Goal: Task Accomplishment & Management: Manage account settings

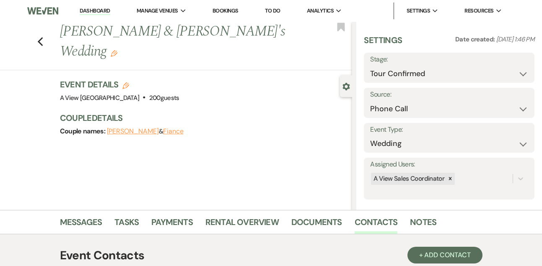
select select "4"
select select "22"
click at [96, 9] on link "Dashboard" at bounding box center [95, 11] width 30 height 8
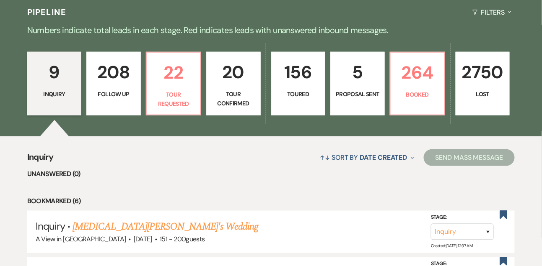
scroll to position [210, 0]
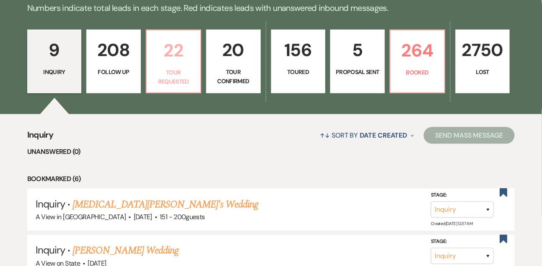
click at [166, 75] on link "22 Tour Requested" at bounding box center [173, 62] width 55 height 64
select select "2"
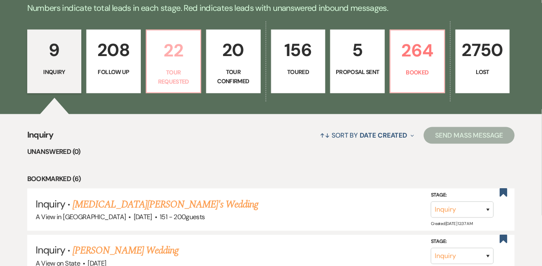
select select "2"
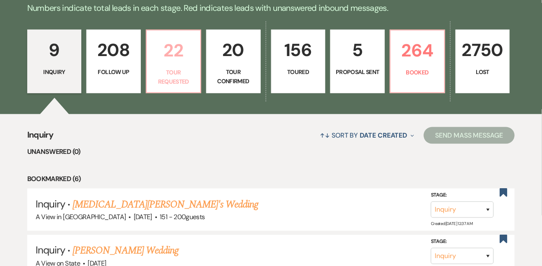
select select "2"
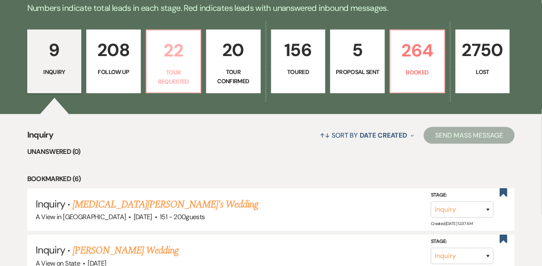
select select "2"
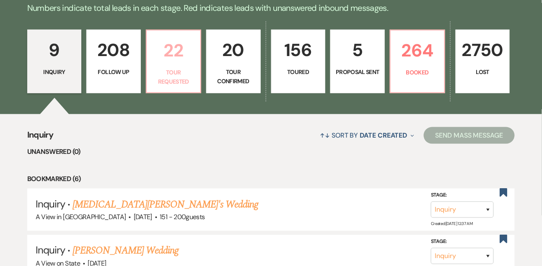
select select "2"
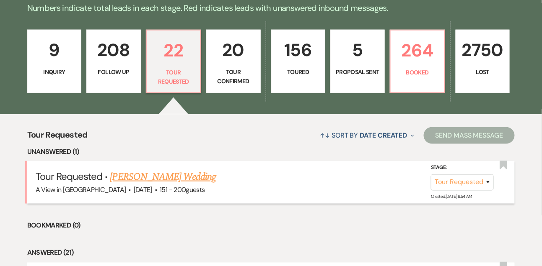
click at [146, 183] on link "Anya Ford's Wedding" at bounding box center [163, 177] width 106 height 15
select select "2"
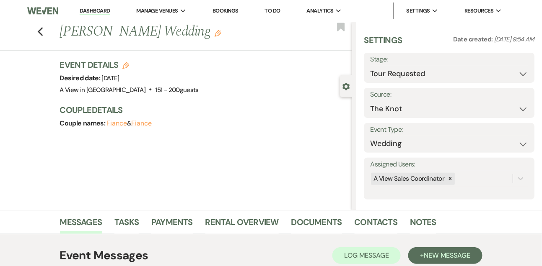
click at [106, 9] on link "Dashboard" at bounding box center [95, 11] width 30 height 8
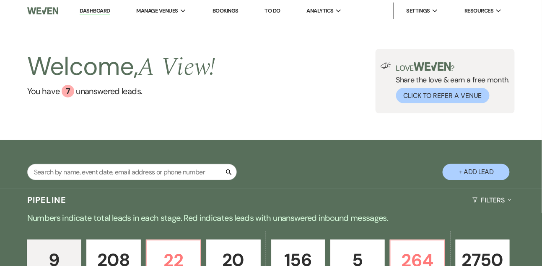
click at [272, 14] on link "To Do" at bounding box center [273, 10] width 16 height 7
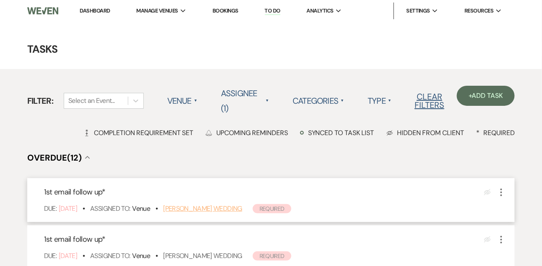
click at [189, 210] on link "[PERSON_NAME] Wedding" at bounding box center [202, 208] width 79 height 9
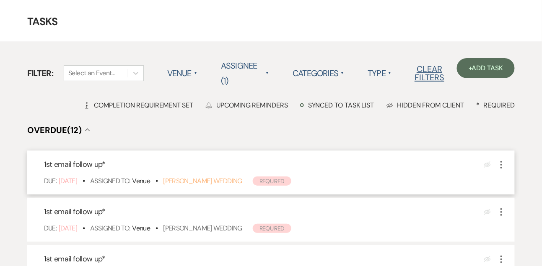
scroll to position [53, 0]
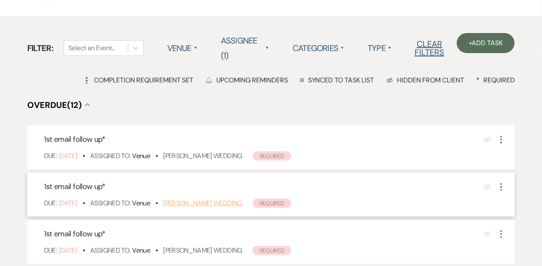
click at [191, 200] on link "Amber Poyar's Wedding" at bounding box center [202, 203] width 79 height 9
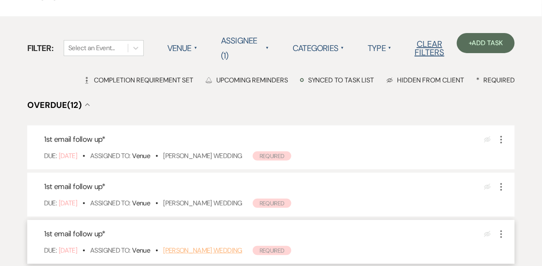
click at [210, 249] on link "Brandie Hudson's Wedding" at bounding box center [202, 250] width 79 height 9
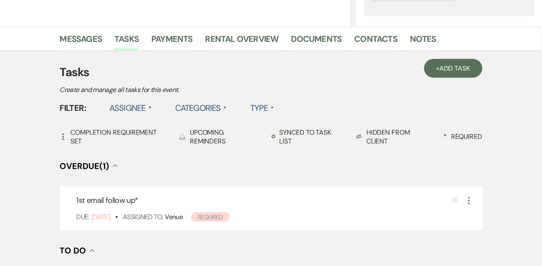
scroll to position [184, 0]
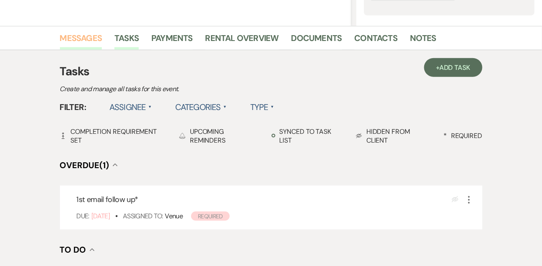
click at [92, 44] on link "Messages" at bounding box center [81, 40] width 42 height 18
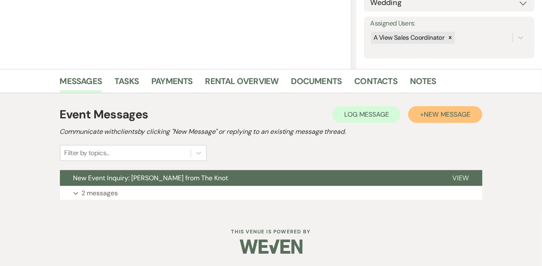
click at [416, 107] on button "+ New Message" at bounding box center [445, 114] width 74 height 17
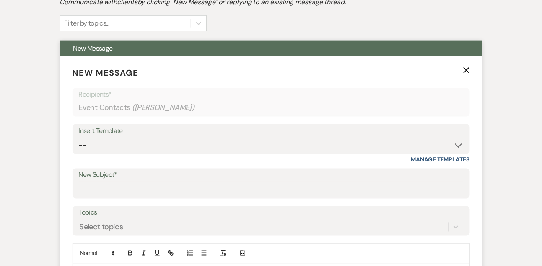
scroll to position [283, 0]
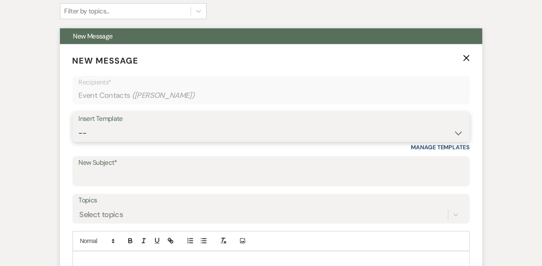
click at [91, 133] on select "-- Tour Confirmation Contract (Pre-Booked Leads) Out of office Inquiry Email Al…" at bounding box center [271, 133] width 385 height 16
select select "5551"
click at [79, 125] on select "-- Tour Confirmation Contract (Pre-Booked Leads) Out of office Inquiry Email Al…" at bounding box center [271, 133] width 385 height 16
type input "Still Thinking About A View Venues? Let’s Chat! 💬"
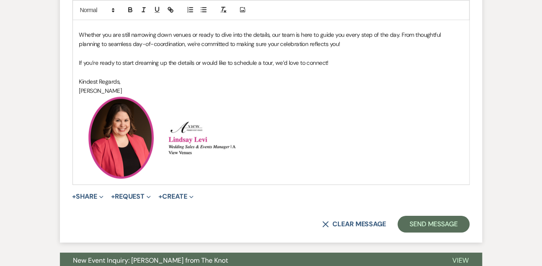
scroll to position [561, 0]
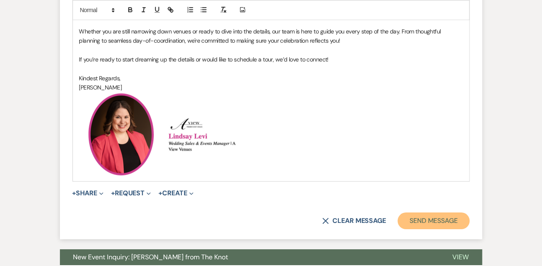
click at [427, 226] on button "Send Message" at bounding box center [434, 221] width 72 height 17
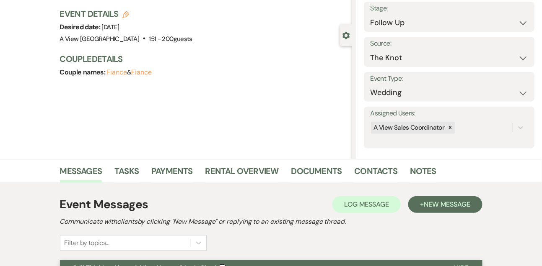
scroll to position [0, 0]
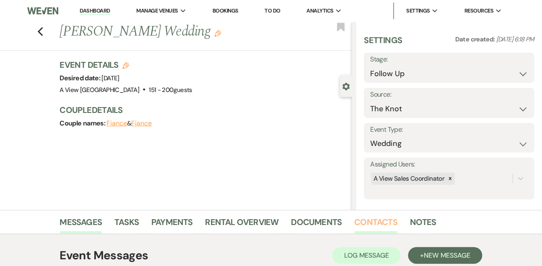
click at [369, 224] on link "Contacts" at bounding box center [375, 225] width 43 height 18
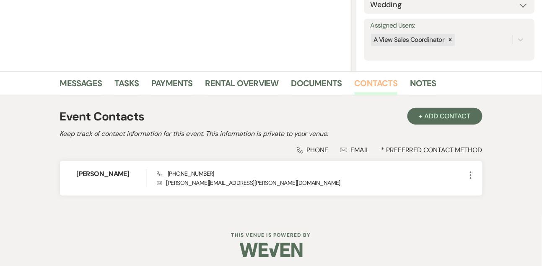
scroll to position [142, 0]
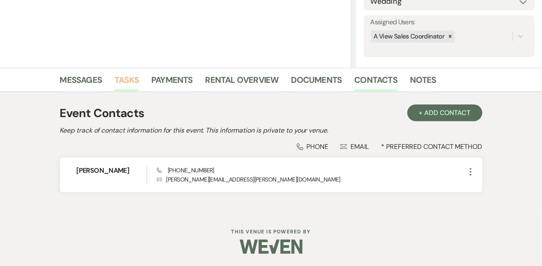
click at [130, 75] on link "Tasks" at bounding box center [126, 82] width 24 height 18
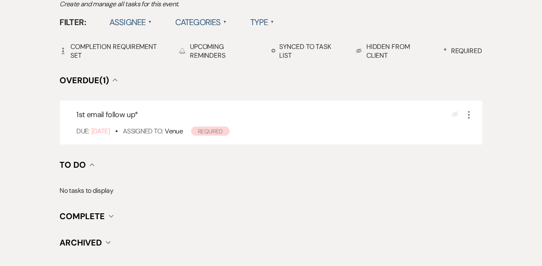
scroll to position [287, 0]
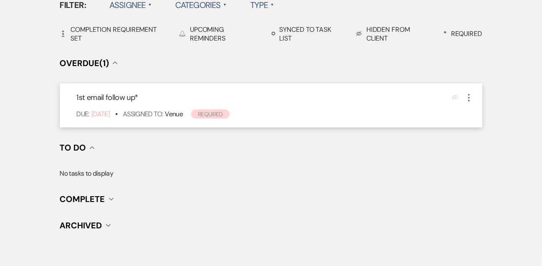
click at [472, 98] on icon "More" at bounding box center [469, 98] width 10 height 10
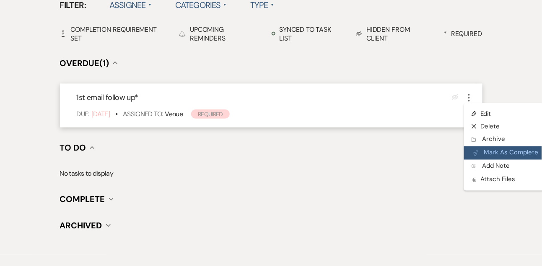
click at [484, 152] on button "Plan Portal Link Mark As Complete" at bounding box center [505, 153] width 82 height 13
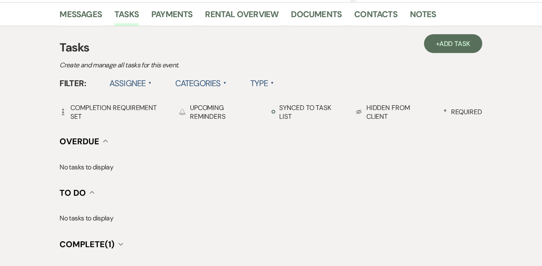
scroll to position [204, 0]
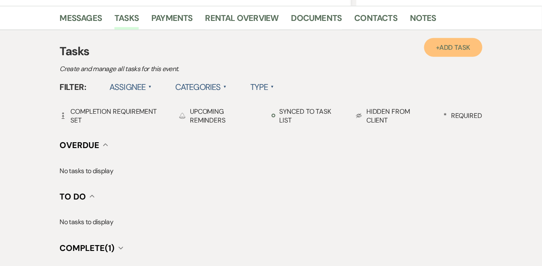
click at [459, 42] on link "+ Add Task" at bounding box center [453, 47] width 58 height 19
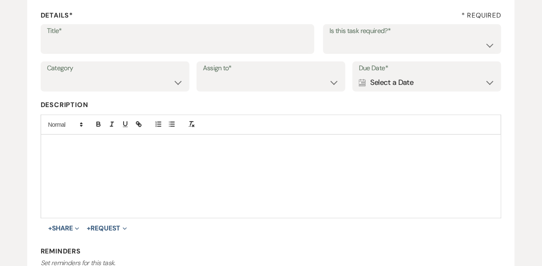
scroll to position [118, 0]
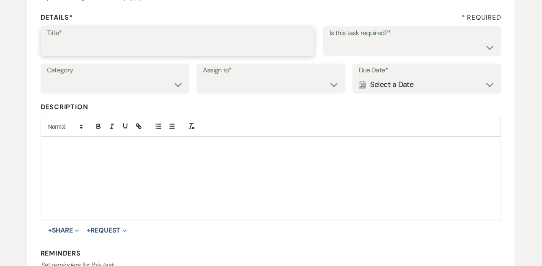
click at [213, 43] on input "Title*" at bounding box center [177, 47] width 261 height 16
type input "Text follow up"
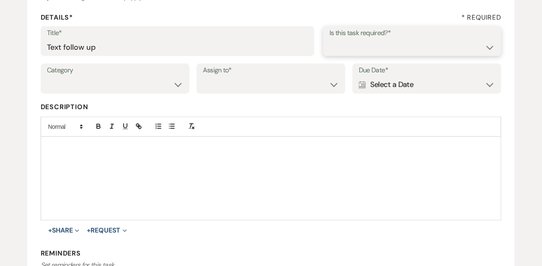
click at [427, 49] on select "Yes No" at bounding box center [412, 47] width 166 height 16
select select "true"
click at [329, 39] on select "Yes No" at bounding box center [412, 47] width 166 height 16
click at [162, 83] on select "Venue Vendors Guests Details Finalize & Share" at bounding box center [115, 85] width 136 height 16
select select "31"
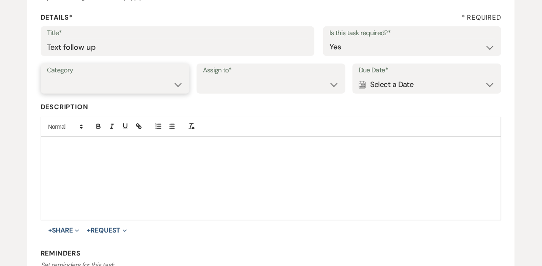
click at [47, 77] on select "Venue Vendors Guests Details Finalize & Share" at bounding box center [115, 85] width 136 height 16
click at [241, 85] on select "Venue Client" at bounding box center [271, 85] width 136 height 16
select select "venueHost"
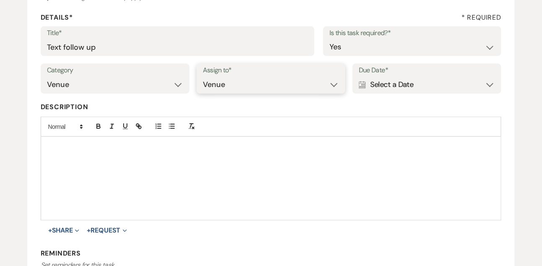
click at [203, 77] on select "Venue Client" at bounding box center [271, 85] width 136 height 16
click at [369, 86] on div "Calendar Select a Date Expand" at bounding box center [427, 85] width 136 height 16
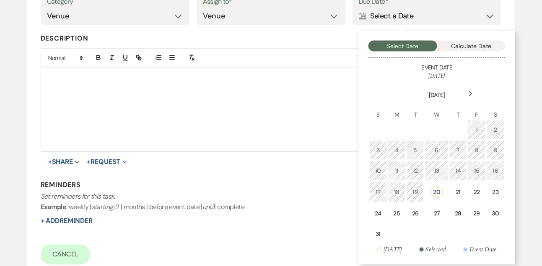
scroll to position [201, 0]
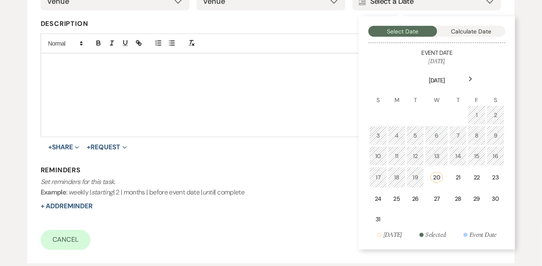
click at [473, 75] on div "Next" at bounding box center [470, 78] width 13 height 13
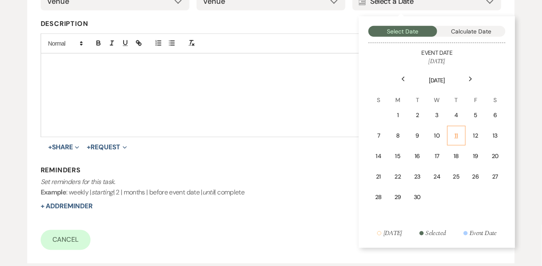
click at [455, 129] on td "11" at bounding box center [456, 136] width 18 height 20
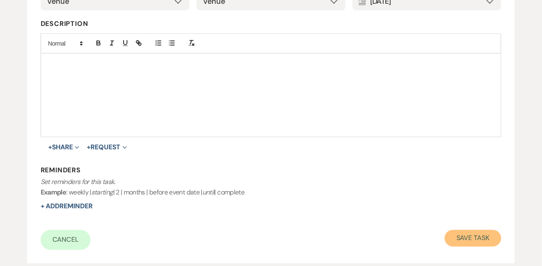
click at [461, 243] on button "Save Task" at bounding box center [473, 238] width 57 height 17
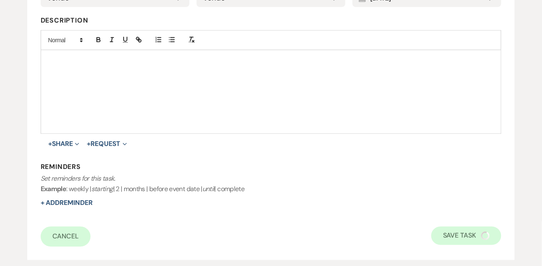
select select "9"
select select "2"
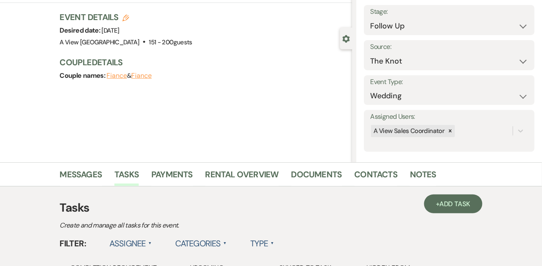
scroll to position [0, 0]
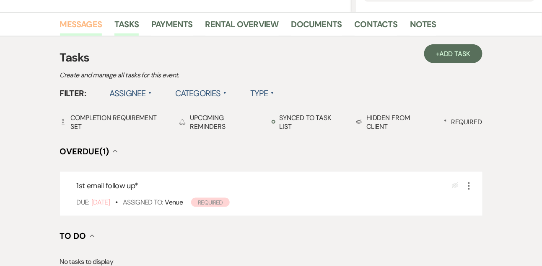
click at [88, 24] on link "Messages" at bounding box center [81, 27] width 42 height 18
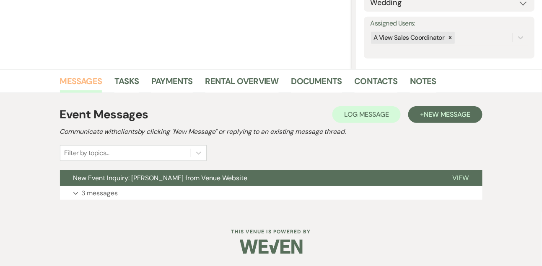
scroll to position [141, 0]
click at [96, 187] on button "Expand 3 messages" at bounding box center [271, 194] width 422 height 14
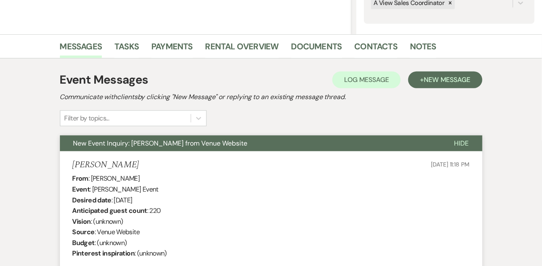
scroll to position [164, 0]
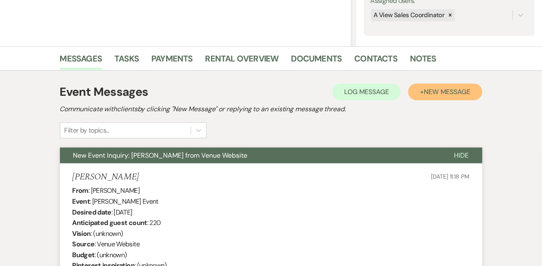
click at [443, 92] on span "New Message" at bounding box center [447, 92] width 47 height 9
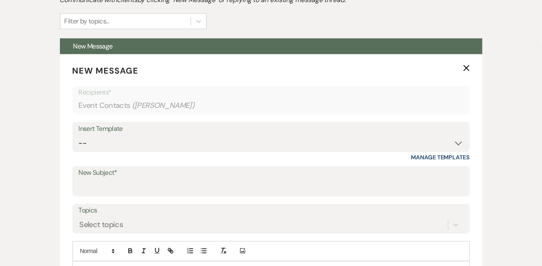
scroll to position [293, 0]
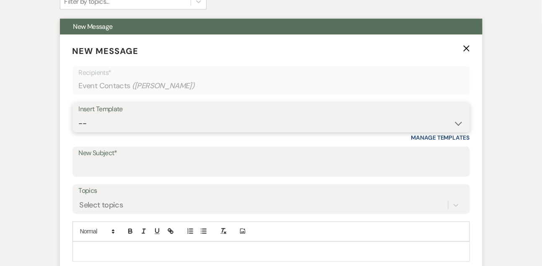
click at [91, 125] on select "-- Tour Confirmation Contract (Pre-Booked Leads) Out of office Inquiry Email Al…" at bounding box center [271, 124] width 385 height 16
select select "5551"
click at [79, 116] on select "-- Tour Confirmation Contract (Pre-Booked Leads) Out of office Inquiry Email Al…" at bounding box center [271, 124] width 385 height 16
type input "Still Thinking About A View Venues? Let’s Chat! 💬"
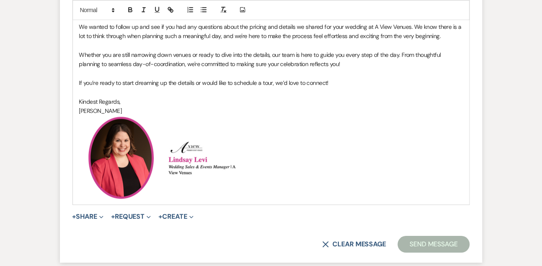
scroll to position [571, 0]
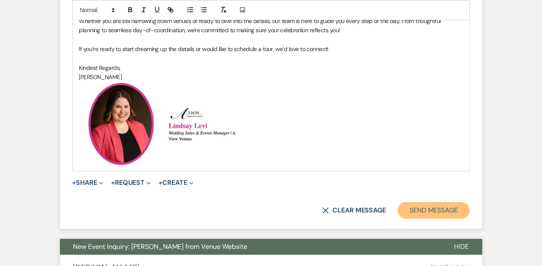
click at [429, 213] on button "Send Message" at bounding box center [434, 210] width 72 height 17
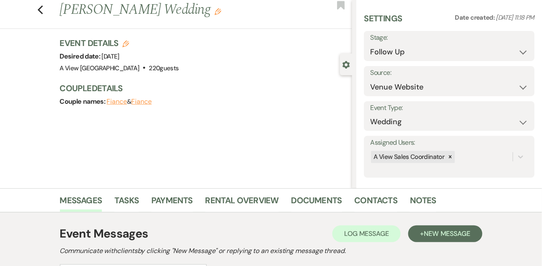
scroll to position [0, 0]
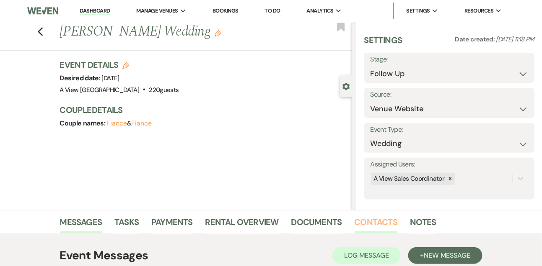
click at [378, 216] on link "Contacts" at bounding box center [375, 225] width 43 height 18
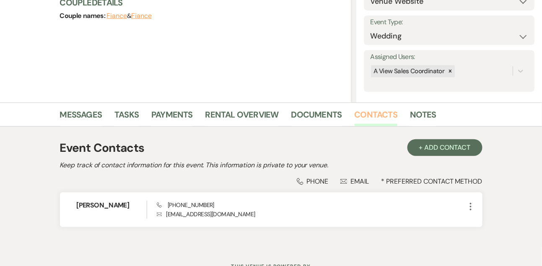
scroll to position [116, 0]
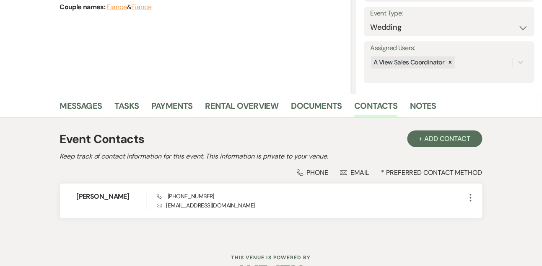
click at [113, 111] on li "Messages" at bounding box center [87, 108] width 55 height 20
click at [124, 98] on li "Tasks" at bounding box center [132, 108] width 37 height 20
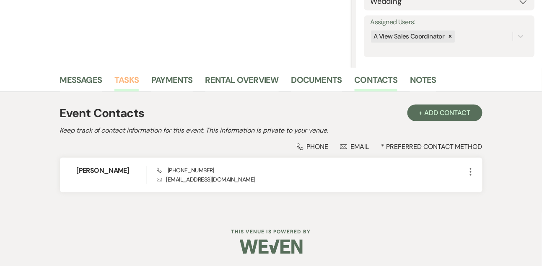
click at [124, 85] on link "Tasks" at bounding box center [126, 82] width 24 height 18
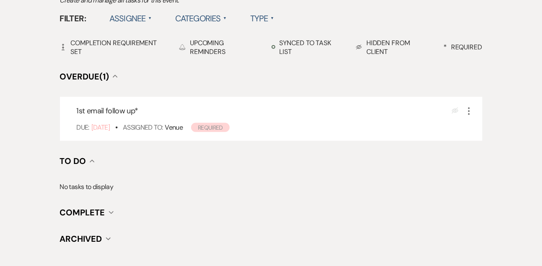
scroll to position [276, 0]
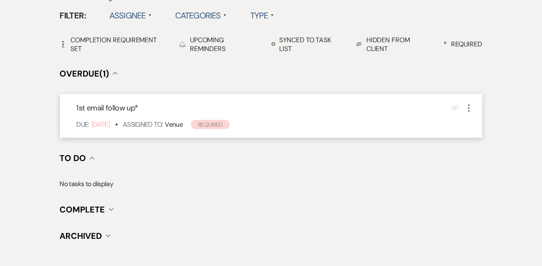
click at [473, 107] on icon "More" at bounding box center [469, 108] width 10 height 10
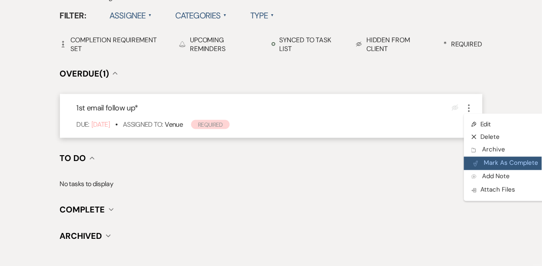
click at [479, 163] on button "Plan Portal Link Mark As Complete" at bounding box center [505, 163] width 82 height 13
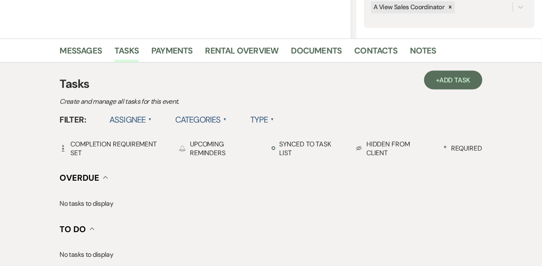
scroll to position [158, 0]
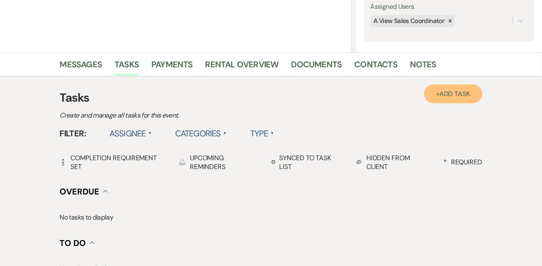
click at [468, 94] on span "Add Task" at bounding box center [454, 94] width 31 height 9
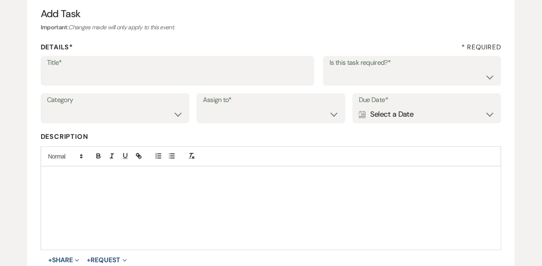
scroll to position [32, 0]
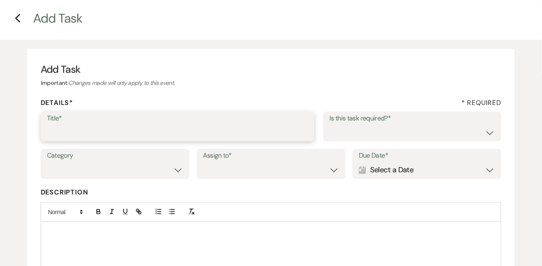
click at [165, 128] on input "Title*" at bounding box center [177, 132] width 261 height 16
type input "Text follow up"
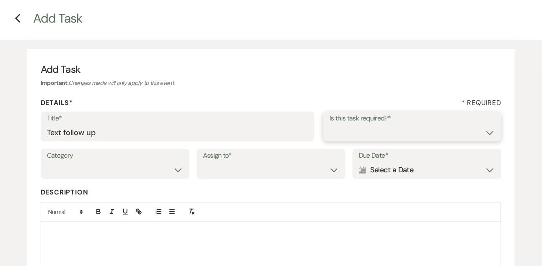
click at [383, 136] on select "Yes No" at bounding box center [412, 132] width 166 height 16
select select "true"
click at [329, 124] on select "Yes No" at bounding box center [412, 132] width 166 height 16
click at [160, 168] on select "Venue Vendors Guests Details Finalize & Share" at bounding box center [115, 170] width 136 height 16
select select "31"
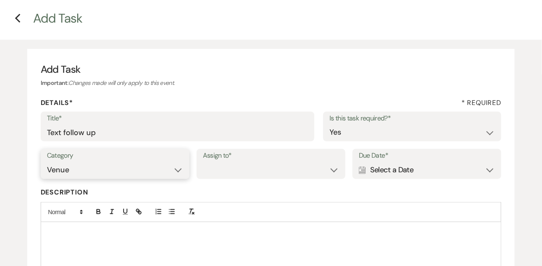
click at [47, 162] on select "Venue Vendors Guests Details Finalize & Share" at bounding box center [115, 170] width 136 height 16
click at [247, 167] on select "Venue Client" at bounding box center [271, 170] width 136 height 16
select select "venueHost"
click at [203, 162] on select "Venue Client" at bounding box center [271, 170] width 136 height 16
click at [385, 167] on div "Calendar Select a Date Expand" at bounding box center [427, 170] width 136 height 16
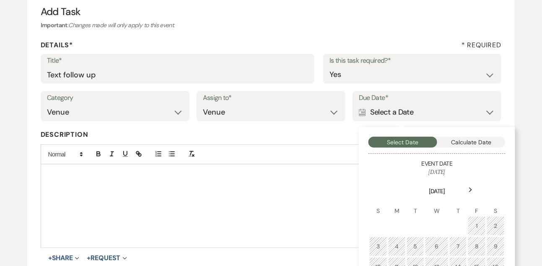
scroll to position [117, 0]
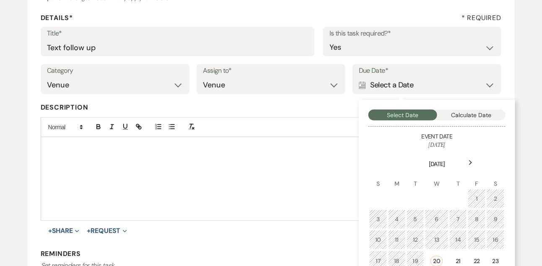
click at [468, 168] on div "Next" at bounding box center [470, 162] width 13 height 13
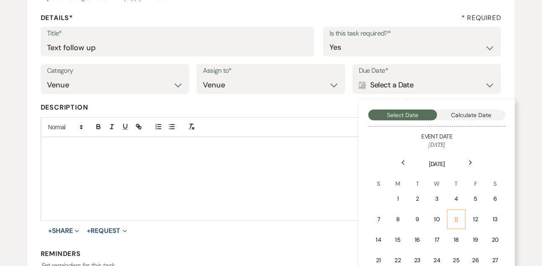
click at [449, 216] on td "11" at bounding box center [456, 220] width 18 height 20
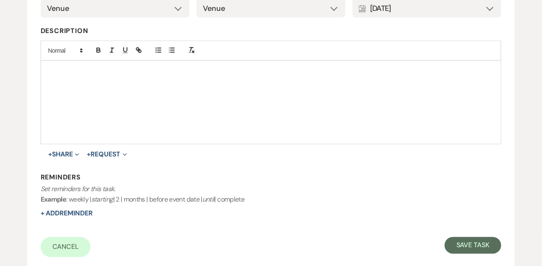
scroll to position [216, 0]
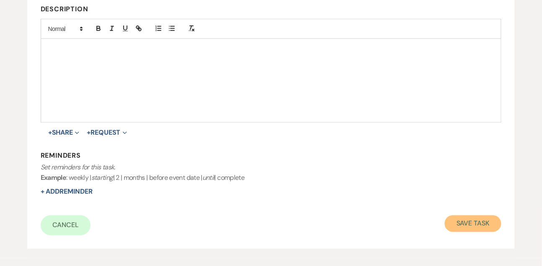
click at [453, 222] on button "Save Task" at bounding box center [473, 224] width 57 height 17
select select "9"
select select "5"
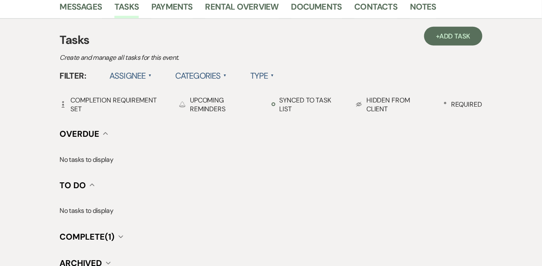
scroll to position [158, 0]
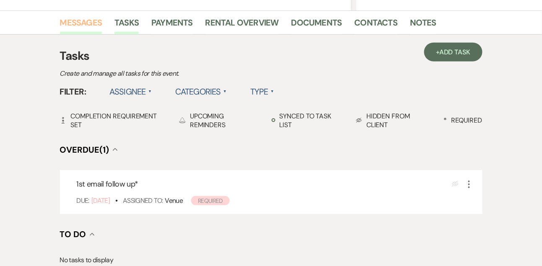
click at [83, 28] on link "Messages" at bounding box center [81, 25] width 42 height 18
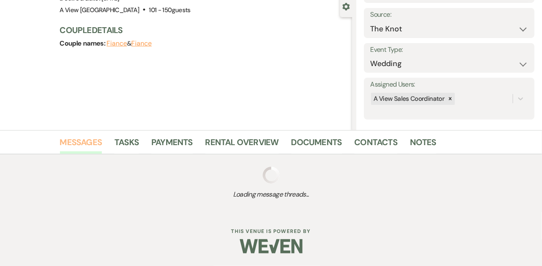
scroll to position [141, 0]
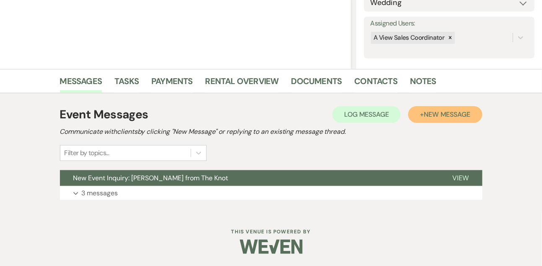
click at [438, 112] on span "New Message" at bounding box center [447, 114] width 47 height 9
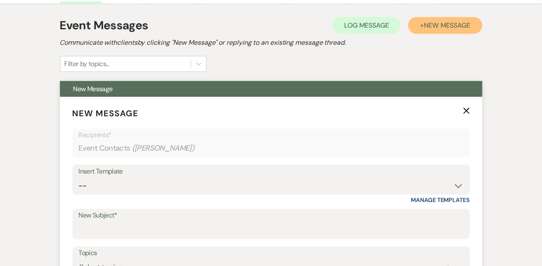
scroll to position [245, 0]
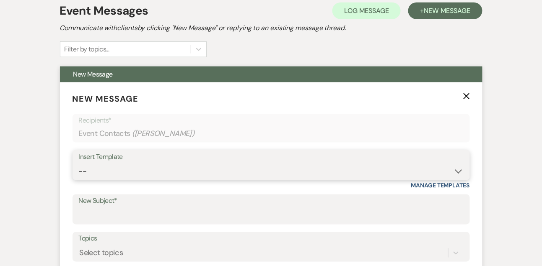
click at [85, 171] on select "-- Tour Confirmation Contract (Pre-Booked Leads) Out of office Inquiry Email Al…" at bounding box center [271, 171] width 385 height 16
select select "5551"
click at [79, 163] on select "-- Tour Confirmation Contract (Pre-Booked Leads) Out of office Inquiry Email Al…" at bounding box center [271, 171] width 385 height 16
type input "Still Thinking About A View Venues? Let’s Chat! 💬"
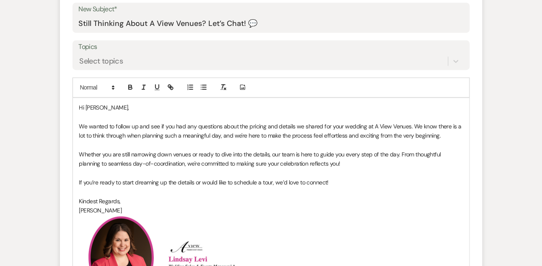
scroll to position [579, 0]
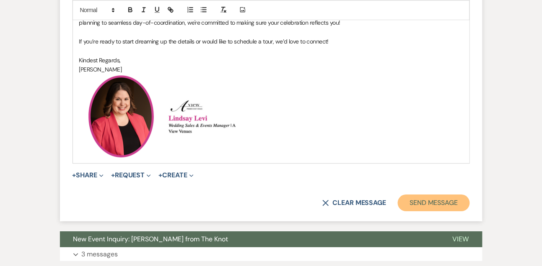
click at [440, 206] on button "Send Message" at bounding box center [434, 203] width 72 height 17
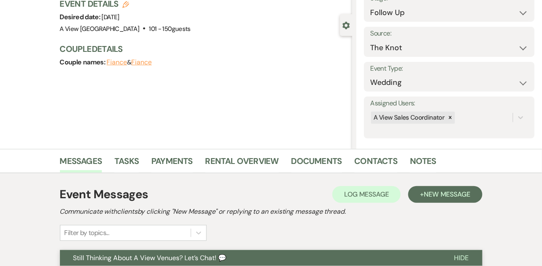
scroll to position [3, 0]
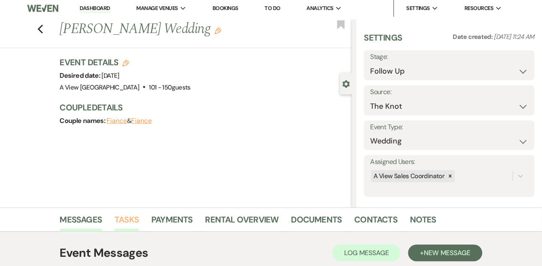
click at [122, 213] on link "Tasks" at bounding box center [126, 222] width 24 height 18
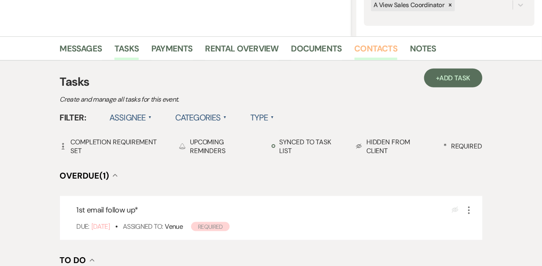
click at [372, 47] on link "Contacts" at bounding box center [375, 51] width 43 height 18
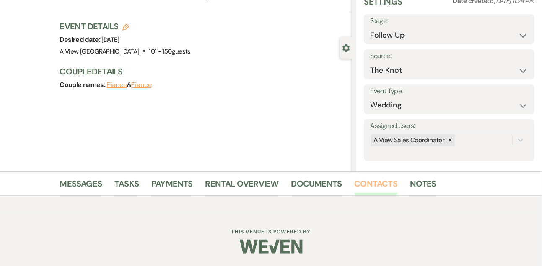
scroll to position [142, 0]
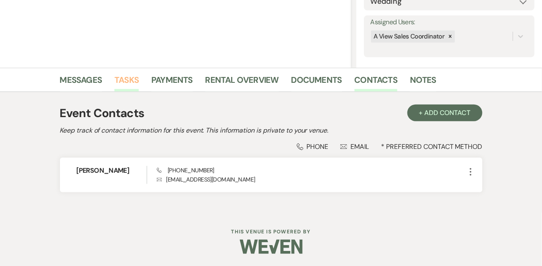
click at [132, 84] on link "Tasks" at bounding box center [126, 82] width 24 height 18
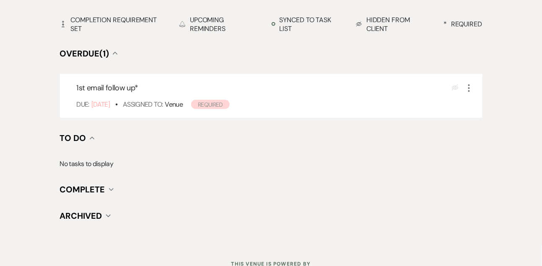
scroll to position [329, 0]
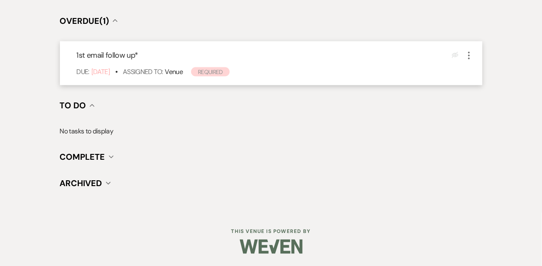
click at [471, 53] on icon "More" at bounding box center [469, 56] width 10 height 10
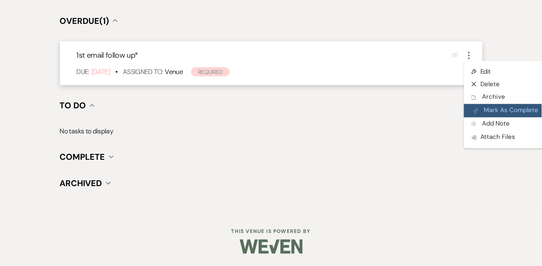
click at [486, 116] on button "Plan Portal Link Mark As Complete" at bounding box center [505, 110] width 82 height 13
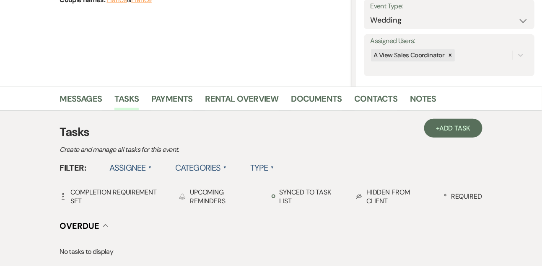
scroll to position [104, 0]
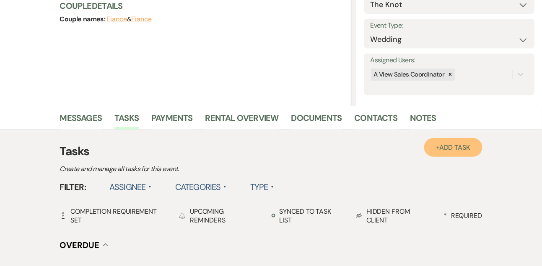
click at [458, 139] on link "+ Add Task" at bounding box center [453, 147] width 58 height 19
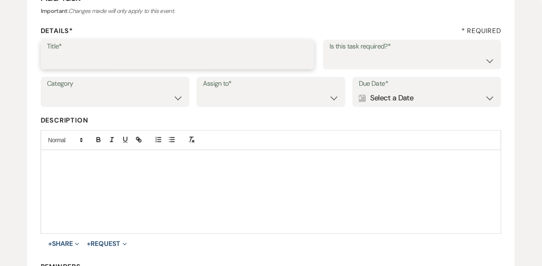
click at [180, 65] on input "Title*" at bounding box center [177, 60] width 261 height 16
type input "Text follow up"
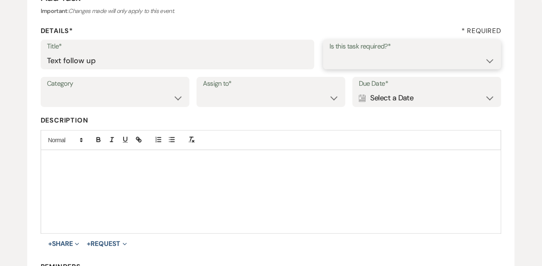
click at [344, 68] on select "Yes No" at bounding box center [412, 60] width 166 height 16
select select "true"
click at [329, 52] on select "Yes No" at bounding box center [412, 60] width 166 height 16
click at [132, 105] on select "Venue Vendors Guests Details Finalize & Share" at bounding box center [115, 98] width 136 height 16
select select "31"
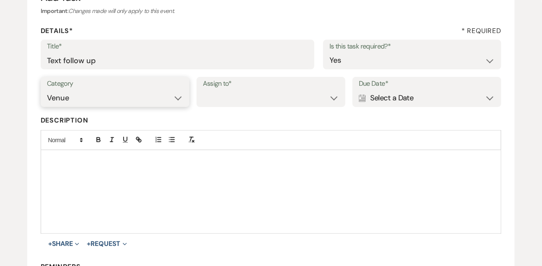
click at [47, 90] on select "Venue Vendors Guests Details Finalize & Share" at bounding box center [115, 98] width 136 height 16
click at [245, 86] on label "Assign to*" at bounding box center [271, 84] width 136 height 12
click at [242, 93] on select "Venue Client" at bounding box center [271, 98] width 136 height 16
select select "venueHost"
click at [203, 90] on select "Venue Client" at bounding box center [271, 98] width 136 height 16
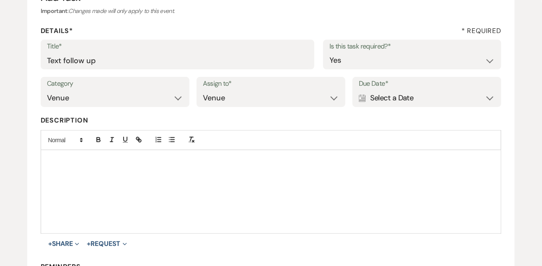
click at [417, 101] on div "Calendar Select a Date Expand" at bounding box center [427, 98] width 136 height 16
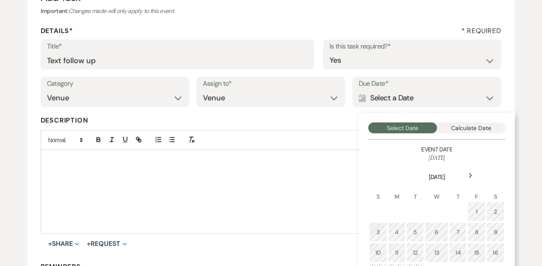
click at [470, 168] on th "August 2025" at bounding box center [436, 172] width 135 height 19
click at [471, 176] on use at bounding box center [470, 176] width 3 height 5
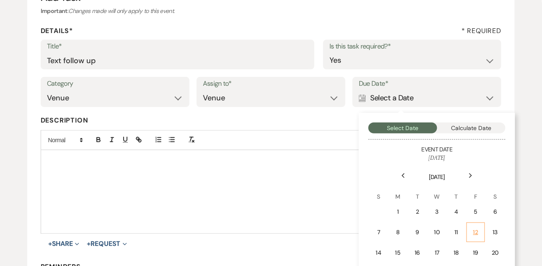
click at [471, 230] on td "12" at bounding box center [475, 233] width 18 height 20
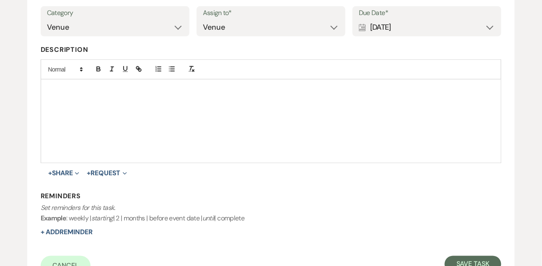
scroll to position [191, 0]
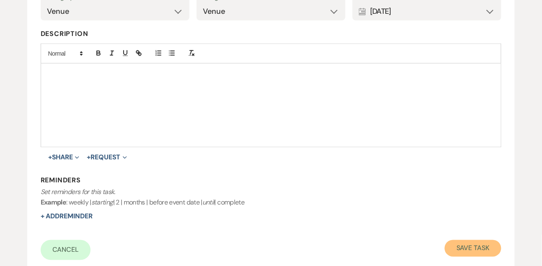
click at [462, 243] on button "Save Task" at bounding box center [473, 249] width 57 height 17
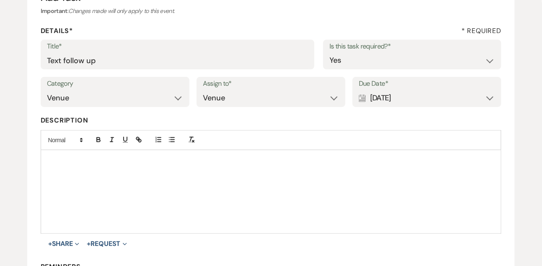
select select "9"
select select "2"
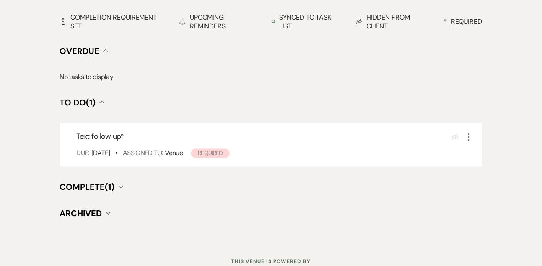
scroll to position [299, 0]
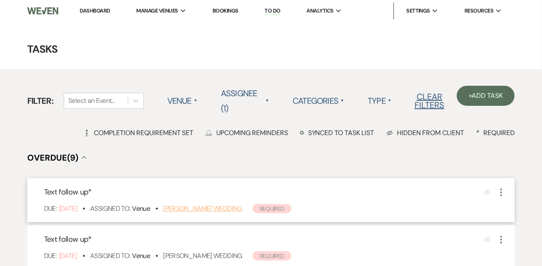
click at [188, 211] on link "[PERSON_NAME] Wedding" at bounding box center [202, 208] width 79 height 9
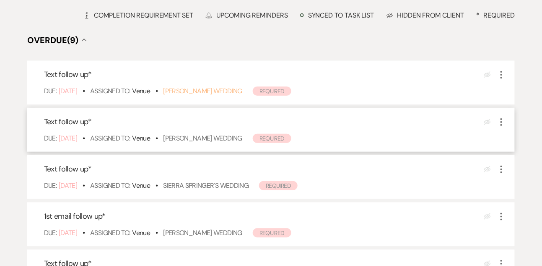
scroll to position [125, 0]
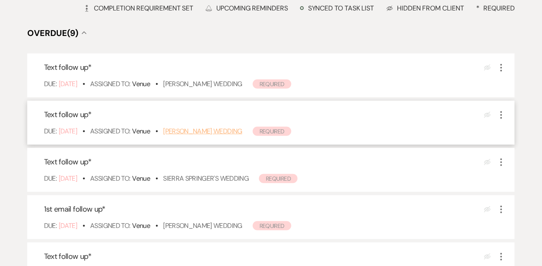
click at [189, 132] on link "[PERSON_NAME] Wedding" at bounding box center [202, 131] width 79 height 9
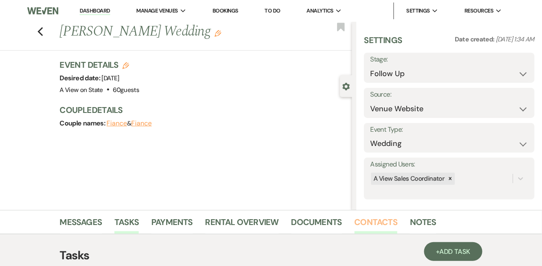
click at [385, 223] on link "Contacts" at bounding box center [375, 225] width 43 height 18
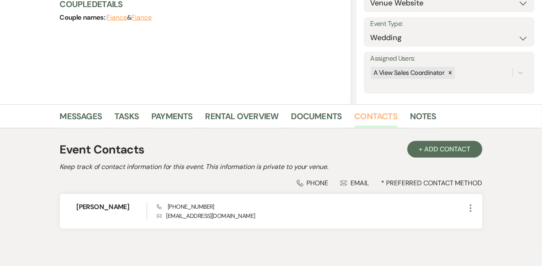
scroll to position [107, 0]
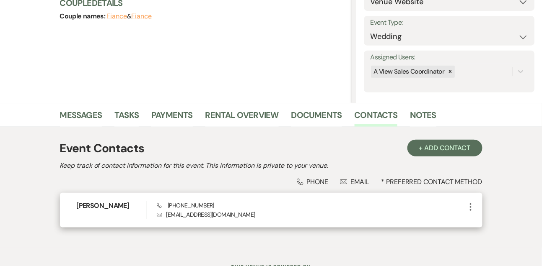
click at [186, 208] on span "Phone (402) 504-2261" at bounding box center [185, 206] width 57 height 8
copy span "(402) 504-2261"
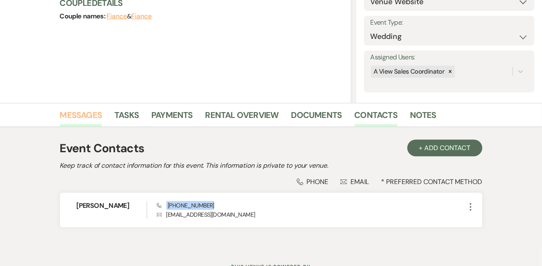
click at [89, 114] on link "Messages" at bounding box center [81, 118] width 42 height 18
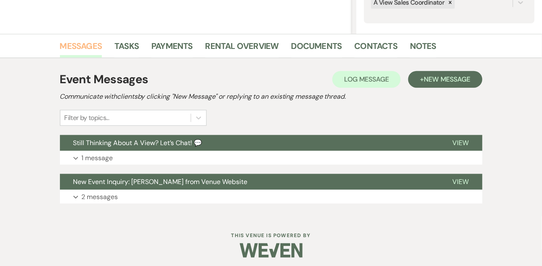
scroll to position [180, 0]
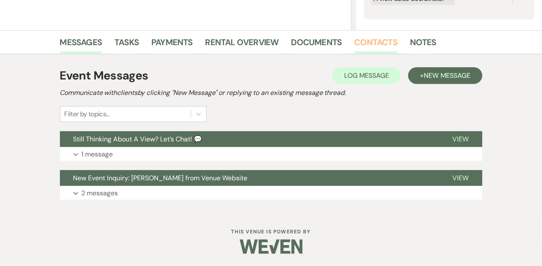
click at [383, 40] on link "Contacts" at bounding box center [375, 45] width 43 height 18
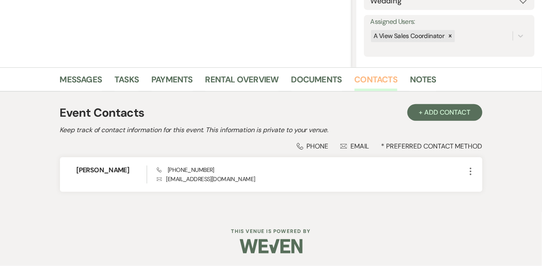
scroll to position [142, 0]
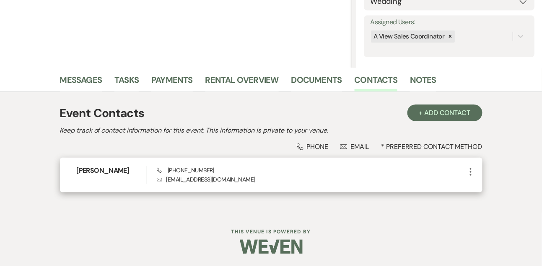
click at [93, 173] on h6 "Cassidy Lang" at bounding box center [112, 170] width 70 height 9
copy h6 "Cassidy Lang"
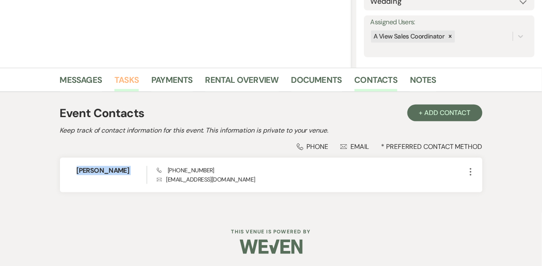
click at [125, 79] on link "Tasks" at bounding box center [126, 82] width 24 height 18
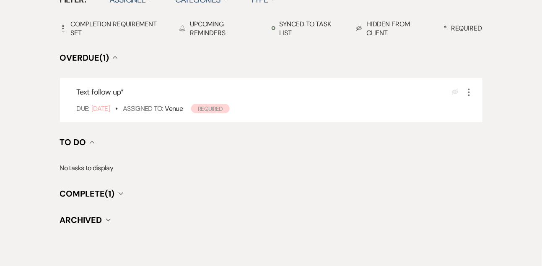
scroll to position [311, 0]
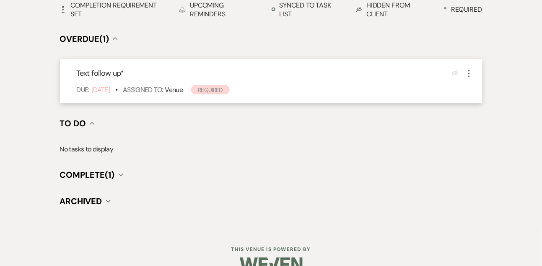
click at [471, 70] on icon "More" at bounding box center [469, 74] width 10 height 10
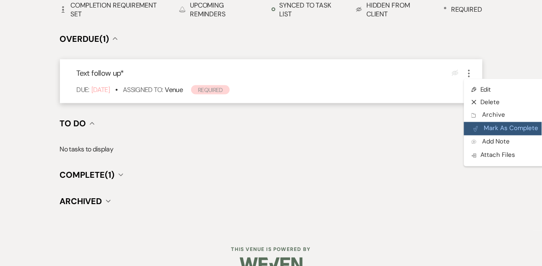
click at [478, 130] on button "Plan Portal Link Mark As Complete" at bounding box center [505, 128] width 82 height 13
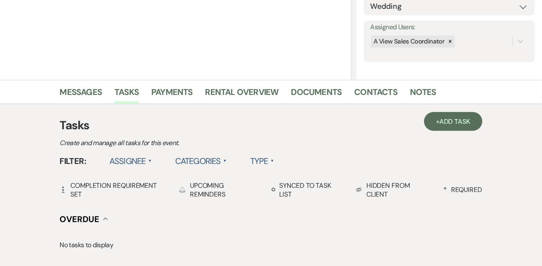
scroll to position [119, 0]
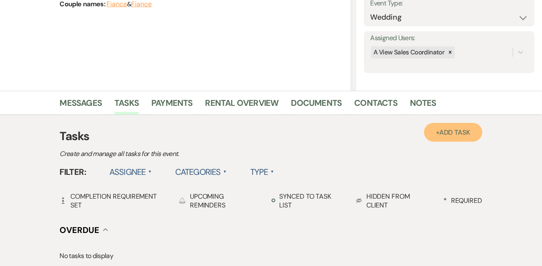
click at [462, 130] on span "Add Task" at bounding box center [454, 132] width 31 height 9
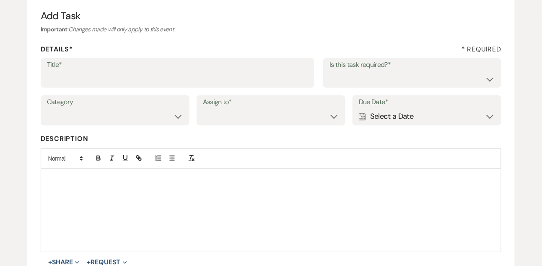
scroll to position [75, 0]
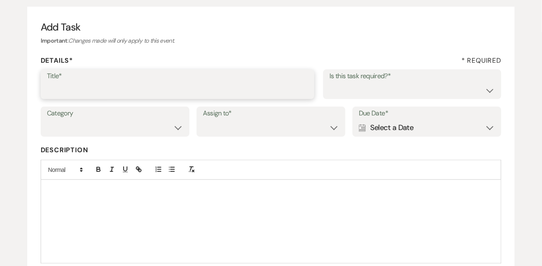
click at [172, 89] on input "Title*" at bounding box center [177, 90] width 261 height 16
type input "Final email"
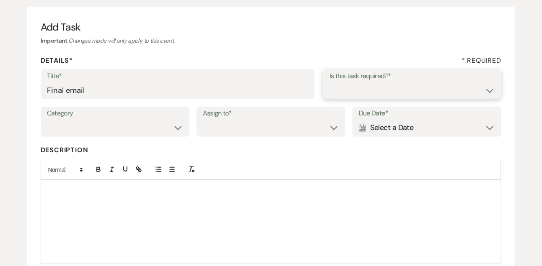
click at [332, 95] on select "Yes No" at bounding box center [412, 90] width 166 height 16
select select "true"
click at [329, 82] on select "Yes No" at bounding box center [412, 90] width 166 height 16
click at [116, 133] on select "Venue Vendors Guests Details Finalize & Share" at bounding box center [115, 128] width 136 height 16
select select "31"
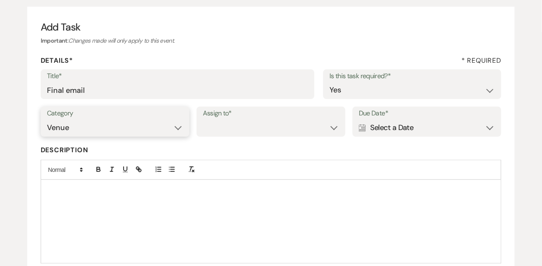
click at [47, 120] on select "Venue Vendors Guests Details Finalize & Share" at bounding box center [115, 128] width 136 height 16
click at [227, 133] on select "Venue Client" at bounding box center [271, 128] width 136 height 16
select select "venueHost"
click at [203, 120] on select "Venue Client" at bounding box center [271, 128] width 136 height 16
click at [409, 129] on div "Calendar Select a Date Expand" at bounding box center [427, 128] width 136 height 16
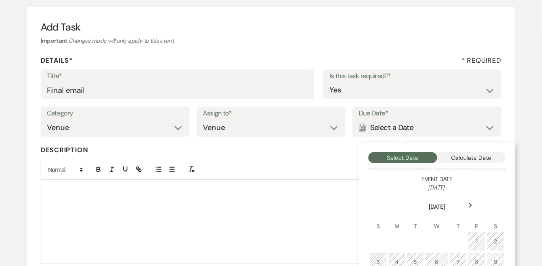
click at [470, 205] on icon "Next" at bounding box center [470, 205] width 4 height 5
click at [439, 259] on div "10" at bounding box center [437, 262] width 8 height 9
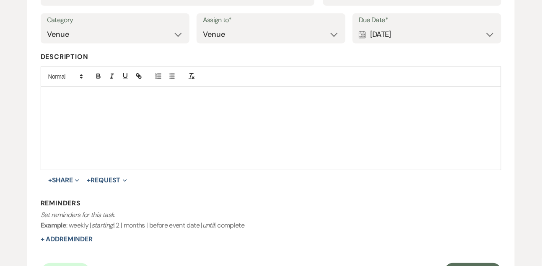
scroll to position [202, 0]
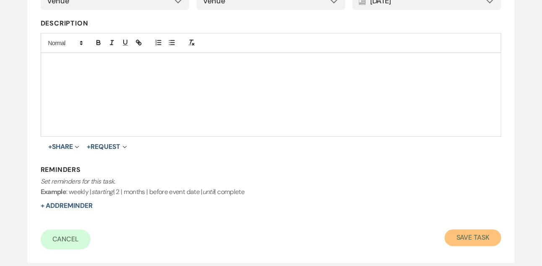
click at [470, 233] on button "Save Task" at bounding box center [473, 238] width 57 height 17
select select "9"
select select "5"
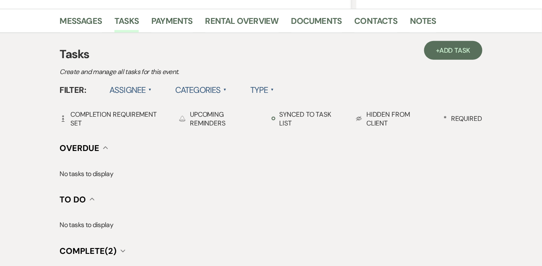
scroll to position [119, 0]
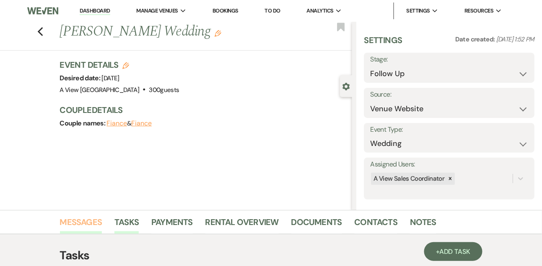
click at [83, 227] on link "Messages" at bounding box center [81, 225] width 42 height 18
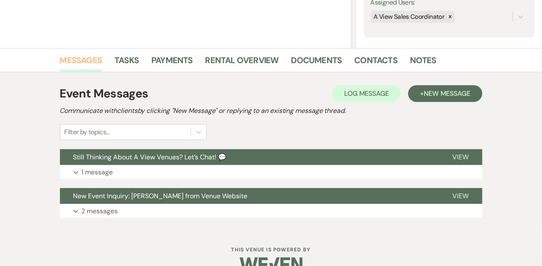
scroll to position [165, 0]
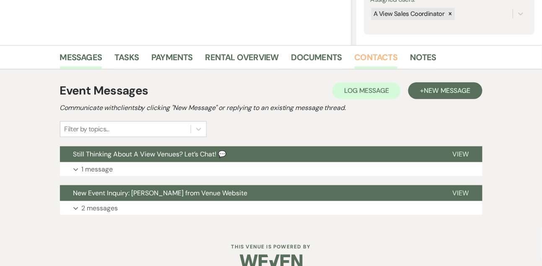
click at [358, 55] on link "Contacts" at bounding box center [375, 60] width 43 height 18
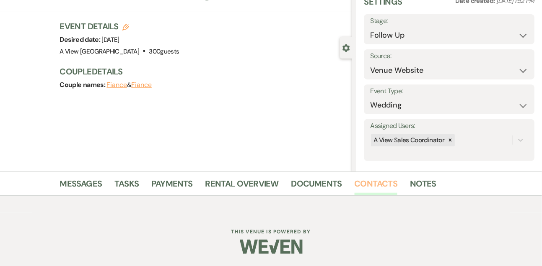
scroll to position [142, 0]
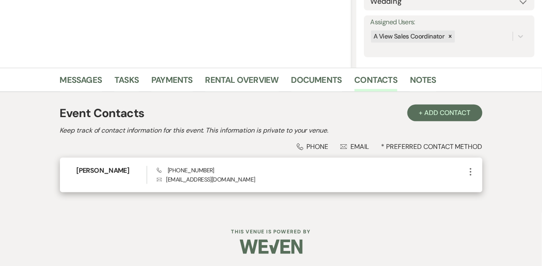
click at [181, 169] on span "Phone (402) 430-6605" at bounding box center [185, 171] width 57 height 8
copy span "(402) 430-6605"
click at [101, 166] on h6 "Kendall Herr" at bounding box center [112, 170] width 70 height 9
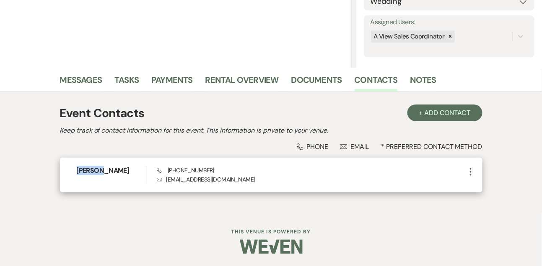
click at [101, 166] on h6 "Kendall Herr" at bounding box center [112, 170] width 70 height 9
copy h6 "Kendall Herr"
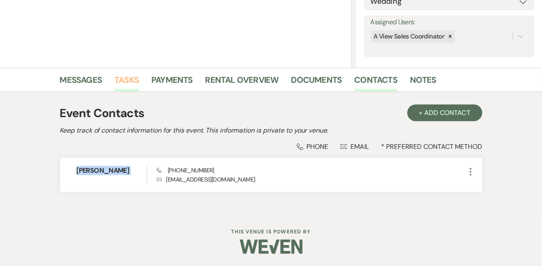
click at [132, 80] on link "Tasks" at bounding box center [126, 82] width 24 height 18
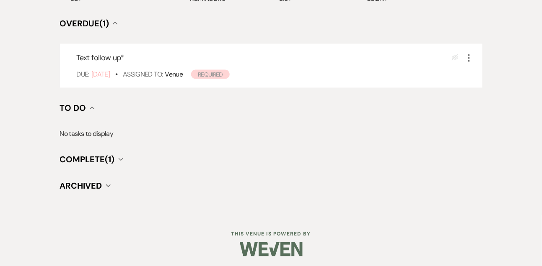
scroll to position [329, 0]
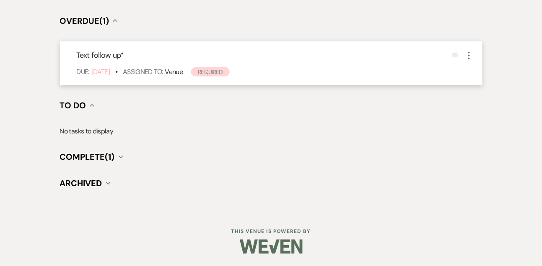
click at [472, 52] on icon "More" at bounding box center [469, 56] width 10 height 10
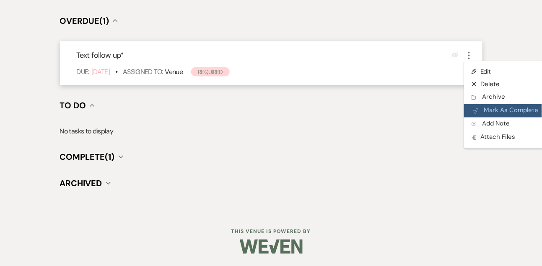
click at [484, 106] on button "Plan Portal Link Mark As Complete" at bounding box center [505, 110] width 82 height 13
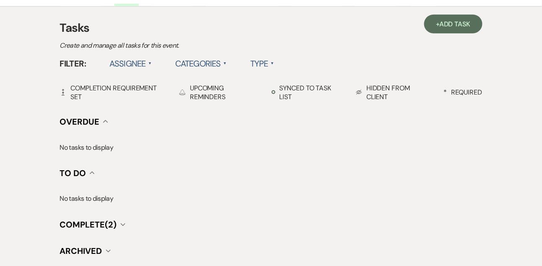
scroll to position [217, 0]
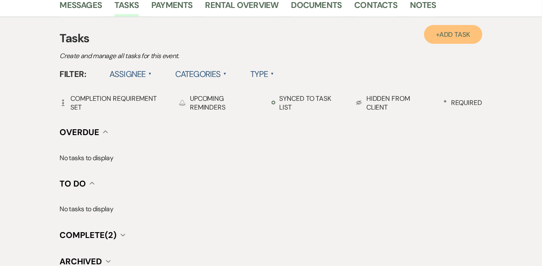
click at [451, 31] on span "Add Task" at bounding box center [454, 34] width 31 height 9
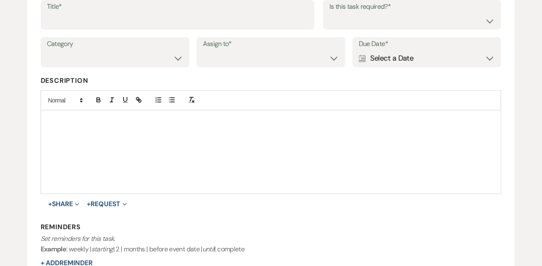
scroll to position [139, 0]
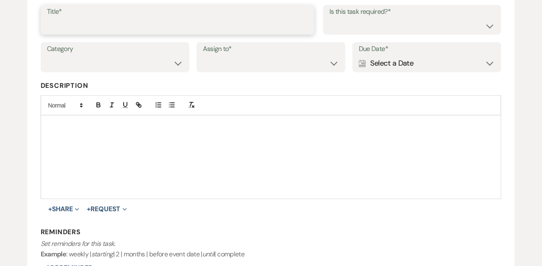
click at [229, 29] on input "Title*" at bounding box center [177, 26] width 261 height 16
type input "Text follow up"
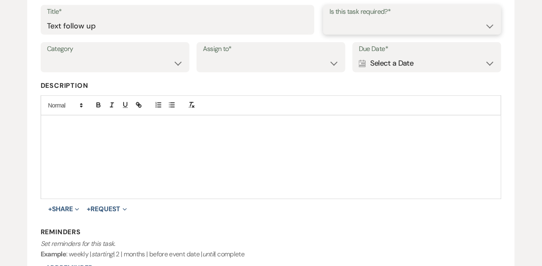
click at [339, 28] on select "Yes No" at bounding box center [412, 26] width 166 height 16
select select "true"
click at [329, 18] on select "Yes No" at bounding box center [412, 26] width 166 height 16
click at [161, 66] on select "Venue Vendors Guests Details Finalize & Share" at bounding box center [115, 63] width 136 height 16
select select "31"
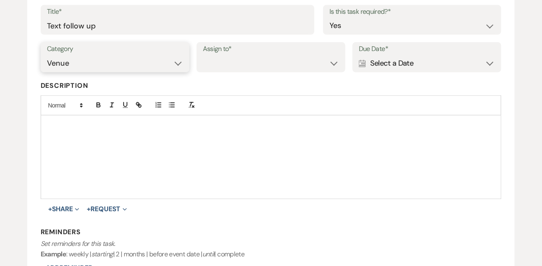
click at [47, 55] on select "Venue Vendors Guests Details Finalize & Share" at bounding box center [115, 63] width 136 height 16
click at [247, 66] on select "Venue Client" at bounding box center [271, 63] width 136 height 16
select select "venueHost"
click at [203, 55] on select "Venue Client" at bounding box center [271, 63] width 136 height 16
click at [375, 64] on div "Calendar Select a Date Expand" at bounding box center [427, 63] width 136 height 16
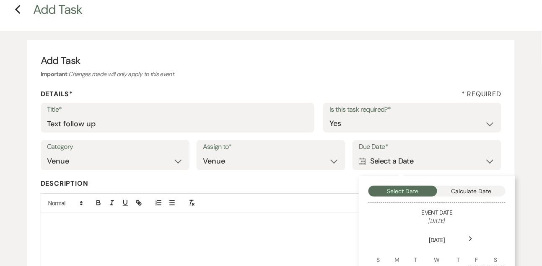
scroll to position [0, 0]
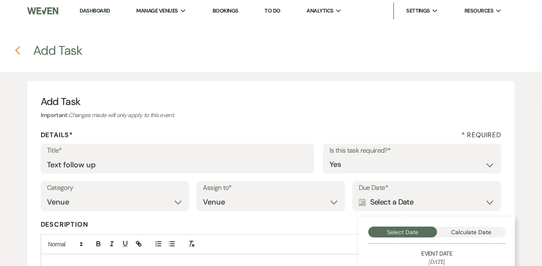
click at [16, 47] on icon "Previous" at bounding box center [18, 51] width 6 height 10
select select "9"
select select "5"
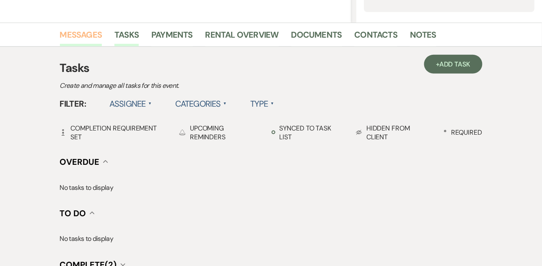
scroll to position [191, 0]
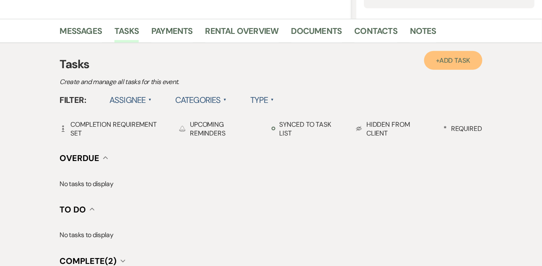
click at [440, 60] on span "Add Task" at bounding box center [454, 60] width 31 height 9
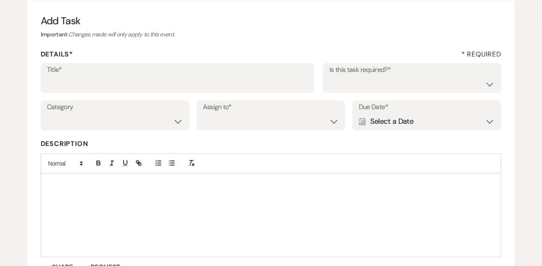
scroll to position [67, 0]
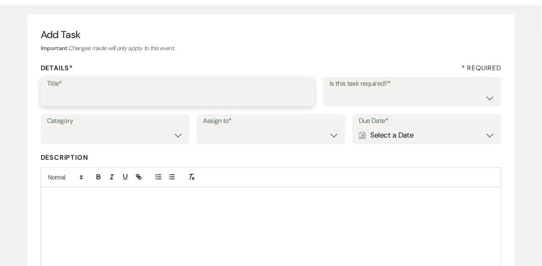
click at [172, 95] on input "Title*" at bounding box center [177, 98] width 261 height 16
type input "Final email"
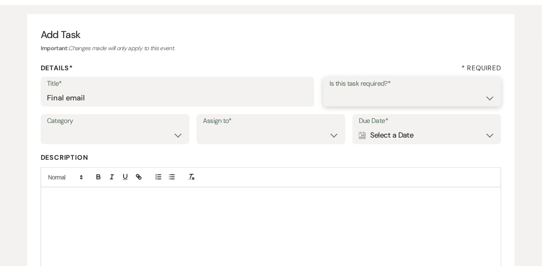
click at [334, 100] on select "Yes No" at bounding box center [412, 98] width 166 height 16
select select "true"
click at [329, 90] on select "Yes No" at bounding box center [412, 98] width 166 height 16
click at [102, 136] on select "Venue Vendors Guests Details Finalize & Share" at bounding box center [115, 135] width 136 height 16
select select "31"
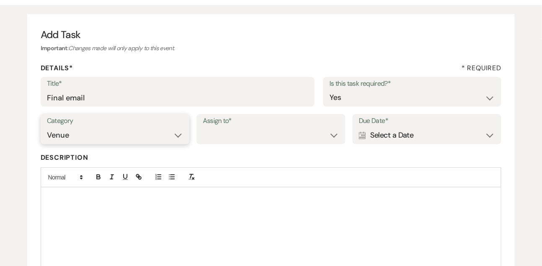
click at [47, 127] on select "Venue Vendors Guests Details Finalize & Share" at bounding box center [115, 135] width 136 height 16
click at [243, 136] on select "Venue Client" at bounding box center [271, 135] width 136 height 16
select select "venueHost"
click at [203, 127] on select "Venue Client" at bounding box center [271, 135] width 136 height 16
click at [412, 136] on div "Calendar Select a Date Expand" at bounding box center [427, 135] width 136 height 16
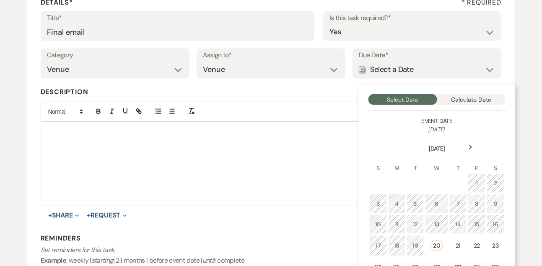
scroll to position [172, 0]
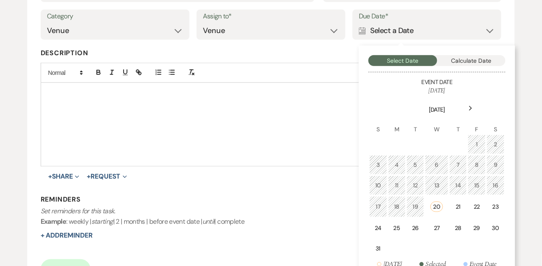
click at [471, 106] on icon "Next" at bounding box center [470, 108] width 4 height 5
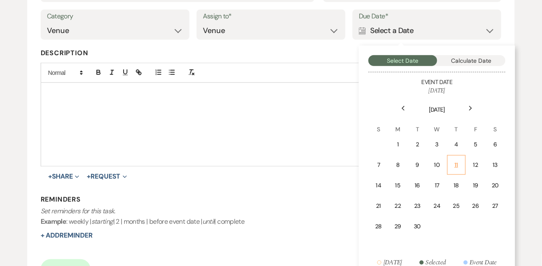
click at [457, 161] on div "11" at bounding box center [457, 165] width 8 height 9
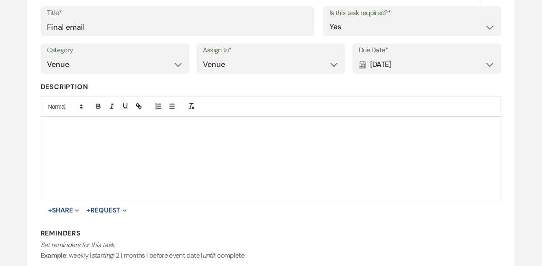
scroll to position [179, 0]
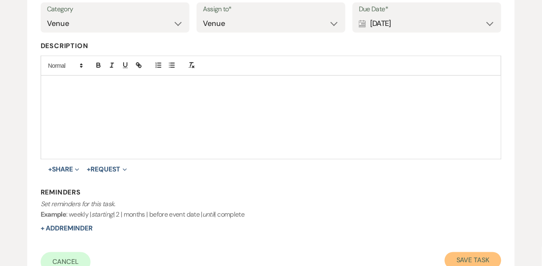
click at [465, 259] on button "Save Task" at bounding box center [473, 261] width 57 height 17
select select "9"
select select "5"
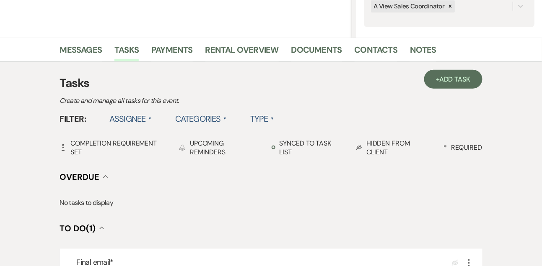
scroll to position [60, 0]
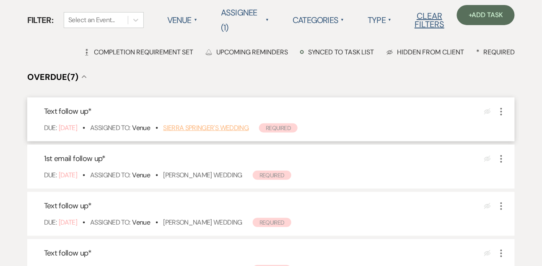
scroll to position [71, 0]
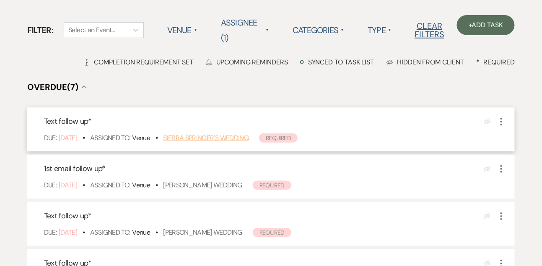
click at [201, 139] on link "Sierra Springer's Wedding" at bounding box center [205, 138] width 85 height 9
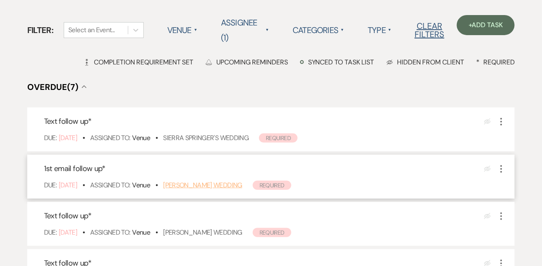
click at [222, 182] on link "Danae Greig's Wedding" at bounding box center [202, 185] width 79 height 9
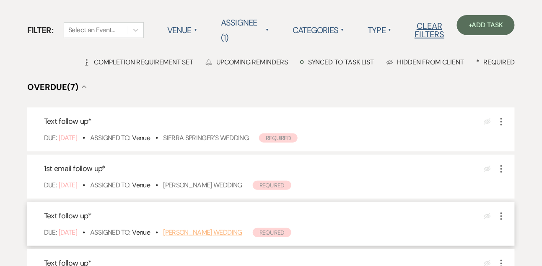
click at [188, 233] on link "Kallan Sorenson's Wedding" at bounding box center [202, 232] width 79 height 9
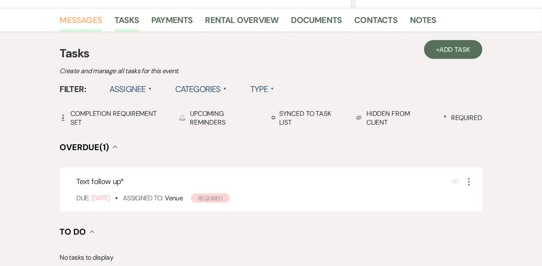
click at [93, 22] on link "Messages" at bounding box center [81, 22] width 42 height 18
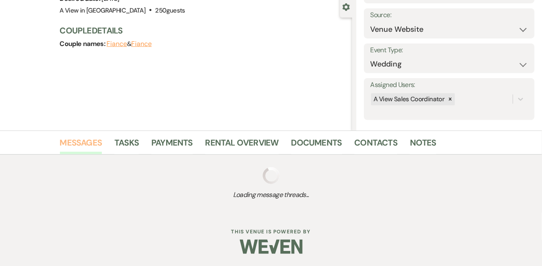
scroll to position [180, 0]
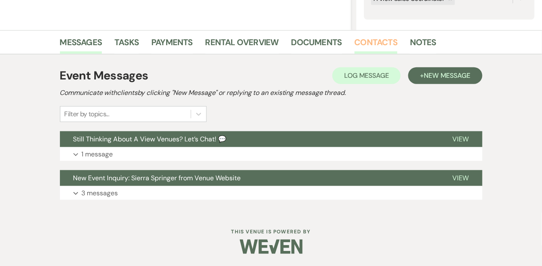
click at [383, 41] on link "Contacts" at bounding box center [375, 45] width 43 height 18
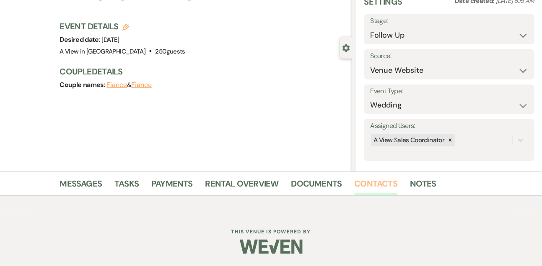
scroll to position [142, 0]
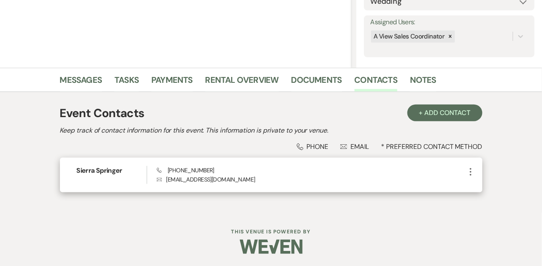
click at [202, 168] on span "Phone (402) 405-2807" at bounding box center [185, 171] width 57 height 8
copy span "(402) 405-2807"
click at [106, 175] on h6 "Sierra Springer" at bounding box center [112, 170] width 70 height 9
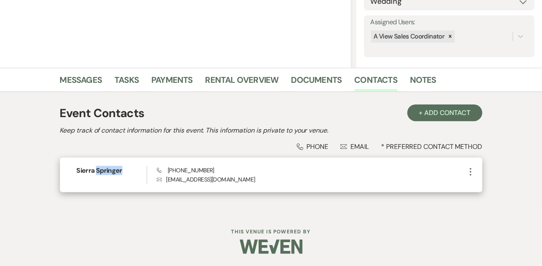
click at [106, 175] on h6 "Sierra Springer" at bounding box center [112, 170] width 70 height 9
copy h6 "Sierra Springer"
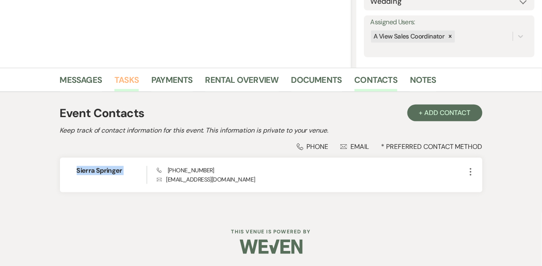
click at [129, 76] on link "Tasks" at bounding box center [126, 82] width 24 height 18
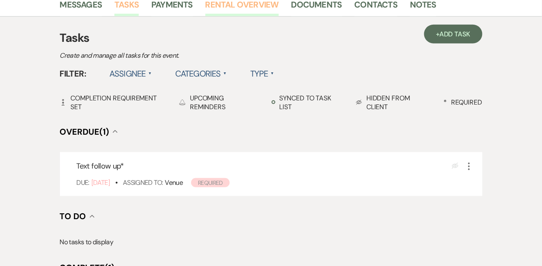
scroll to position [225, 0]
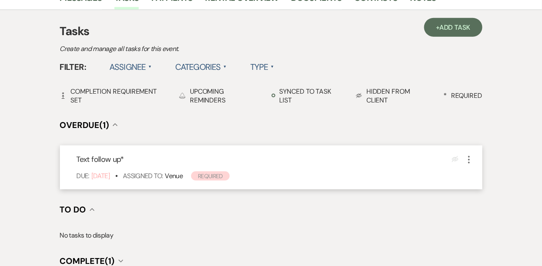
click at [468, 160] on use "button" at bounding box center [469, 160] width 2 height 8
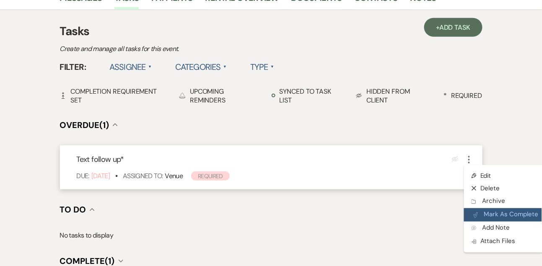
click at [481, 210] on button "Plan Portal Link Mark As Complete" at bounding box center [505, 215] width 82 height 13
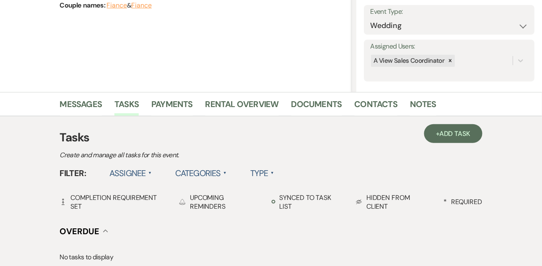
scroll to position [108, 0]
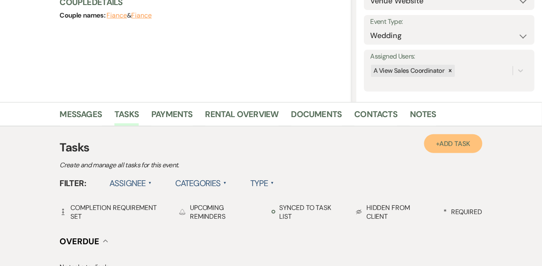
click at [438, 140] on link "+ Add Task" at bounding box center [453, 144] width 58 height 19
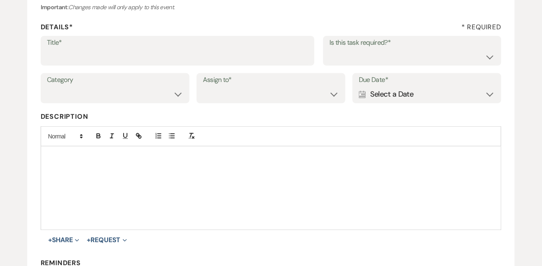
scroll to position [59, 0]
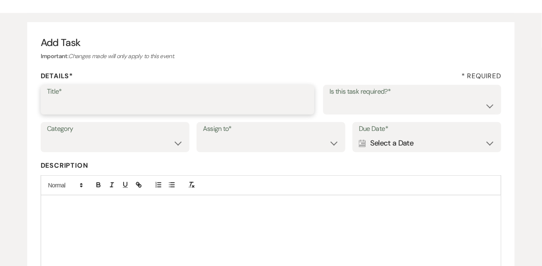
click at [156, 110] on input "Title*" at bounding box center [177, 106] width 261 height 16
type input "Final email"
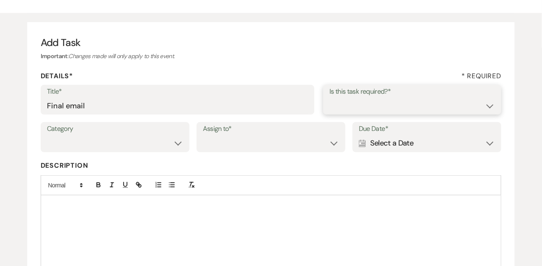
click at [335, 112] on select "Yes No" at bounding box center [412, 106] width 166 height 16
select select "true"
click at [329, 98] on select "Yes No" at bounding box center [412, 106] width 166 height 16
click at [135, 147] on select "Venue Vendors Guests Details Finalize & Share" at bounding box center [115, 143] width 136 height 16
select select "31"
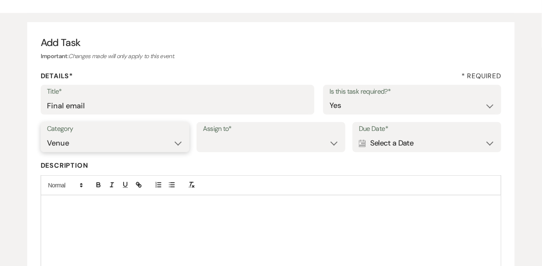
click at [47, 135] on select "Venue Vendors Guests Details Finalize & Share" at bounding box center [115, 143] width 136 height 16
click at [216, 149] on select "Venue Client" at bounding box center [271, 143] width 136 height 16
select select "venueHost"
click at [203, 135] on select "Venue Client" at bounding box center [271, 143] width 136 height 16
click at [383, 144] on div "Calendar Select a Date Expand" at bounding box center [427, 143] width 136 height 16
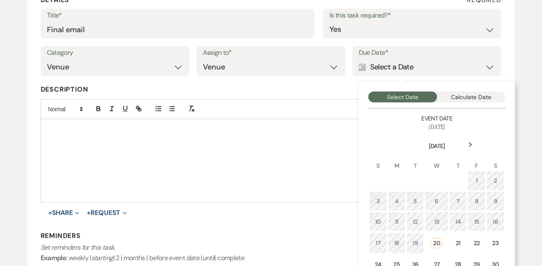
scroll to position [152, 0]
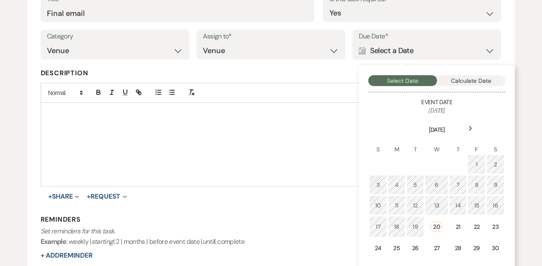
click at [471, 129] on icon "Next" at bounding box center [470, 128] width 4 height 5
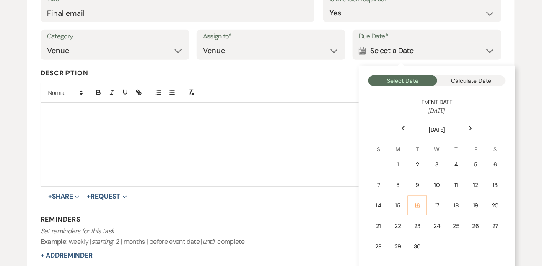
click at [422, 202] on td "16" at bounding box center [417, 206] width 19 height 20
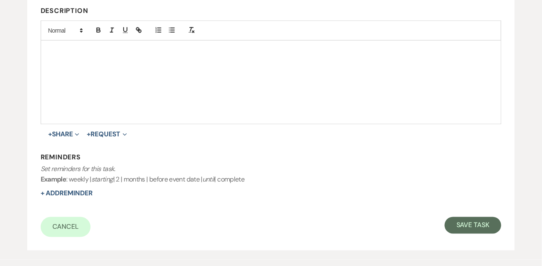
scroll to position [216, 0]
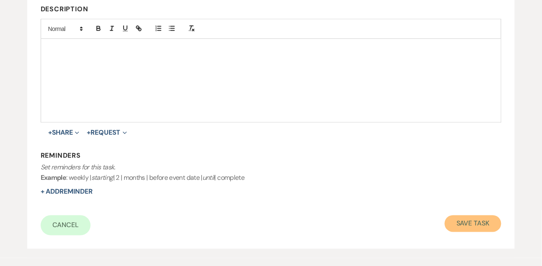
click at [469, 224] on button "Save Task" at bounding box center [473, 224] width 57 height 17
select select "9"
select select "5"
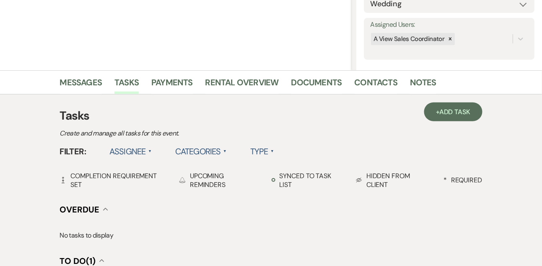
scroll to position [82, 0]
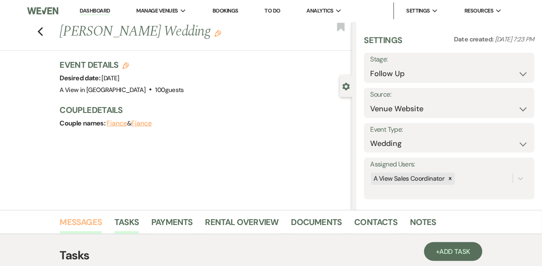
click at [86, 217] on link "Messages" at bounding box center [81, 225] width 42 height 18
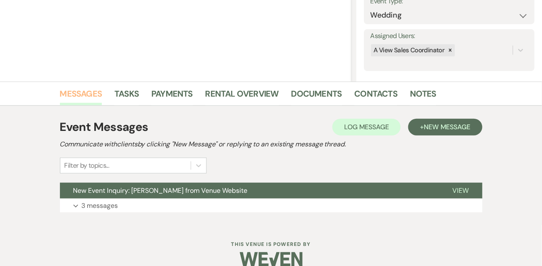
scroll to position [141, 0]
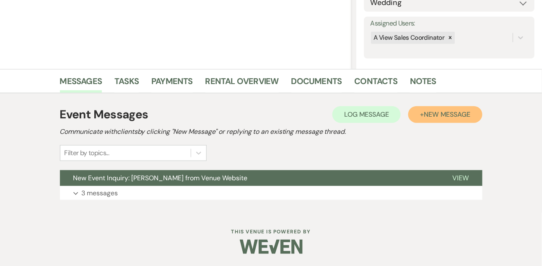
click at [442, 119] on button "+ New Message" at bounding box center [445, 114] width 74 height 17
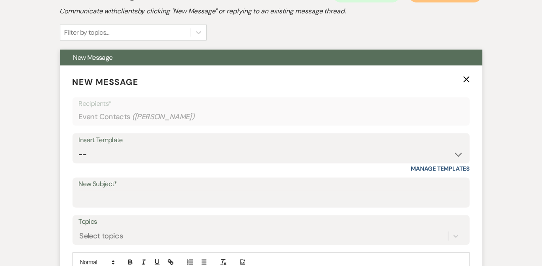
scroll to position [285, 0]
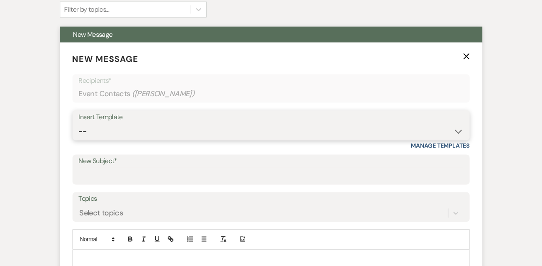
click at [98, 133] on select "-- Tour Confirmation Contract (Pre-Booked Leads) Out of office Inquiry Email Al…" at bounding box center [271, 132] width 385 height 16
select select "5550"
click at [79, 124] on select "-- Tour Confirmation Contract (Pre-Booked Leads) Out of office Inquiry Email Al…" at bounding box center [271, 132] width 385 height 16
type input "Still Thinking About A View Venues? Let’s Chat! 💬"
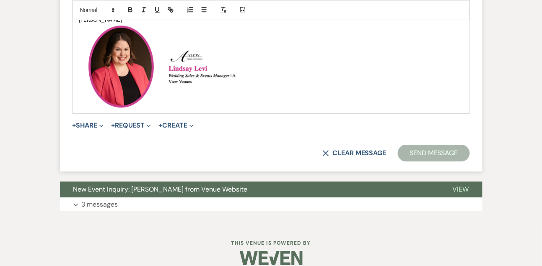
scroll to position [639, 0]
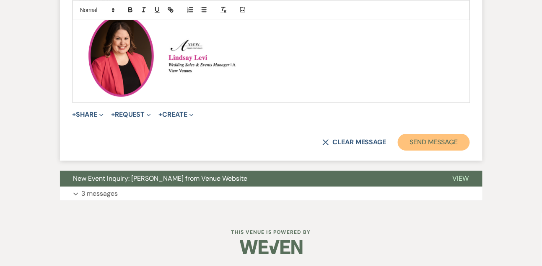
click at [438, 144] on button "Send Message" at bounding box center [434, 142] width 72 height 17
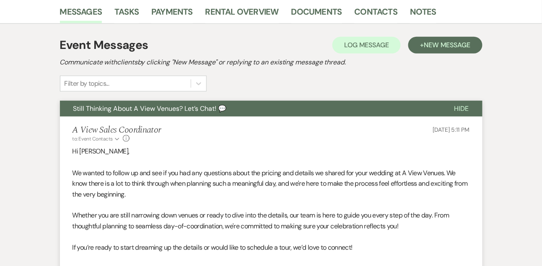
scroll to position [166, 0]
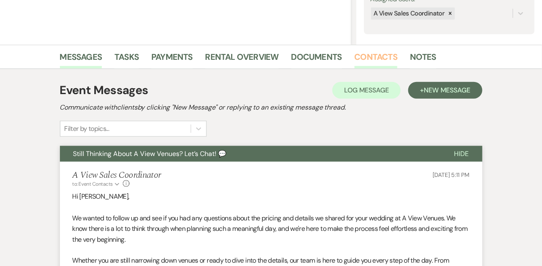
click at [365, 57] on link "Contacts" at bounding box center [375, 59] width 43 height 18
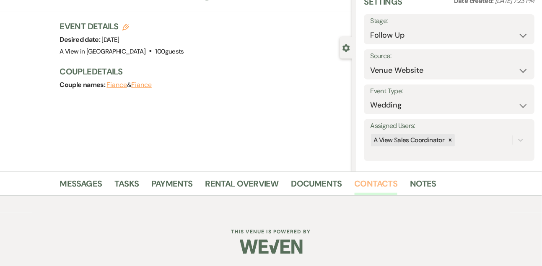
scroll to position [142, 0]
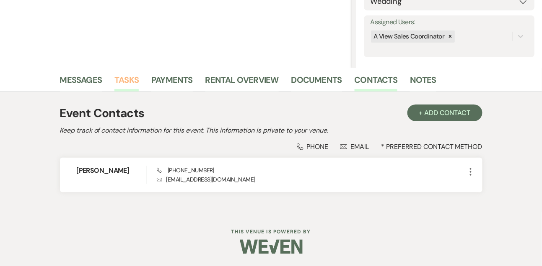
click at [127, 83] on link "Tasks" at bounding box center [126, 82] width 24 height 18
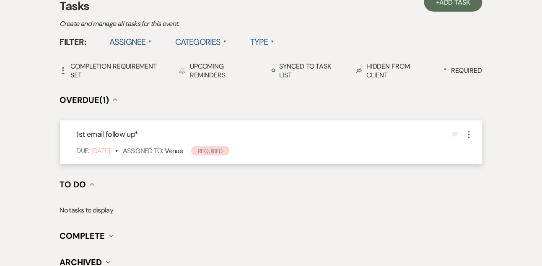
scroll to position [268, 0]
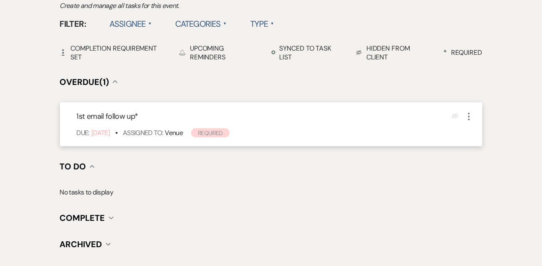
click at [469, 120] on icon "More" at bounding box center [469, 117] width 10 height 10
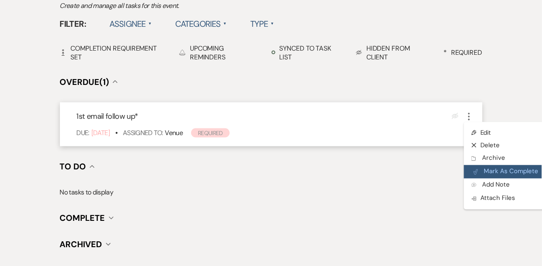
click at [484, 173] on button "Plan Portal Link Mark As Complete" at bounding box center [505, 172] width 82 height 13
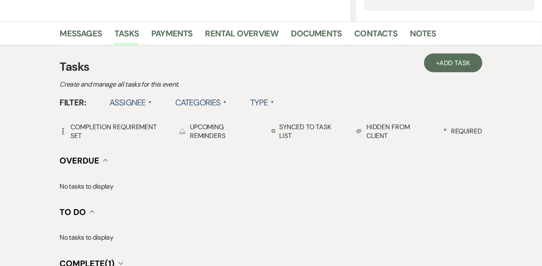
scroll to position [182, 0]
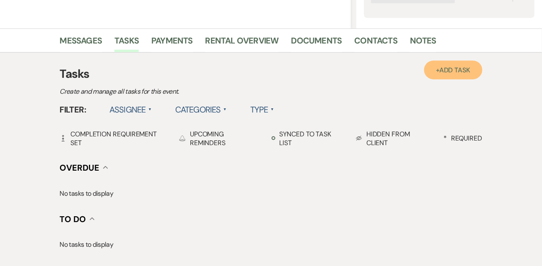
click at [463, 77] on link "+ Add Task" at bounding box center [453, 70] width 58 height 19
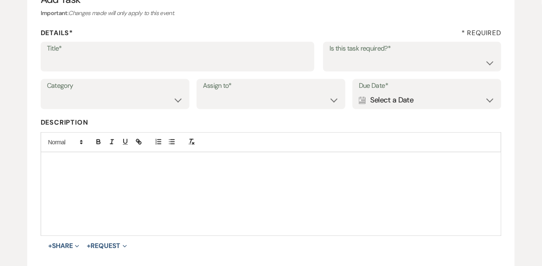
scroll to position [82, 0]
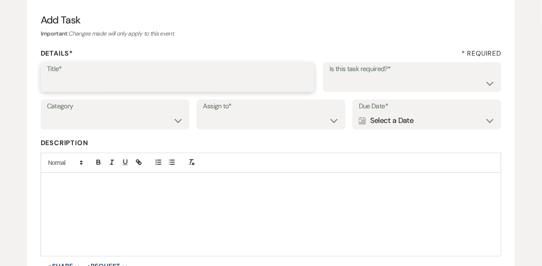
click at [289, 83] on input "Title*" at bounding box center [177, 83] width 261 height 16
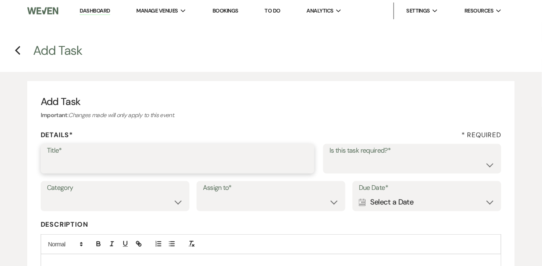
scroll to position [0, 0]
type input "Text follow up"
click at [353, 166] on select "Yes No" at bounding box center [412, 165] width 166 height 16
select select "true"
click at [329, 157] on select "Yes No" at bounding box center [412, 165] width 166 height 16
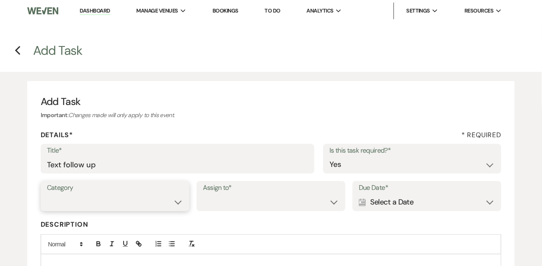
click at [155, 207] on select "Venue Vendors Guests Details Finalize & Share" at bounding box center [115, 202] width 136 height 16
select select "31"
click at [47, 194] on select "Venue Vendors Guests Details Finalize & Share" at bounding box center [115, 202] width 136 height 16
click at [249, 204] on select "Venue Client" at bounding box center [271, 202] width 136 height 16
select select "venueHost"
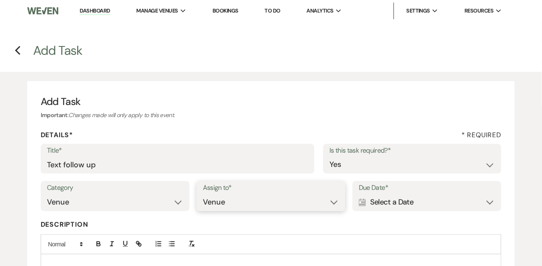
click at [203, 194] on select "Venue Client" at bounding box center [271, 202] width 136 height 16
click at [412, 203] on div "Calendar Select a Date Expand" at bounding box center [427, 202] width 136 height 16
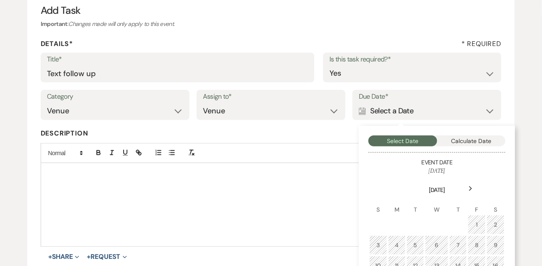
scroll to position [134, 0]
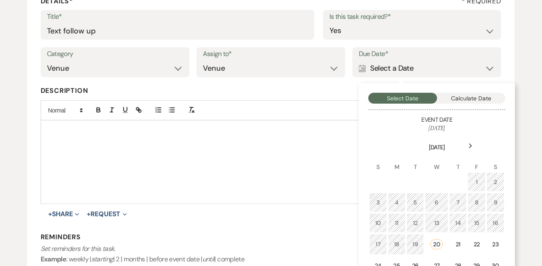
click at [472, 142] on div "Next" at bounding box center [470, 146] width 13 height 13
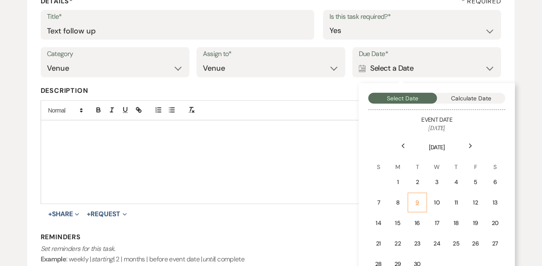
click at [424, 200] on td "9" at bounding box center [417, 203] width 19 height 20
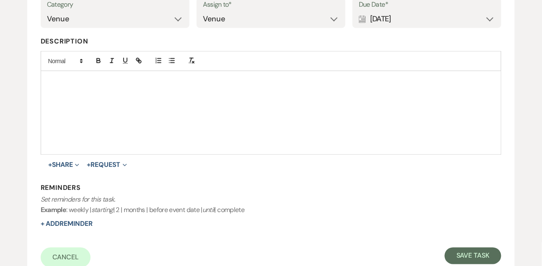
scroll to position [186, 0]
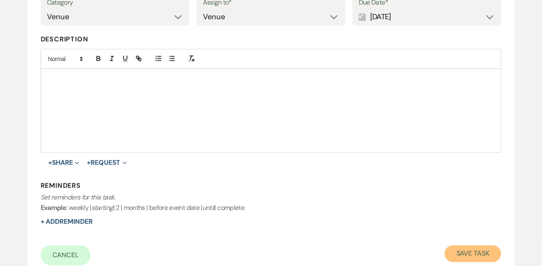
click at [472, 252] on button "Save Task" at bounding box center [473, 254] width 57 height 17
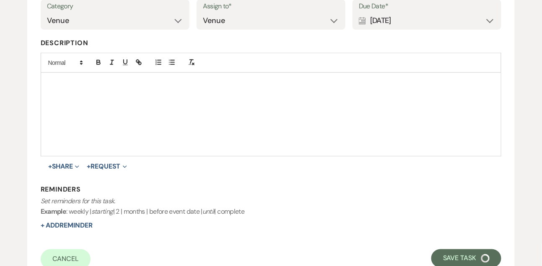
select select "9"
select select "5"
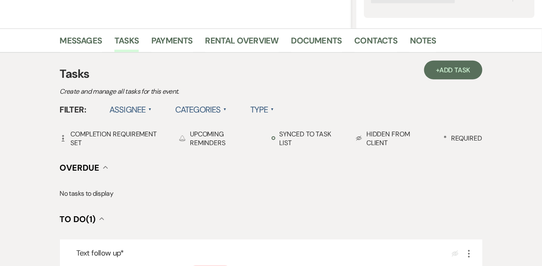
scroll to position [178, 0]
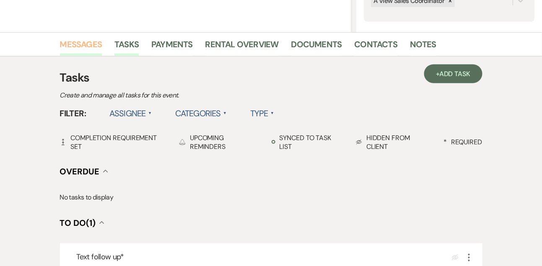
click at [79, 41] on link "Messages" at bounding box center [81, 47] width 42 height 18
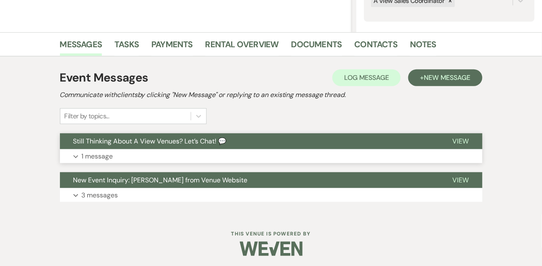
click at [97, 154] on p "1 message" at bounding box center [97, 156] width 31 height 11
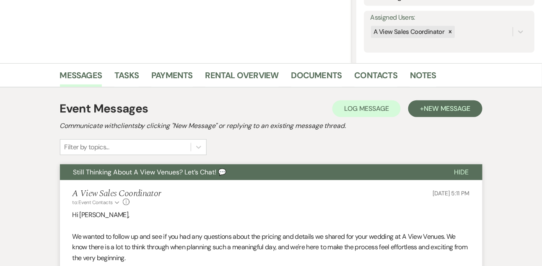
scroll to position [108, 0]
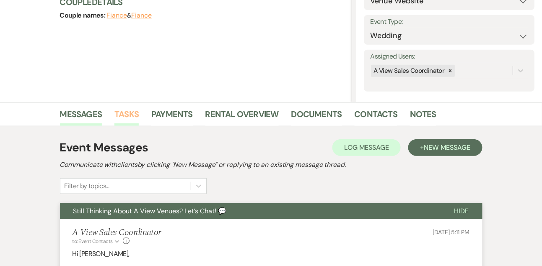
click at [127, 109] on link "Tasks" at bounding box center [126, 117] width 24 height 18
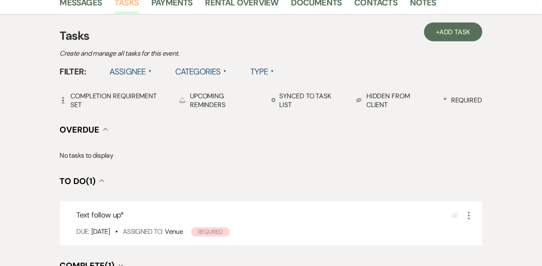
scroll to position [290, 0]
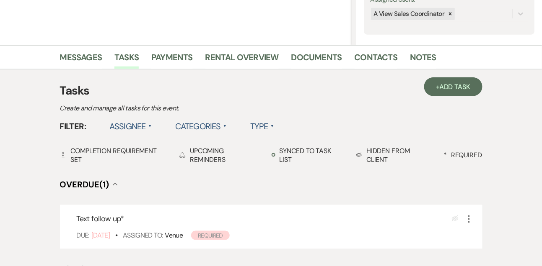
scroll to position [192, 0]
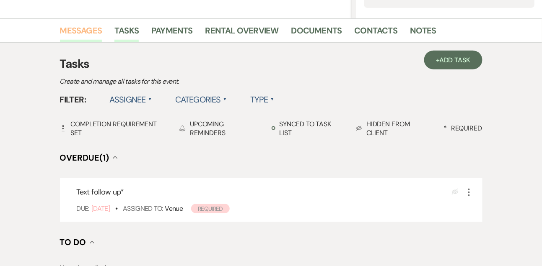
click at [84, 30] on link "Messages" at bounding box center [81, 33] width 42 height 18
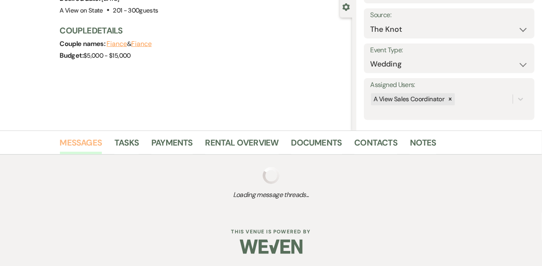
scroll to position [180, 0]
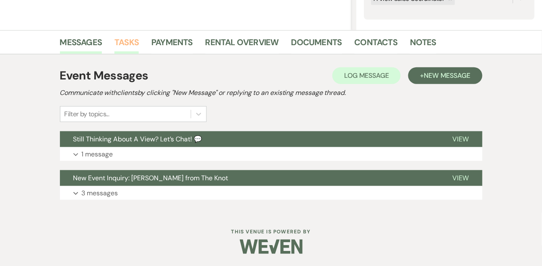
click at [122, 44] on link "Tasks" at bounding box center [126, 45] width 24 height 18
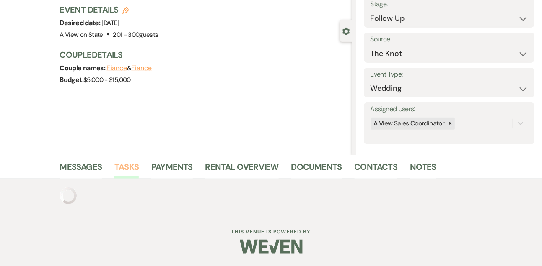
scroll to position [180, 0]
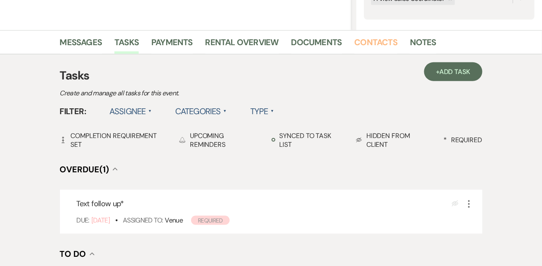
click at [365, 44] on link "Contacts" at bounding box center [375, 45] width 43 height 18
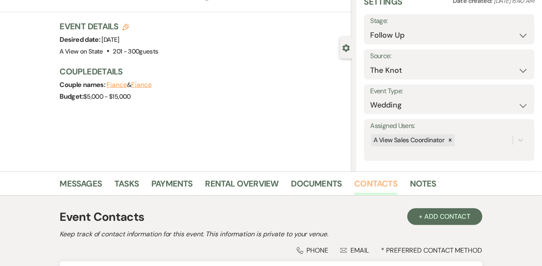
scroll to position [142, 0]
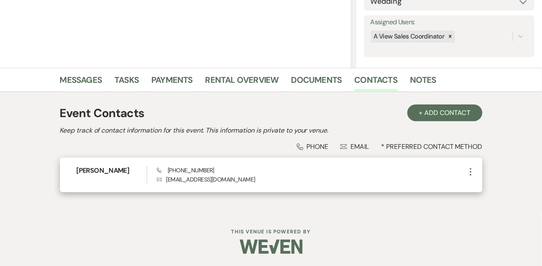
click at [186, 169] on span "Phone [PHONE_NUMBER]" at bounding box center [185, 171] width 57 height 8
copy span "[PHONE_NUMBER]"
click at [92, 168] on h6 "[PERSON_NAME]" at bounding box center [112, 170] width 70 height 9
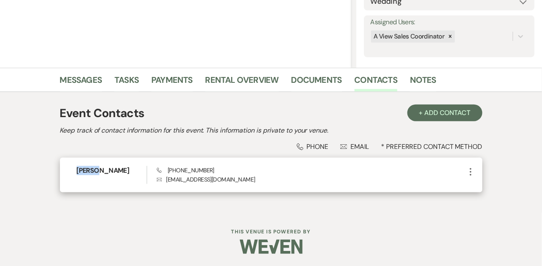
click at [92, 168] on h6 "[PERSON_NAME]" at bounding box center [112, 170] width 70 height 9
copy h6 "[PERSON_NAME]"
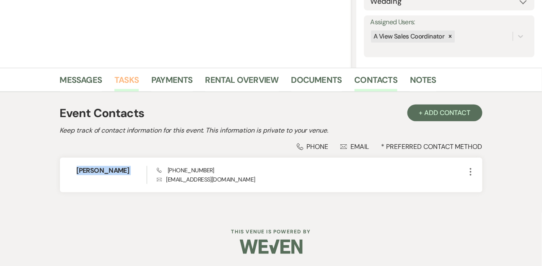
click at [136, 80] on link "Tasks" at bounding box center [126, 82] width 24 height 18
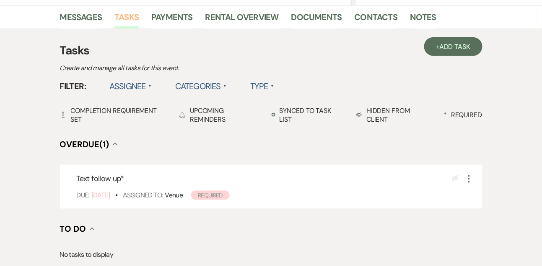
scroll to position [233, 0]
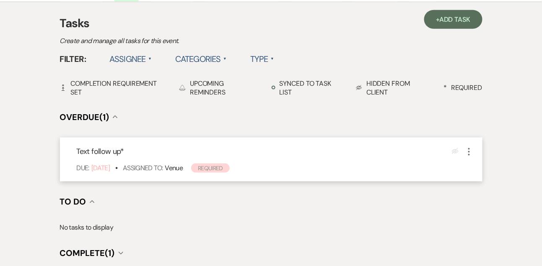
click at [467, 149] on icon "More" at bounding box center [469, 152] width 10 height 10
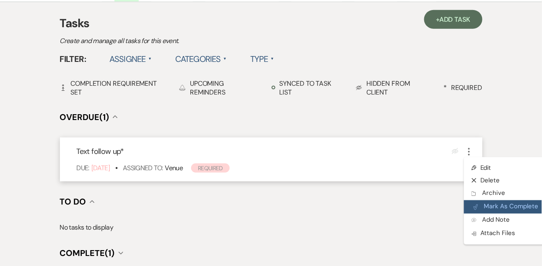
click at [487, 208] on button "Plan Portal Link Mark As Complete" at bounding box center [505, 207] width 82 height 13
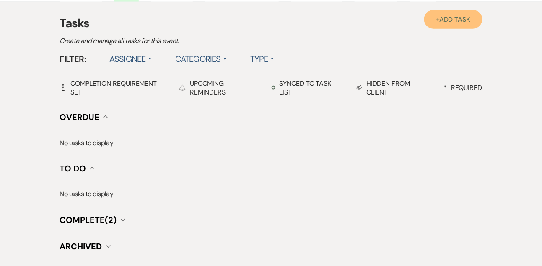
click at [455, 17] on span "Add Task" at bounding box center [454, 19] width 31 height 9
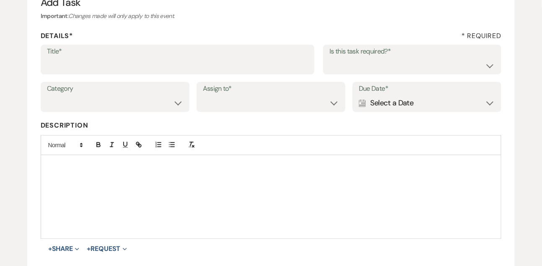
scroll to position [76, 0]
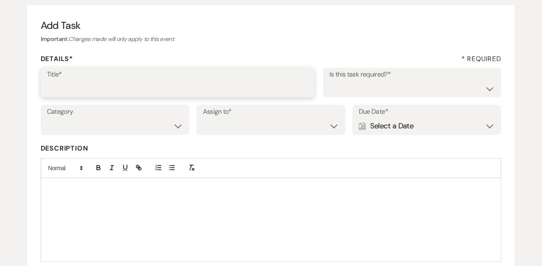
click at [199, 81] on input "Title*" at bounding box center [177, 88] width 261 height 16
type input "Final email"
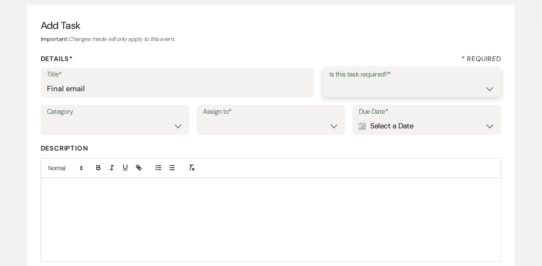
click at [378, 88] on select "Yes No" at bounding box center [412, 88] width 166 height 16
select select "true"
click at [329, 80] on select "Yes No" at bounding box center [412, 88] width 166 height 16
click at [152, 135] on div "Category Venue Vendors Guests Details Finalize & Share" at bounding box center [115, 120] width 149 height 30
click at [151, 127] on select "Venue Vendors Guests Details Finalize & Share" at bounding box center [115, 126] width 136 height 16
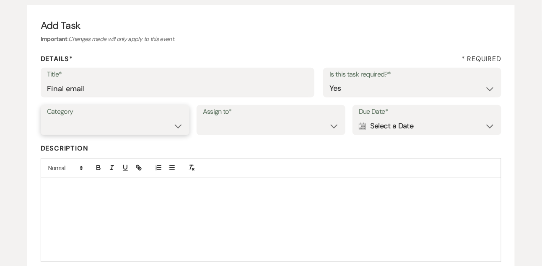
select select "31"
click at [47, 118] on select "Venue Vendors Guests Details Finalize & Share" at bounding box center [115, 126] width 136 height 16
click at [225, 131] on select "Venue Client" at bounding box center [271, 126] width 136 height 16
select select "venueHost"
click at [203, 118] on select "Venue Client" at bounding box center [271, 126] width 136 height 16
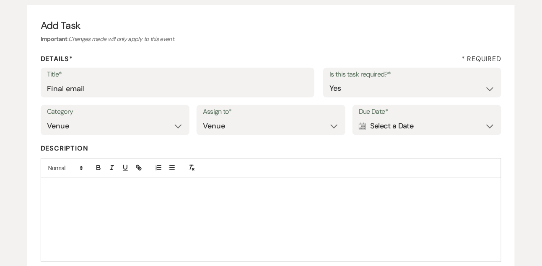
click at [414, 125] on div "Calendar Select a Date Expand" at bounding box center [427, 126] width 136 height 16
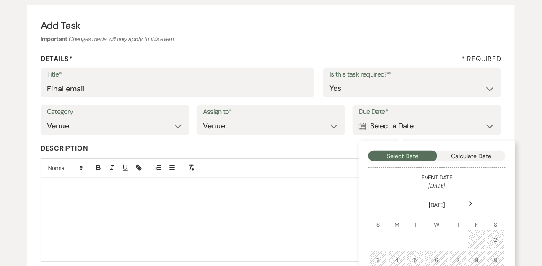
click at [476, 204] on div "Next" at bounding box center [470, 203] width 13 height 13
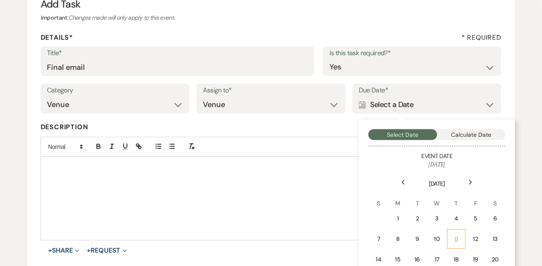
scroll to position [100, 0]
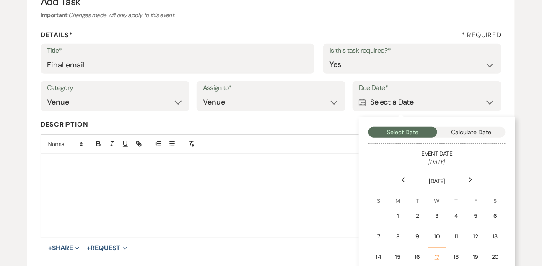
click at [439, 253] on div "17" at bounding box center [437, 257] width 8 height 9
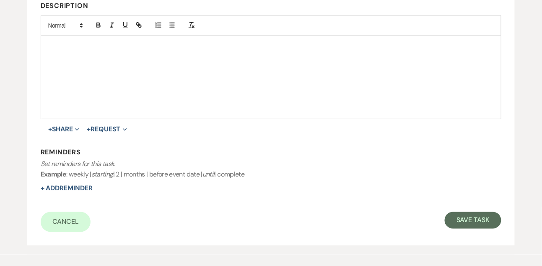
scroll to position [220, 0]
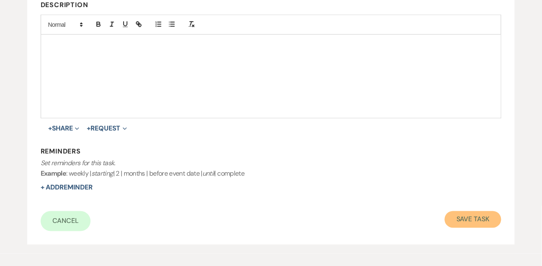
click at [478, 225] on button "Save Task" at bounding box center [473, 220] width 57 height 17
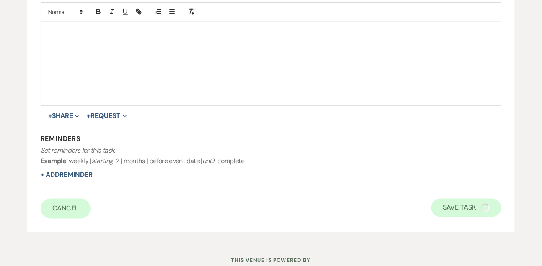
select select "9"
select select "2"
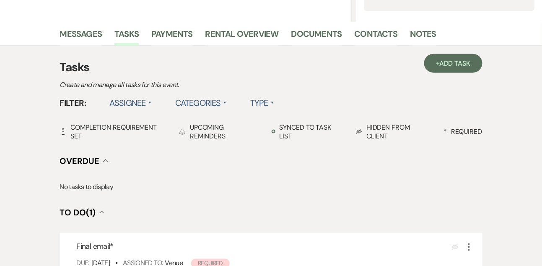
scroll to position [165, 0]
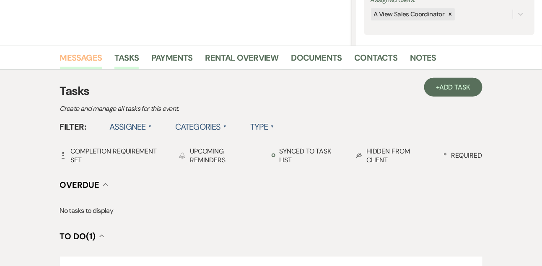
click at [93, 57] on link "Messages" at bounding box center [81, 60] width 42 height 18
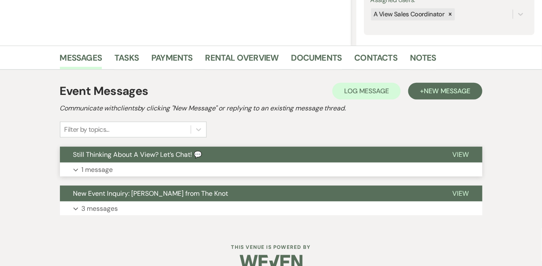
click at [108, 166] on p "1 message" at bounding box center [97, 170] width 31 height 11
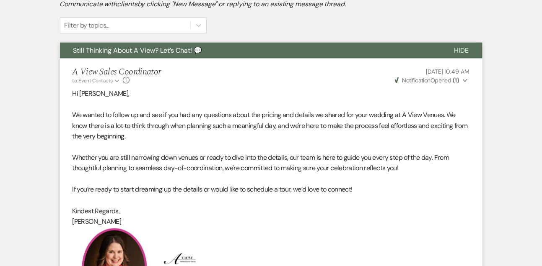
click at [124, 49] on span "Still Thinking About A View? Let’s Chat! 💬" at bounding box center [137, 50] width 129 height 9
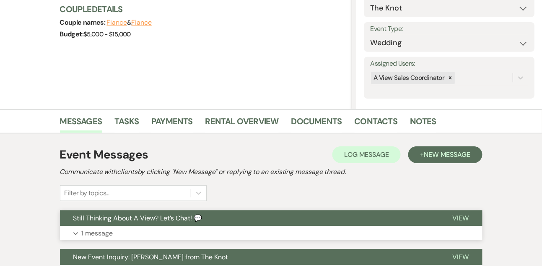
scroll to position [98, 0]
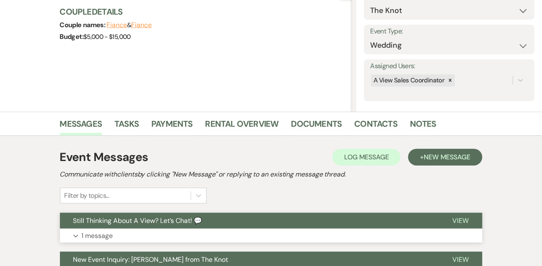
click at [97, 233] on p "1 message" at bounding box center [97, 236] width 31 height 11
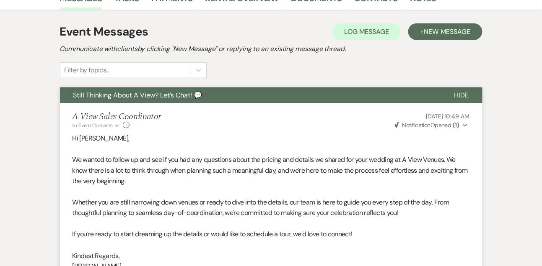
scroll to position [99, 0]
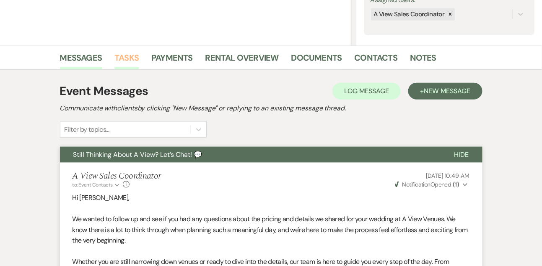
click at [135, 65] on link "Tasks" at bounding box center [126, 60] width 24 height 18
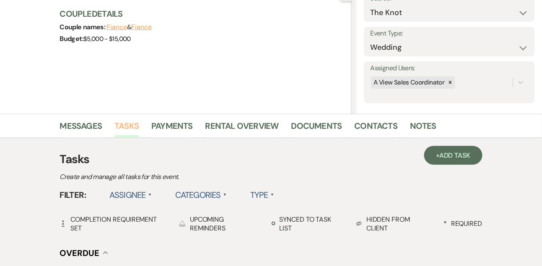
scroll to position [75, 0]
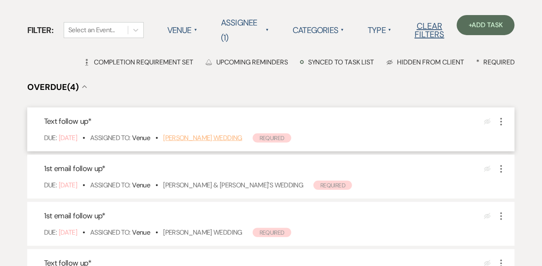
click at [231, 138] on link "[PERSON_NAME] Wedding" at bounding box center [202, 138] width 79 height 9
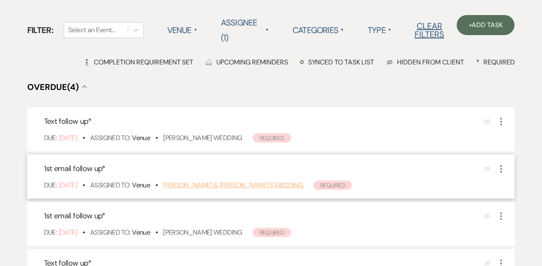
click at [205, 184] on link "[PERSON_NAME] & [PERSON_NAME]'s Wedding" at bounding box center [233, 185] width 140 height 9
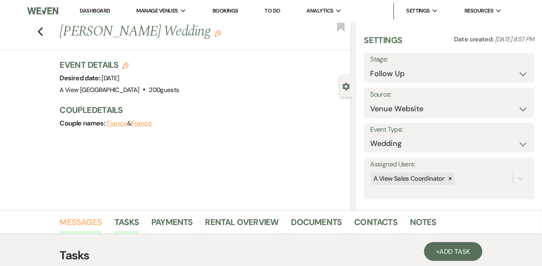
click at [87, 231] on link "Messages" at bounding box center [81, 225] width 42 height 18
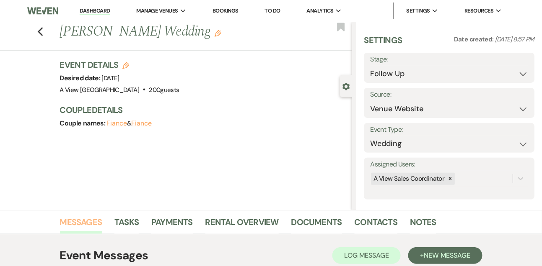
scroll to position [7, 0]
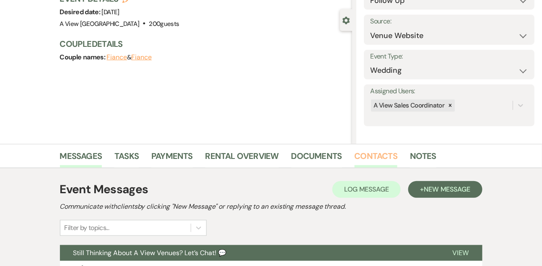
click at [372, 153] on link "Contacts" at bounding box center [375, 159] width 43 height 18
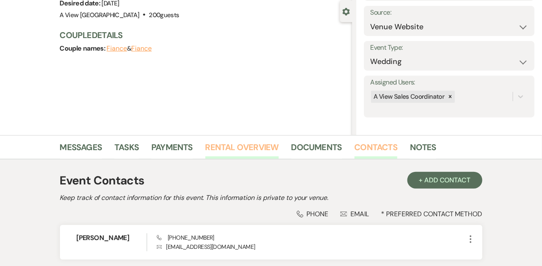
scroll to position [120, 0]
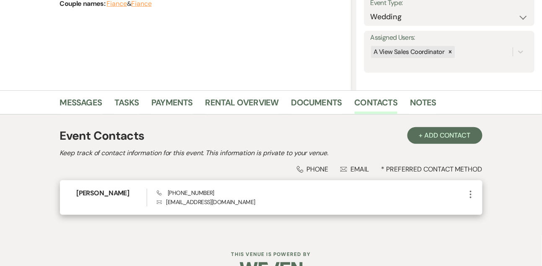
click at [187, 193] on span "Phone [PHONE_NUMBER]" at bounding box center [185, 193] width 57 height 8
copy span "[PHONE_NUMBER]"
click at [107, 187] on div "[PERSON_NAME] Phone [PHONE_NUMBER] Envelope [EMAIL_ADDRESS][DOMAIN_NAME] More" at bounding box center [271, 198] width 422 height 35
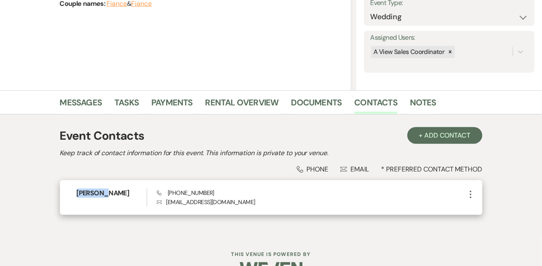
click at [107, 187] on div "[PERSON_NAME] Phone [PHONE_NUMBER] Envelope [EMAIL_ADDRESS][DOMAIN_NAME] More" at bounding box center [271, 198] width 422 height 35
copy h6 "[PERSON_NAME]"
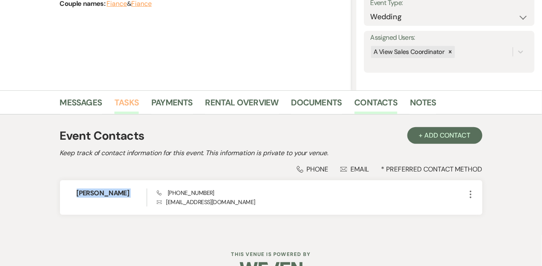
click at [129, 103] on link "Tasks" at bounding box center [126, 105] width 24 height 18
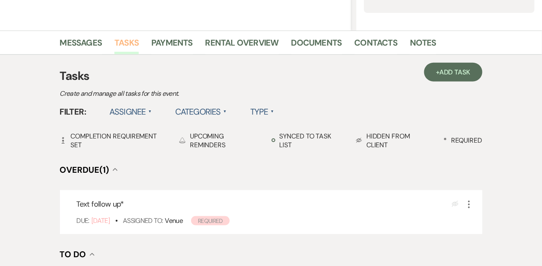
scroll to position [263, 0]
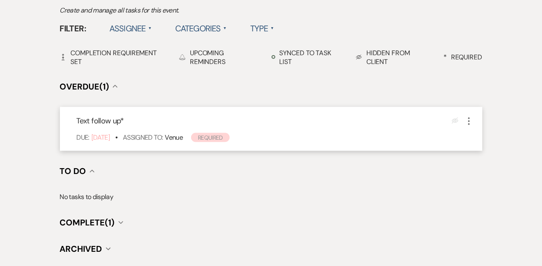
click at [468, 122] on icon "More" at bounding box center [469, 121] width 10 height 10
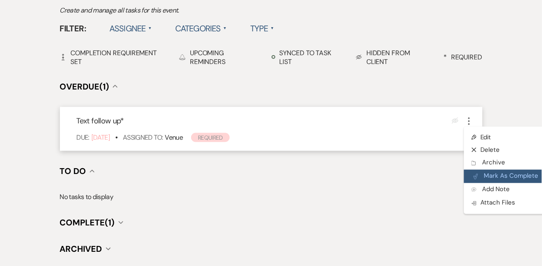
click at [481, 174] on button "Plan Portal Link Mark As Complete" at bounding box center [505, 176] width 82 height 13
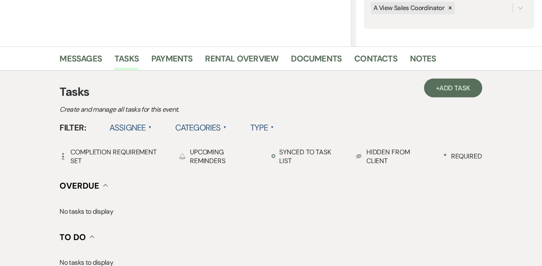
scroll to position [163, 0]
click at [460, 93] on link "+ Add Task" at bounding box center [453, 88] width 58 height 19
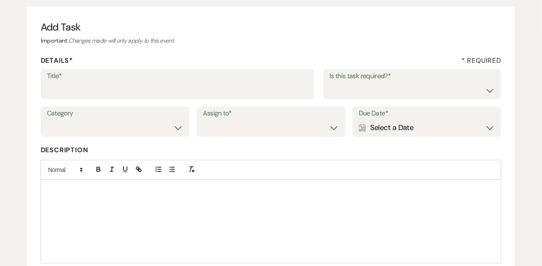
scroll to position [59, 0]
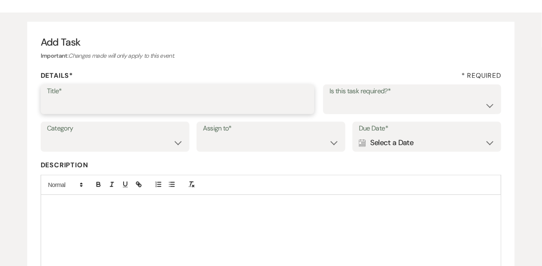
click at [197, 109] on input "Title*" at bounding box center [177, 105] width 261 height 16
type input "Final email"
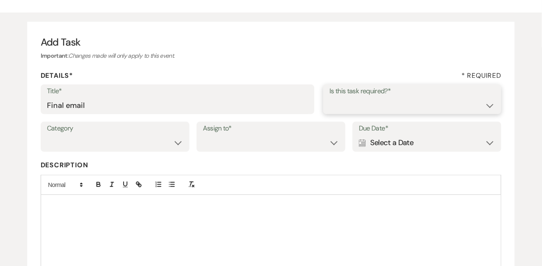
click at [339, 107] on select "Yes No" at bounding box center [412, 105] width 166 height 16
select select "true"
click at [329, 97] on select "Yes No" at bounding box center [412, 105] width 166 height 16
click at [159, 143] on select "Venue Vendors Guests Details Finalize & Share" at bounding box center [115, 143] width 136 height 16
select select "31"
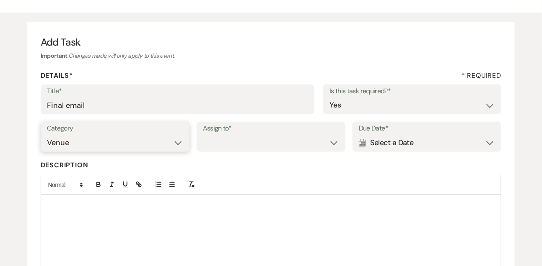
click at [47, 135] on select "Venue Vendors Guests Details Finalize & Share" at bounding box center [115, 143] width 136 height 16
click at [226, 145] on select "Venue Client" at bounding box center [271, 143] width 136 height 16
select select "venueHost"
click at [203, 135] on select "Venue Client" at bounding box center [271, 143] width 136 height 16
click at [401, 148] on div "Calendar Select a Date Expand" at bounding box center [427, 143] width 136 height 16
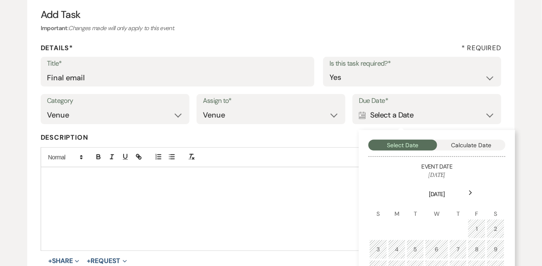
scroll to position [107, 0]
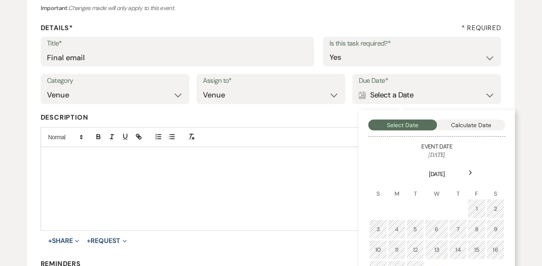
click at [472, 172] on icon "Next" at bounding box center [470, 173] width 4 height 5
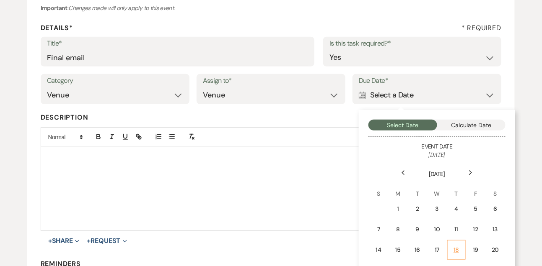
click at [449, 246] on td "18" at bounding box center [456, 251] width 18 height 20
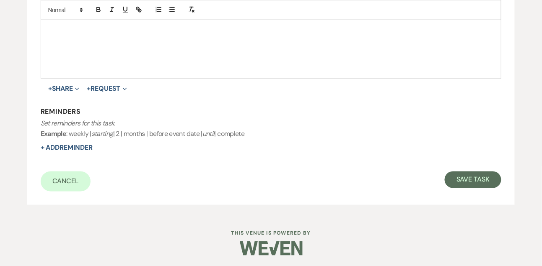
scroll to position [261, 0]
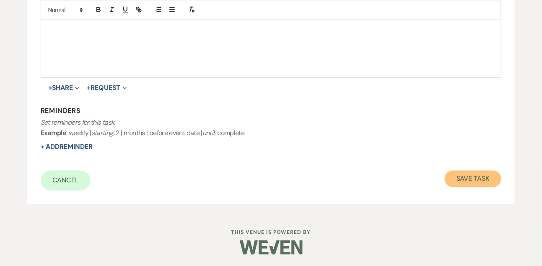
click at [468, 185] on button "Save Task" at bounding box center [473, 179] width 57 height 17
select select "9"
select select "5"
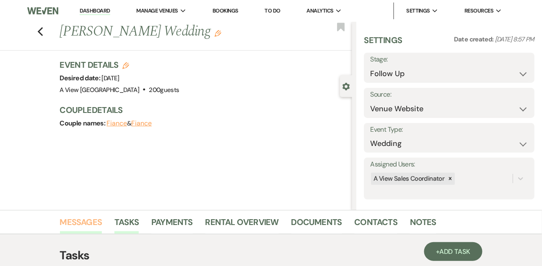
click at [78, 217] on link "Messages" at bounding box center [81, 225] width 42 height 18
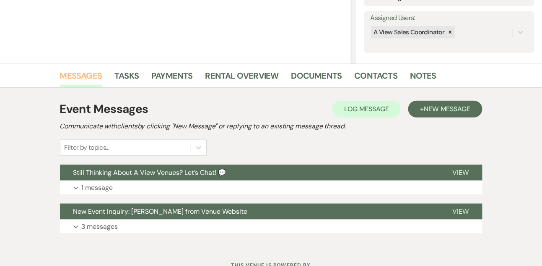
scroll to position [180, 0]
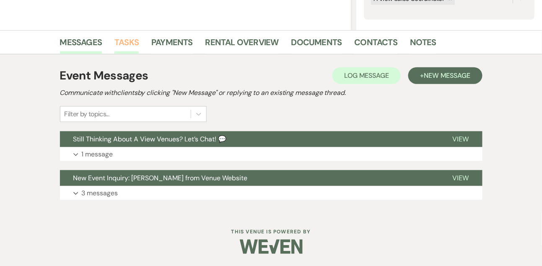
click at [127, 42] on link "Tasks" at bounding box center [126, 45] width 24 height 18
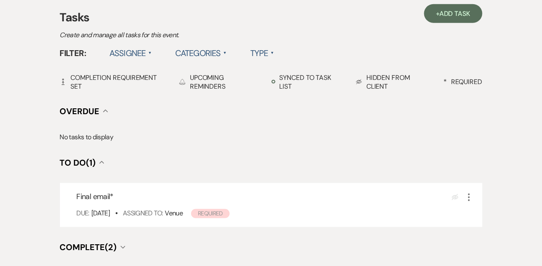
scroll to position [233, 0]
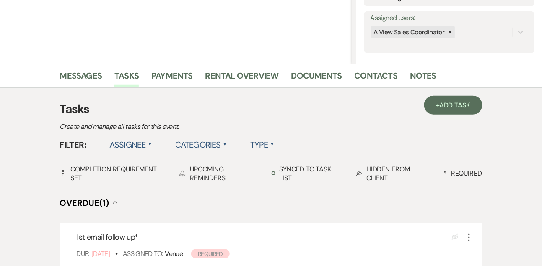
scroll to position [148, 0]
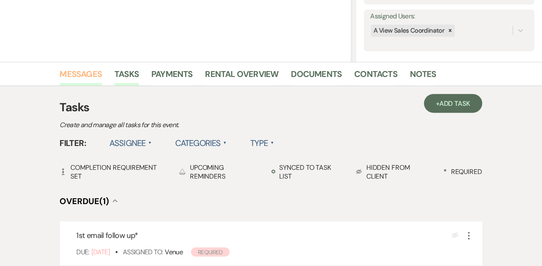
click at [77, 69] on link "Messages" at bounding box center [81, 76] width 42 height 18
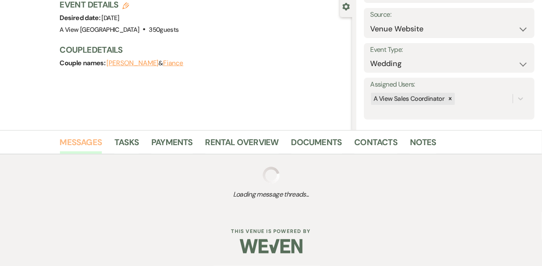
scroll to position [141, 0]
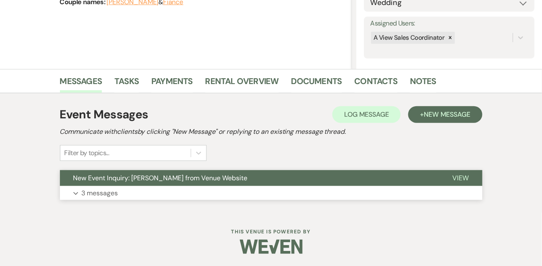
click at [94, 190] on p "3 messages" at bounding box center [100, 193] width 36 height 11
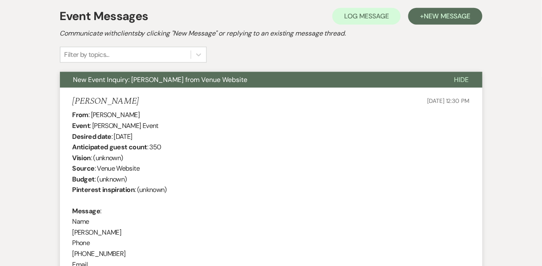
scroll to position [235, 0]
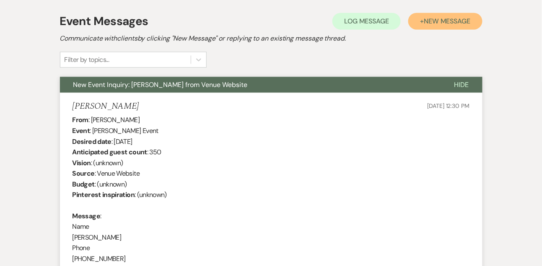
click at [435, 16] on button "+ New Message" at bounding box center [445, 21] width 74 height 17
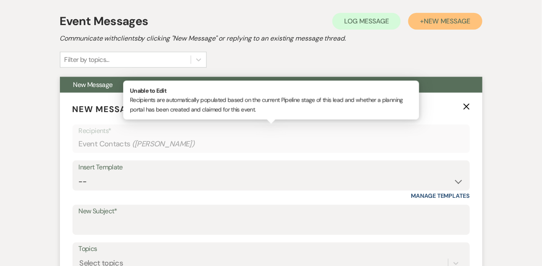
scroll to position [238, 0]
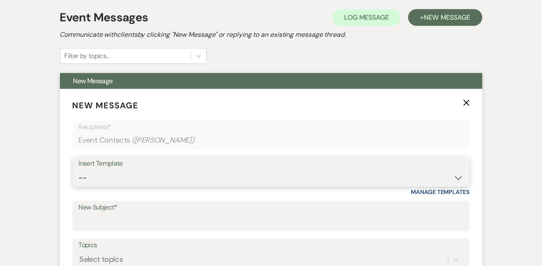
click at [91, 182] on select "-- Tour Confirmation Contract (Pre-Booked Leads) Out of office Inquiry Email Al…" at bounding box center [271, 178] width 385 height 16
select select "5551"
click at [79, 170] on select "-- Tour Confirmation Contract (Pre-Booked Leads) Out of office Inquiry Email Al…" at bounding box center [271, 178] width 385 height 16
type input "Still Thinking About A View Venues? Let’s Chat! 💬"
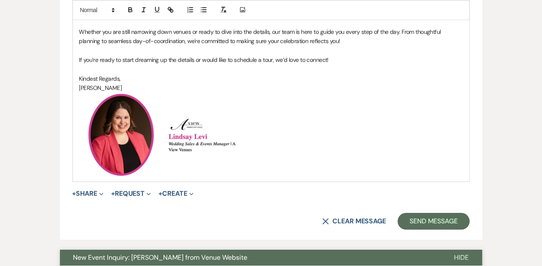
scroll to position [597, 0]
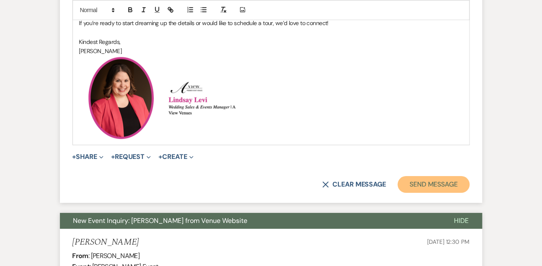
click at [432, 187] on button "Send Message" at bounding box center [434, 184] width 72 height 17
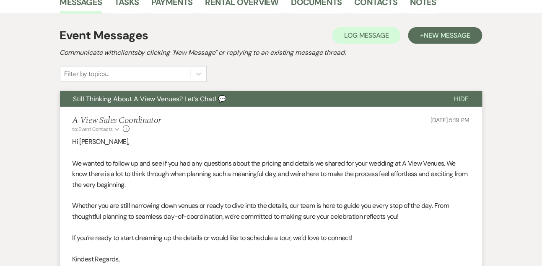
scroll to position [188, 0]
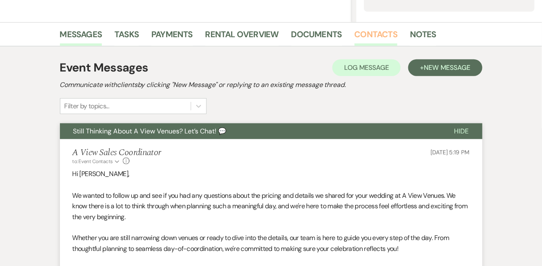
click at [365, 31] on link "Contacts" at bounding box center [375, 37] width 43 height 18
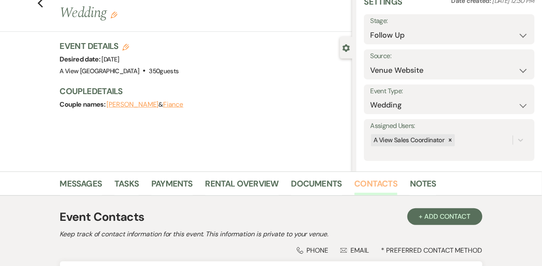
scroll to position [142, 0]
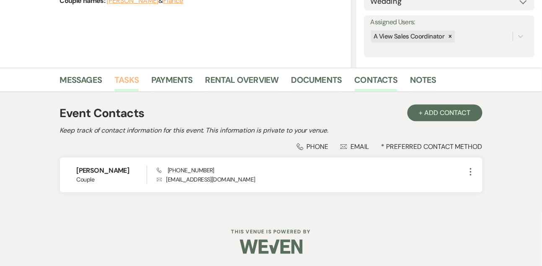
click at [127, 81] on link "Tasks" at bounding box center [126, 82] width 24 height 18
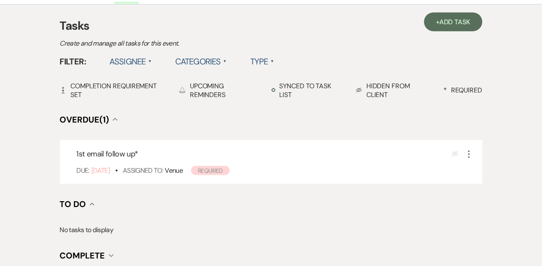
scroll to position [231, 0]
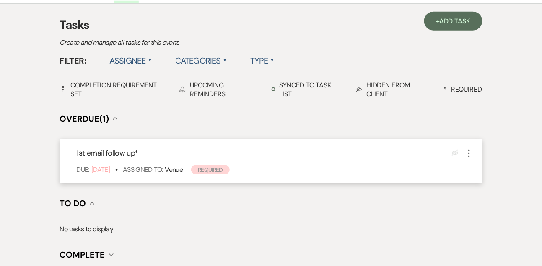
click at [472, 153] on icon "More" at bounding box center [469, 154] width 10 height 10
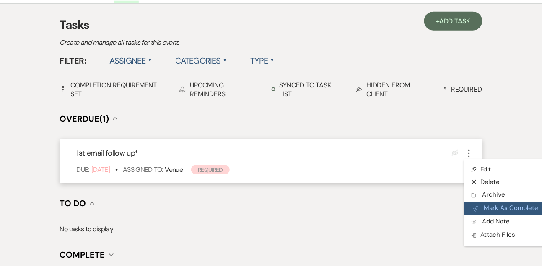
click at [492, 207] on button "Plan Portal Link Mark As Complete" at bounding box center [505, 208] width 82 height 13
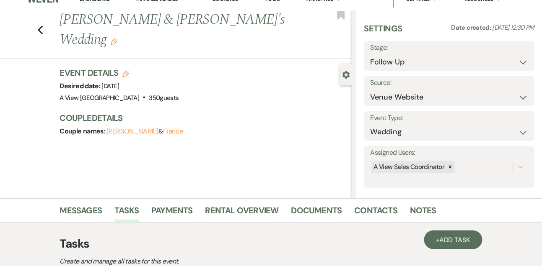
scroll to position [163, 0]
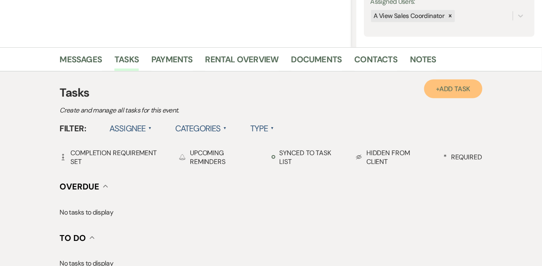
click at [455, 92] on span "Add Task" at bounding box center [454, 89] width 31 height 9
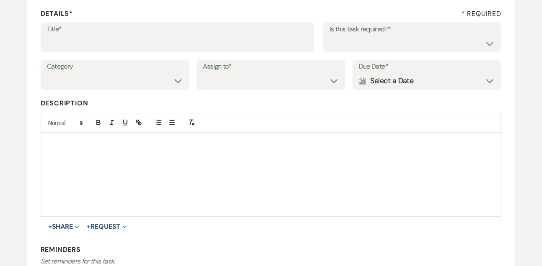
scroll to position [68, 0]
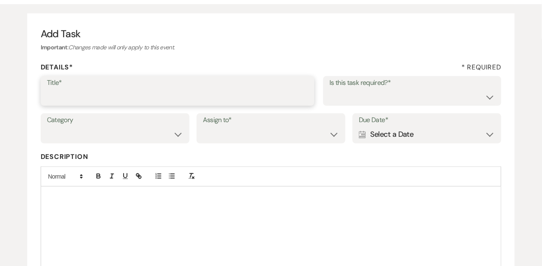
click at [177, 91] on input "Title*" at bounding box center [177, 97] width 261 height 16
type input "Text follow up"
click at [340, 97] on select "Yes No" at bounding box center [412, 97] width 166 height 16
select select "true"
click at [329, 89] on select "Yes No" at bounding box center [412, 97] width 166 height 16
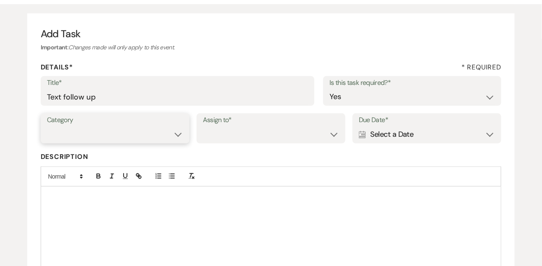
click at [119, 130] on select "Venue Vendors Guests Details Finalize & Share" at bounding box center [115, 135] width 136 height 16
select select "31"
click at [47, 127] on select "Venue Vendors Guests Details Finalize & Share" at bounding box center [115, 135] width 136 height 16
click at [226, 139] on select "Venue Client" at bounding box center [271, 135] width 136 height 16
select select "venueHost"
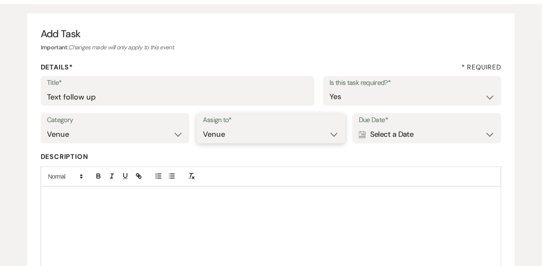
click at [203, 127] on select "Venue Client" at bounding box center [271, 135] width 136 height 16
click at [383, 137] on div "Calendar Select a Date Expand" at bounding box center [427, 135] width 136 height 16
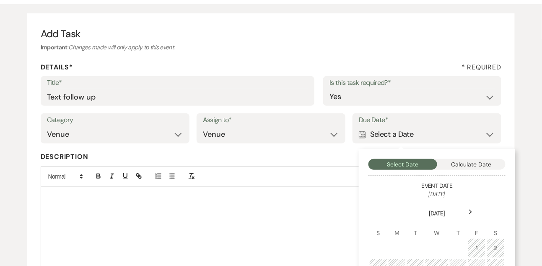
click at [469, 208] on div "Next" at bounding box center [470, 212] width 13 height 13
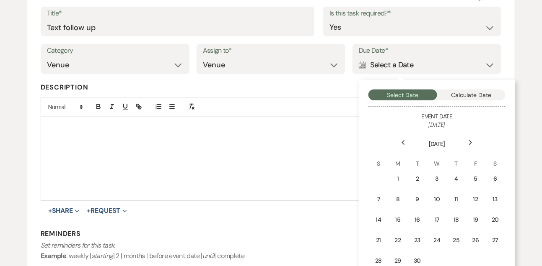
scroll to position [145, 0]
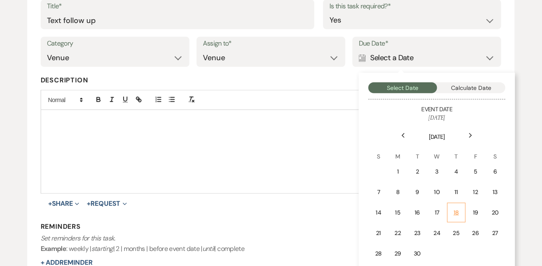
click at [461, 205] on td "18" at bounding box center [456, 213] width 18 height 20
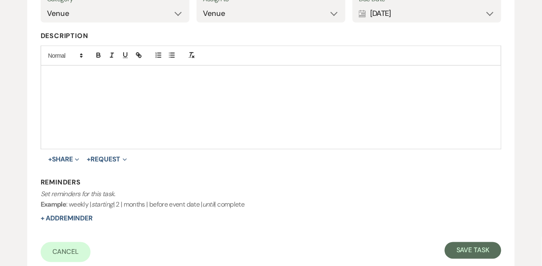
scroll to position [261, 0]
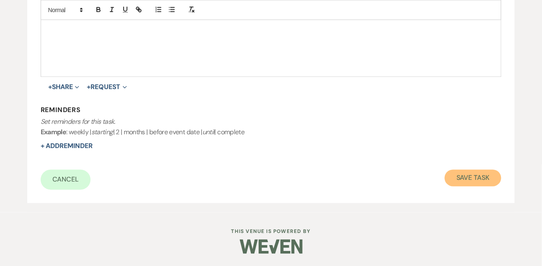
click at [461, 181] on button "Save Task" at bounding box center [473, 178] width 57 height 17
select select "9"
select select "5"
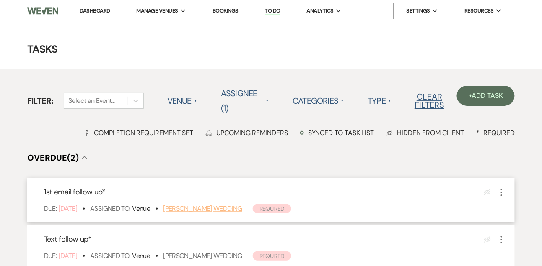
click at [237, 204] on link "[PERSON_NAME] Wedding" at bounding box center [202, 208] width 79 height 9
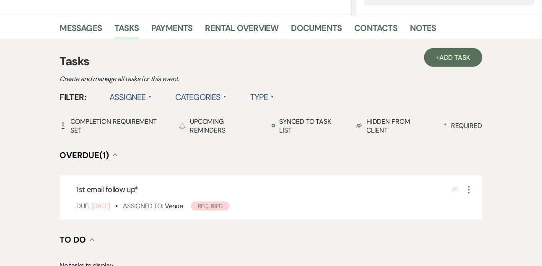
scroll to position [185, 0]
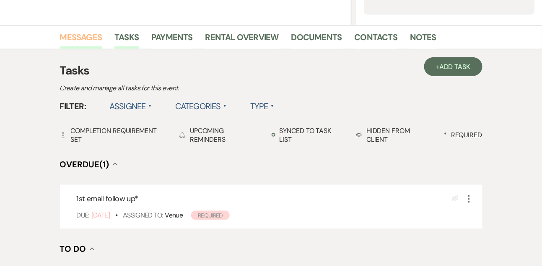
click at [83, 37] on link "Messages" at bounding box center [81, 40] width 42 height 18
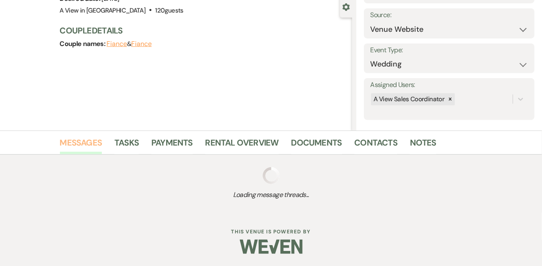
scroll to position [141, 0]
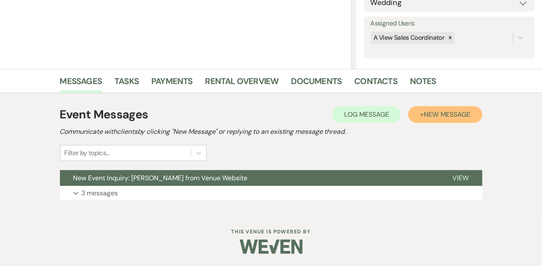
click at [449, 114] on span "New Message" at bounding box center [447, 114] width 47 height 9
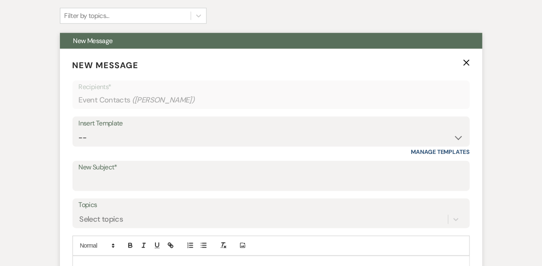
scroll to position [318, 0]
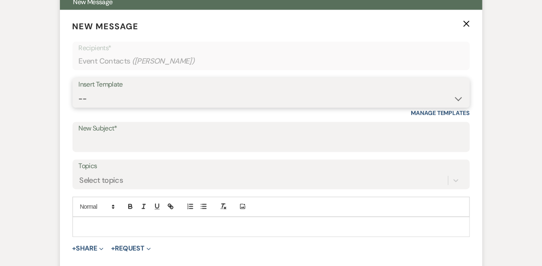
click at [117, 102] on select "-- Tour Confirmation Contract (Pre-Booked Leads) Out of office Inquiry Email Al…" at bounding box center [271, 99] width 385 height 16
select select "5550"
click at [79, 91] on select "-- Tour Confirmation Contract (Pre-Booked Leads) Out of office Inquiry Email Al…" at bounding box center [271, 99] width 385 height 16
type input "Still Thinking About A View Venues? Let’s Chat! 💬"
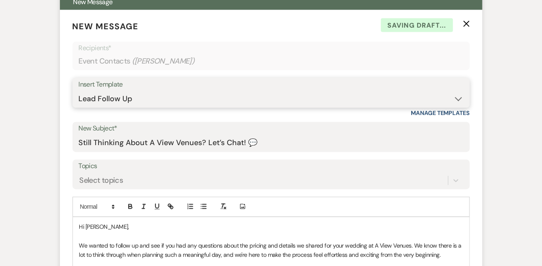
scroll to position [588, 0]
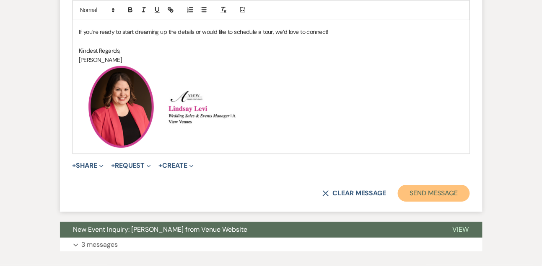
click at [424, 192] on button "Send Message" at bounding box center [434, 193] width 72 height 17
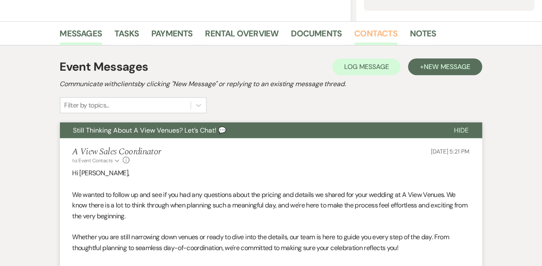
click at [373, 39] on link "Contacts" at bounding box center [375, 36] width 43 height 18
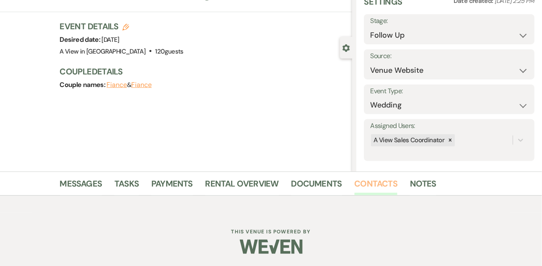
scroll to position [142, 0]
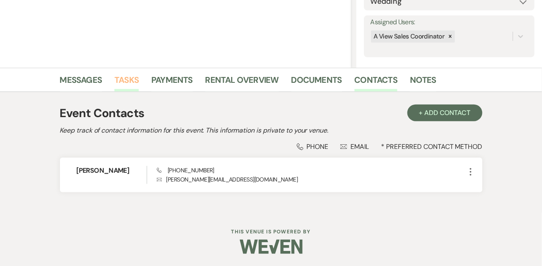
click at [133, 82] on link "Tasks" at bounding box center [126, 82] width 24 height 18
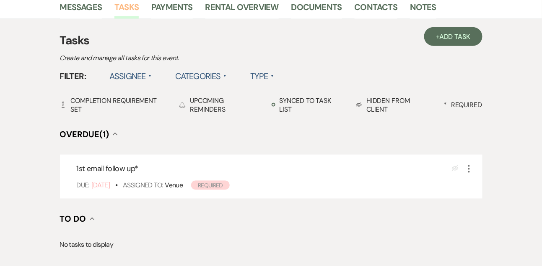
scroll to position [217, 0]
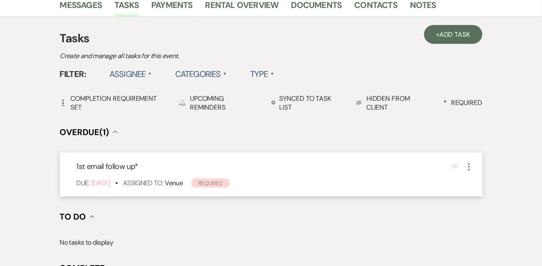
click at [471, 168] on icon "More" at bounding box center [469, 167] width 10 height 10
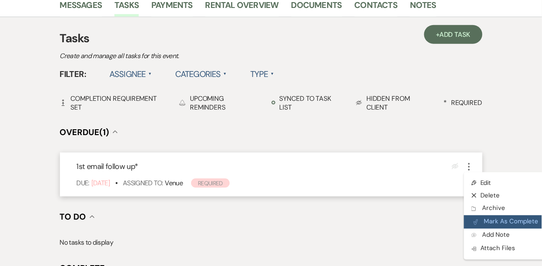
click at [486, 224] on button "Plan Portal Link Mark As Complete" at bounding box center [505, 222] width 82 height 13
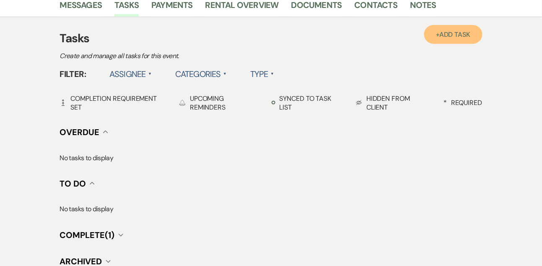
click at [457, 35] on span "Add Task" at bounding box center [454, 34] width 31 height 9
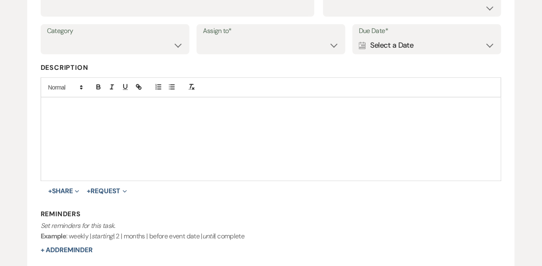
scroll to position [142, 0]
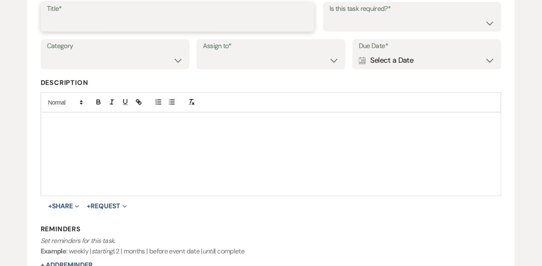
click at [107, 21] on input "Title*" at bounding box center [177, 23] width 261 height 16
type input "Text follow up"
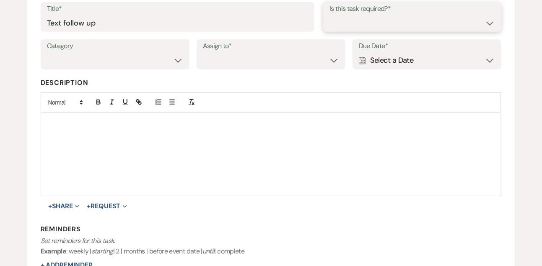
click at [338, 20] on select "Yes No" at bounding box center [412, 23] width 166 height 16
select select "true"
click at [329, 15] on select "Yes No" at bounding box center [412, 23] width 166 height 16
click at [166, 64] on select "Venue Vendors Guests Details Finalize & Share" at bounding box center [115, 60] width 136 height 16
select select "31"
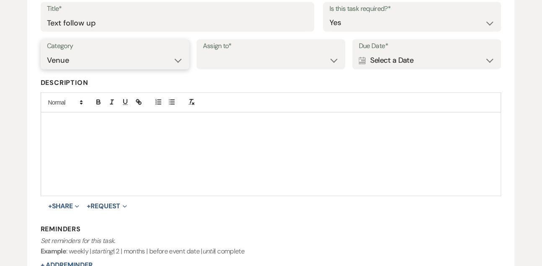
click at [47, 52] on select "Venue Vendors Guests Details Finalize & Share" at bounding box center [115, 60] width 136 height 16
click at [232, 68] on select "Venue Client" at bounding box center [271, 60] width 136 height 16
select select "venueHost"
click at [203, 52] on select "Venue Client" at bounding box center [271, 60] width 136 height 16
click at [384, 60] on div "Calendar Select a Date Expand" at bounding box center [427, 60] width 136 height 16
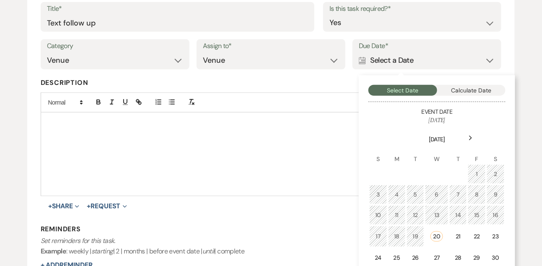
click at [472, 137] on icon "Next" at bounding box center [470, 138] width 4 height 5
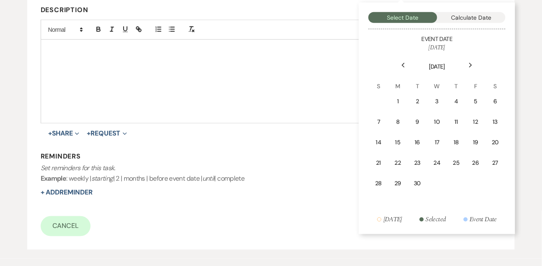
scroll to position [217, 0]
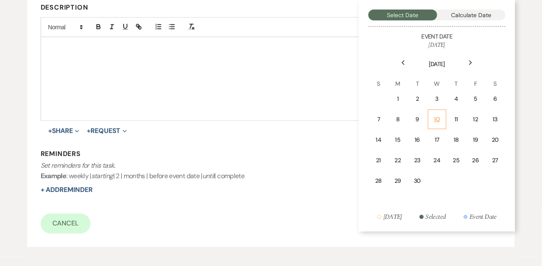
click at [440, 122] on div "10" at bounding box center [437, 119] width 8 height 9
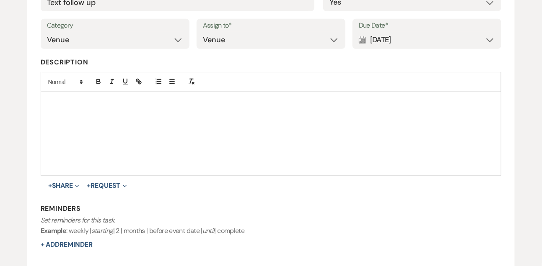
scroll to position [261, 0]
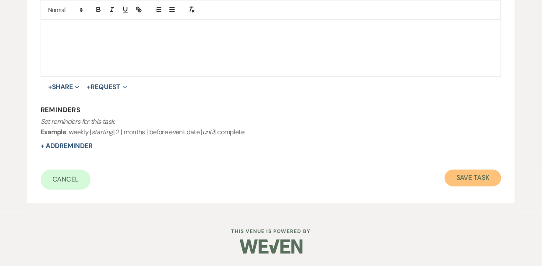
click at [459, 174] on button "Save Task" at bounding box center [473, 178] width 57 height 17
select select "9"
select select "5"
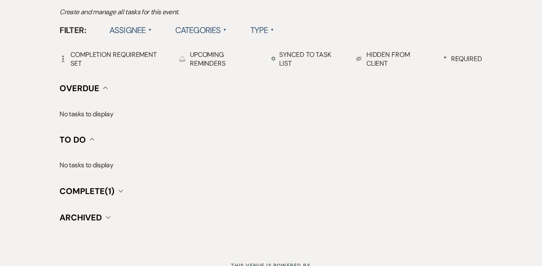
scroll to position [217, 0]
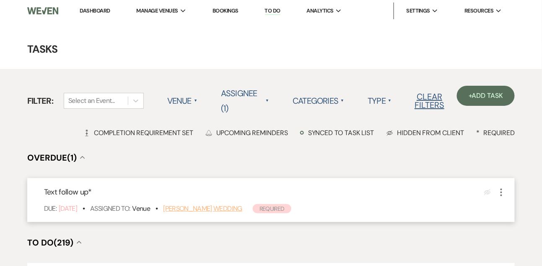
click at [218, 206] on link "[PERSON_NAME] Wedding" at bounding box center [202, 208] width 79 height 9
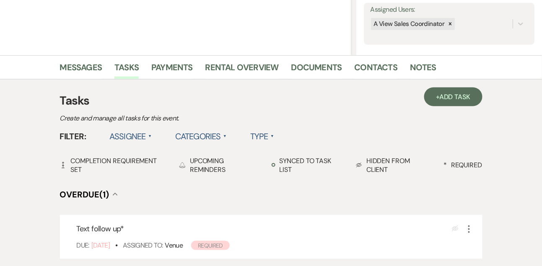
scroll to position [153, 0]
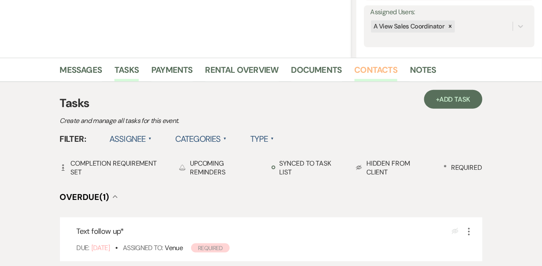
click at [384, 71] on link "Contacts" at bounding box center [375, 72] width 43 height 18
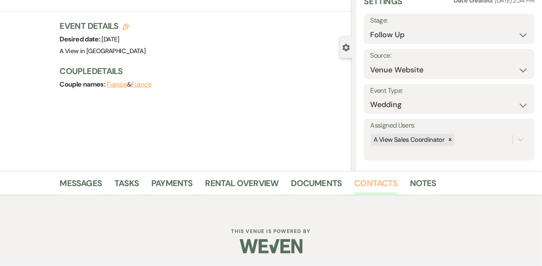
scroll to position [39, 0]
click at [97, 180] on link "Messages" at bounding box center [81, 186] width 42 height 18
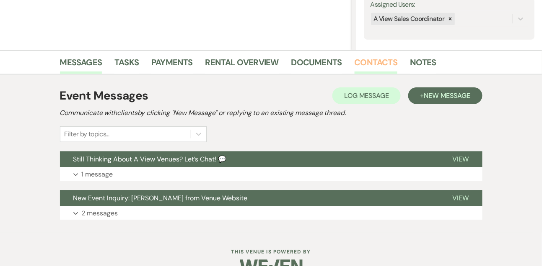
click at [367, 68] on link "Contacts" at bounding box center [375, 65] width 43 height 18
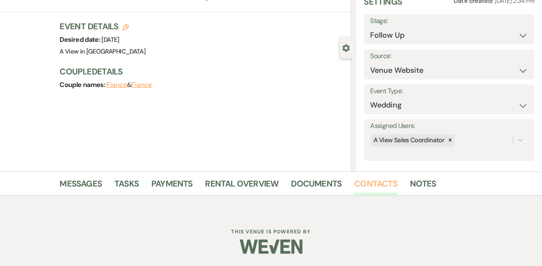
scroll to position [142, 0]
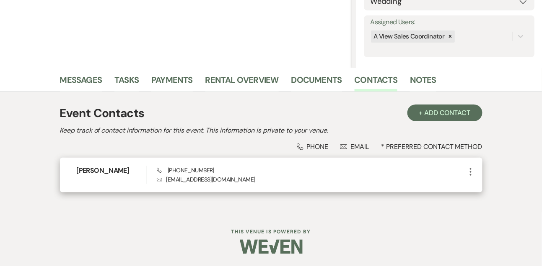
click at [175, 173] on span "Phone [PHONE_NUMBER]" at bounding box center [185, 171] width 57 height 8
copy span "[PHONE_NUMBER]"
click at [110, 169] on h6 "[PERSON_NAME]" at bounding box center [112, 170] width 70 height 9
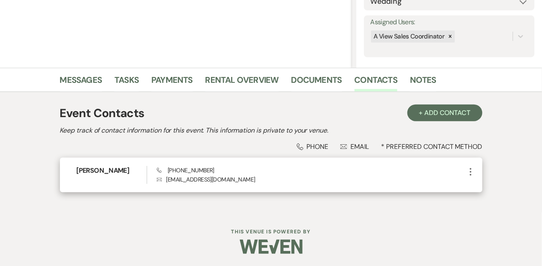
click at [110, 169] on h6 "[PERSON_NAME]" at bounding box center [112, 170] width 70 height 9
copy h6 "[PERSON_NAME]"
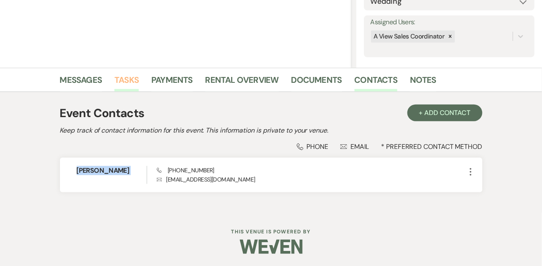
click at [124, 73] on link "Tasks" at bounding box center [126, 82] width 24 height 18
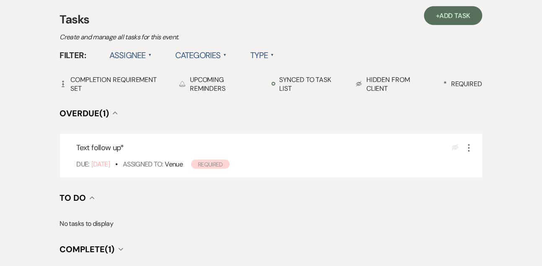
scroll to position [238, 0]
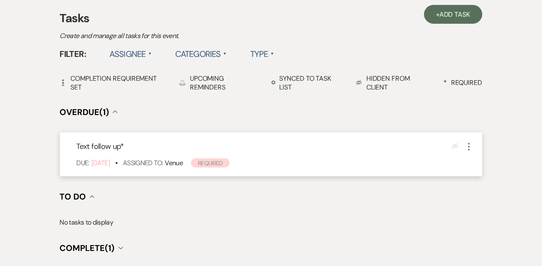
click at [469, 146] on use "button" at bounding box center [469, 147] width 2 height 8
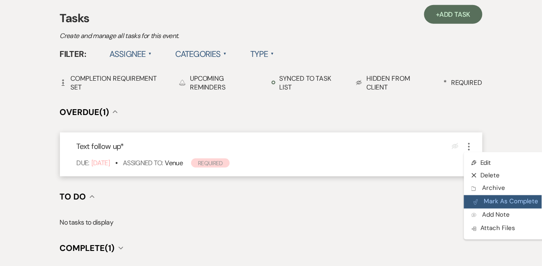
click at [481, 198] on button "Plan Portal Link Mark As Complete" at bounding box center [505, 202] width 82 height 13
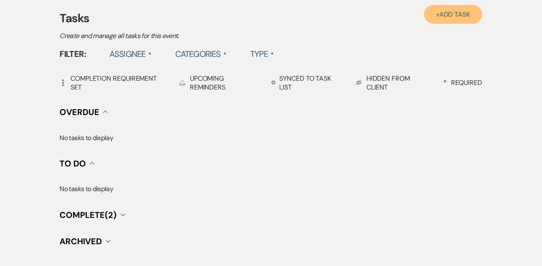
click at [435, 14] on link "+ Add Task" at bounding box center [453, 14] width 58 height 19
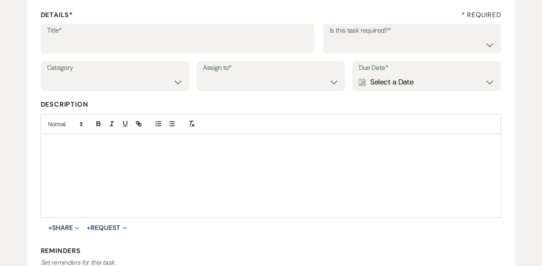
scroll to position [90, 0]
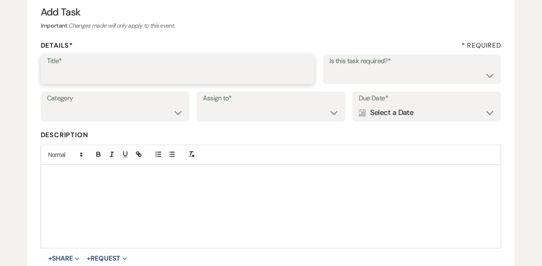
click at [158, 67] on input "Title*" at bounding box center [177, 75] width 261 height 16
type input "Final email"
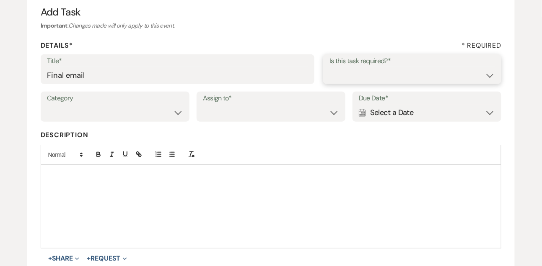
click at [349, 78] on select "Yes No" at bounding box center [412, 75] width 166 height 16
select select "true"
click at [329, 67] on select "Yes No" at bounding box center [412, 75] width 166 height 16
click at [154, 114] on select "Venue Vendors Guests Details Finalize & Share" at bounding box center [115, 113] width 136 height 16
select select "31"
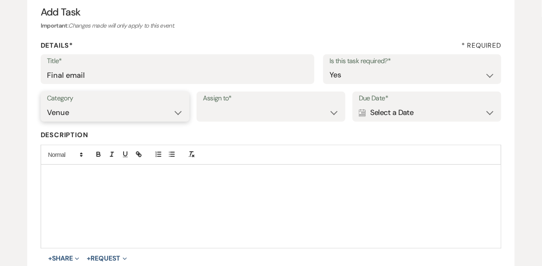
click at [47, 105] on select "Venue Vendors Guests Details Finalize & Share" at bounding box center [115, 113] width 136 height 16
click at [248, 120] on select "Venue Client" at bounding box center [271, 113] width 136 height 16
select select "venueHost"
click at [203, 105] on select "Venue Client" at bounding box center [271, 113] width 136 height 16
click at [416, 114] on div "Calendar Select a Date Expand" at bounding box center [427, 113] width 136 height 16
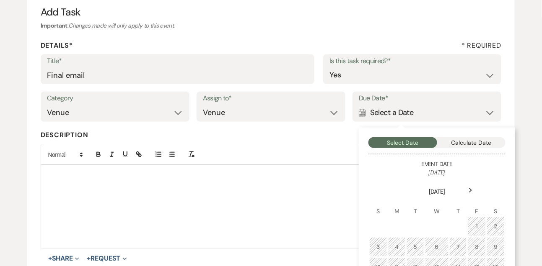
click at [470, 192] on use at bounding box center [470, 191] width 3 height 5
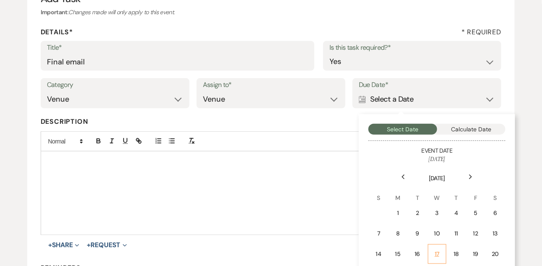
click at [444, 250] on td "17" at bounding box center [437, 255] width 18 height 20
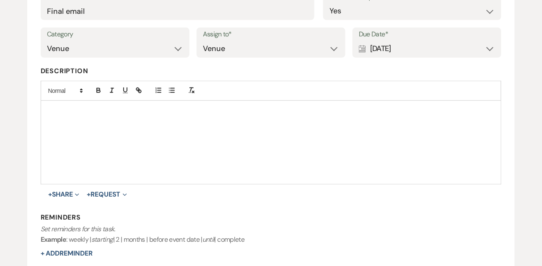
scroll to position [172, 0]
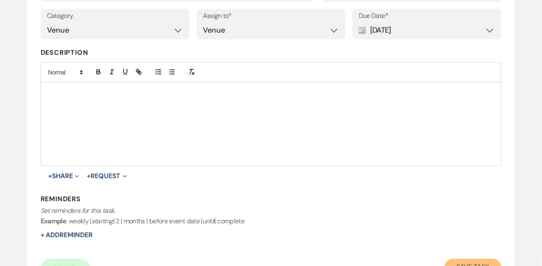
click at [468, 259] on button "Save Task" at bounding box center [473, 267] width 57 height 17
select select "9"
select select "5"
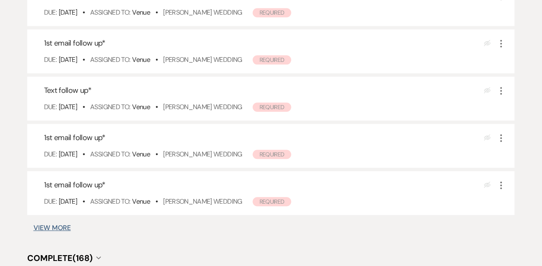
scroll to position [487, 0]
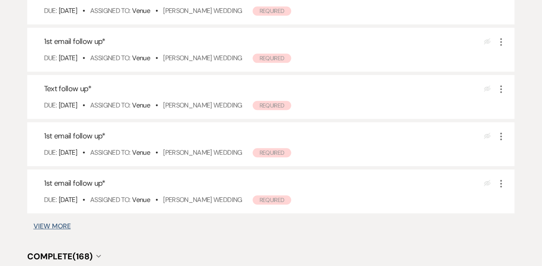
click at [66, 224] on button "View More" at bounding box center [52, 226] width 37 height 7
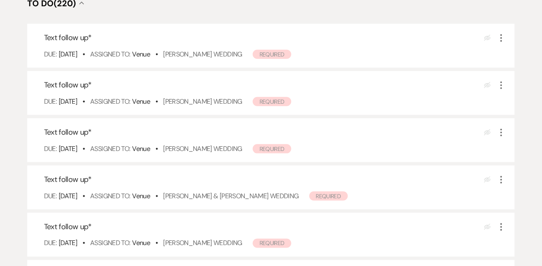
scroll to position [135, 0]
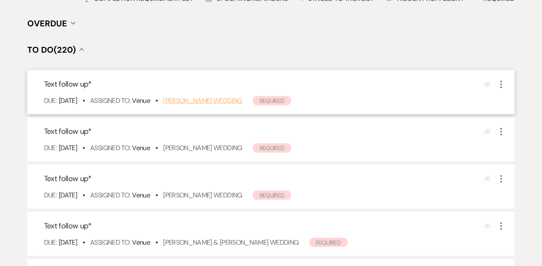
click at [209, 103] on link "[PERSON_NAME] Wedding" at bounding box center [202, 100] width 79 height 9
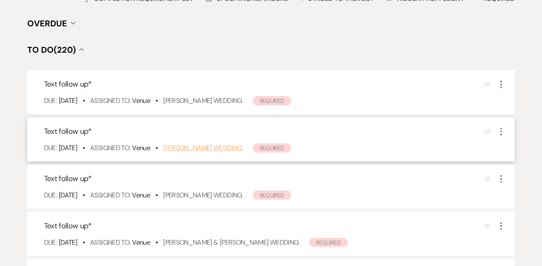
click at [222, 146] on link "Alex DeGarmo's Wedding" at bounding box center [202, 148] width 79 height 9
click at [201, 192] on link "Samantha Riggs's Wedding" at bounding box center [202, 195] width 79 height 9
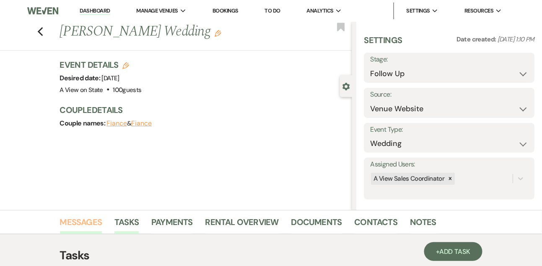
click at [85, 222] on link "Messages" at bounding box center [81, 225] width 42 height 18
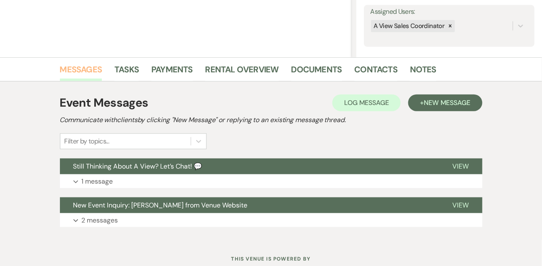
scroll to position [154, 0]
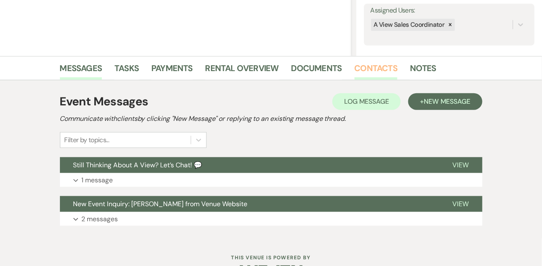
click at [366, 68] on link "Contacts" at bounding box center [375, 71] width 43 height 18
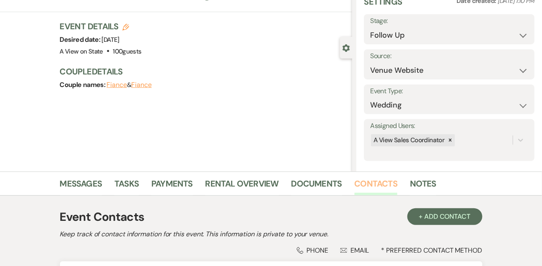
scroll to position [142, 0]
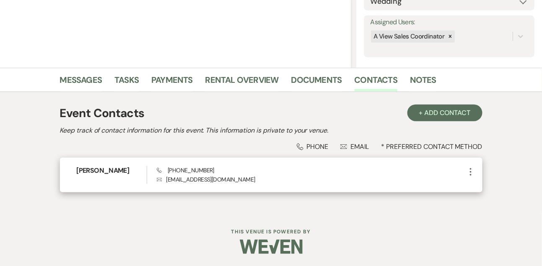
click at [181, 167] on span "Phone (402) 227-5062" at bounding box center [185, 171] width 57 height 8
copy span "(402) 227-5062"
click at [103, 169] on h6 "Paige Baier" at bounding box center [112, 170] width 70 height 9
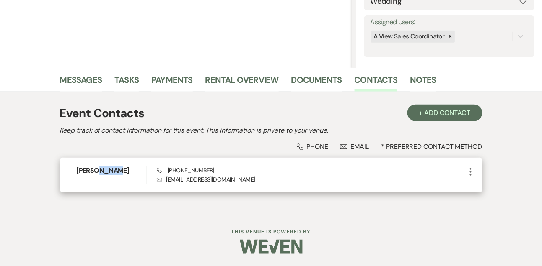
click at [103, 169] on h6 "Paige Baier" at bounding box center [112, 170] width 70 height 9
copy h6 "Paige Baier"
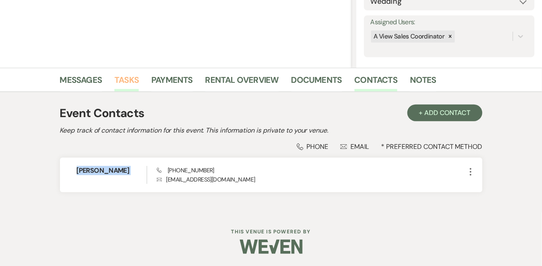
click at [124, 80] on link "Tasks" at bounding box center [126, 82] width 24 height 18
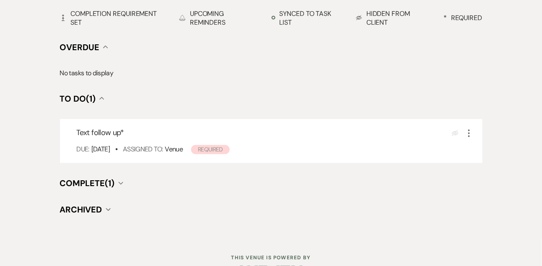
scroll to position [329, 0]
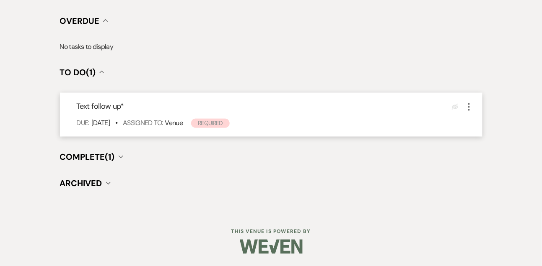
click at [470, 104] on icon "More" at bounding box center [469, 107] width 10 height 10
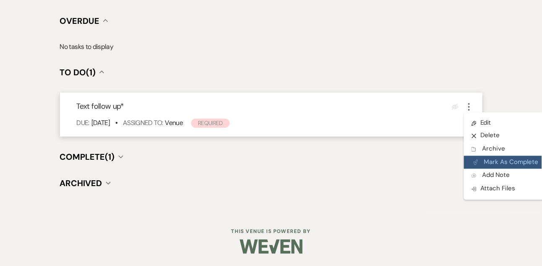
click at [482, 158] on button "Plan Portal Link Mark As Complete" at bounding box center [505, 162] width 82 height 13
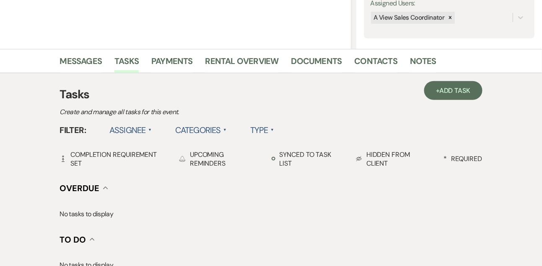
scroll to position [153, 0]
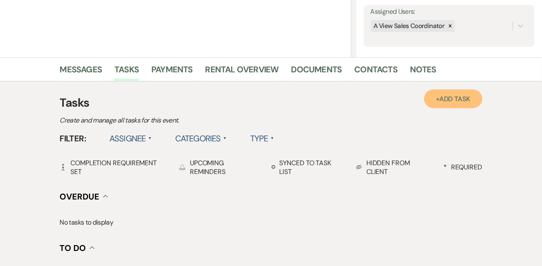
click at [451, 96] on span "Add Task" at bounding box center [454, 99] width 31 height 9
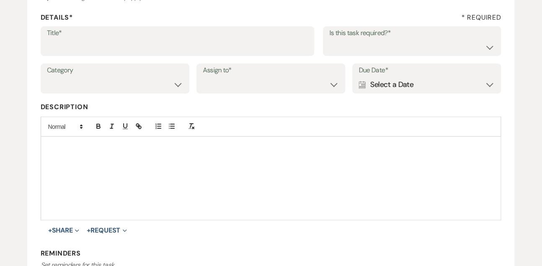
scroll to position [68, 0]
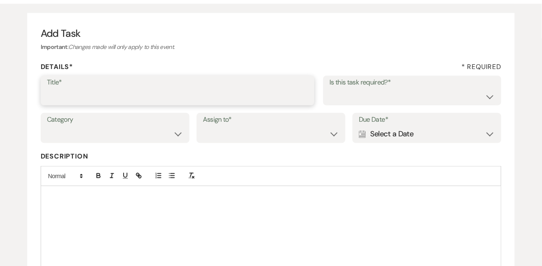
click at [184, 96] on input "Title*" at bounding box center [177, 96] width 261 height 16
type input "Final email"
click at [363, 99] on select "Yes No" at bounding box center [412, 96] width 166 height 16
select select "true"
click at [329, 88] on select "Yes No" at bounding box center [412, 96] width 166 height 16
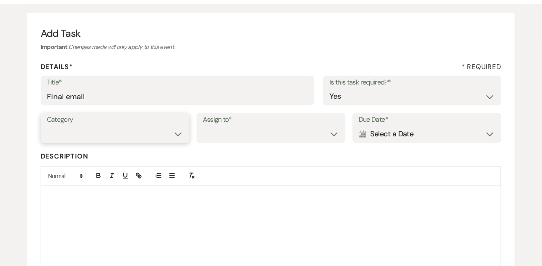
click at [164, 134] on select "Venue Vendors Guests Details Finalize & Share" at bounding box center [115, 134] width 136 height 16
select select "31"
click at [47, 126] on select "Venue Vendors Guests Details Finalize & Share" at bounding box center [115, 134] width 136 height 16
click at [237, 137] on select "Venue Client" at bounding box center [271, 134] width 136 height 16
select select "venueHost"
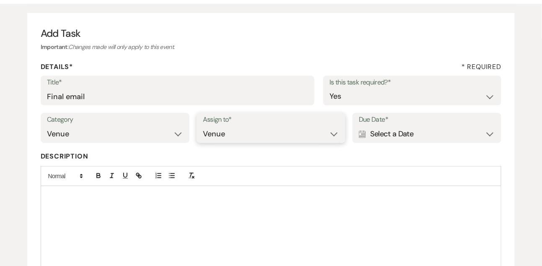
click at [203, 126] on select "Venue Client" at bounding box center [271, 134] width 136 height 16
click at [396, 134] on div "Calendar Select a Date Expand" at bounding box center [427, 134] width 136 height 16
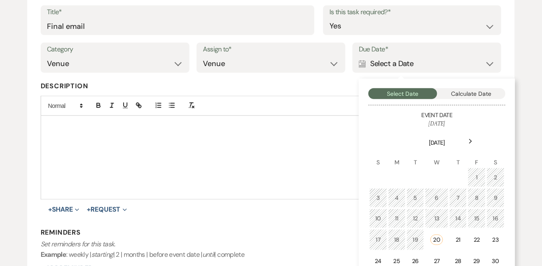
scroll to position [144, 0]
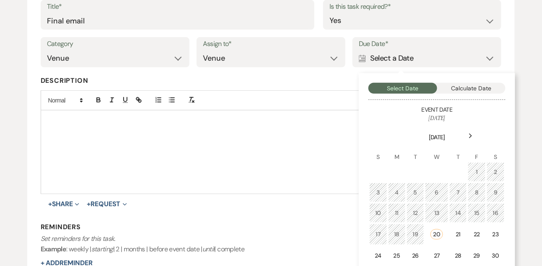
click at [472, 141] on div "Next" at bounding box center [470, 135] width 13 height 13
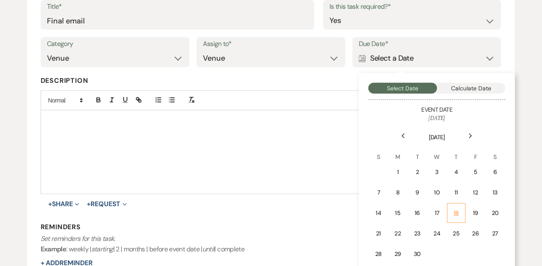
click at [453, 215] on div "18" at bounding box center [457, 213] width 8 height 9
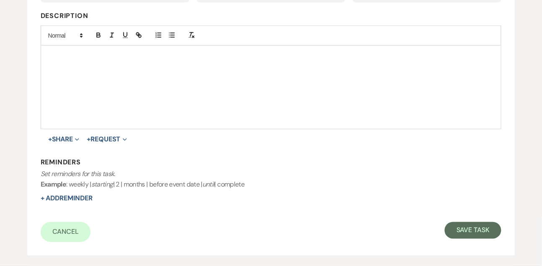
scroll to position [217, 0]
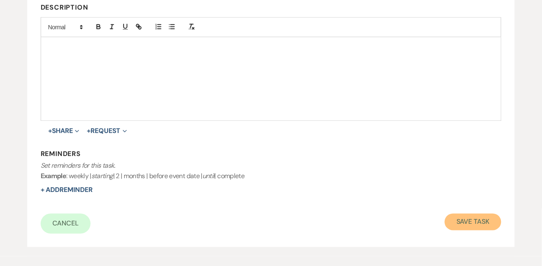
click at [461, 227] on button "Save Task" at bounding box center [473, 222] width 57 height 17
select select "9"
select select "5"
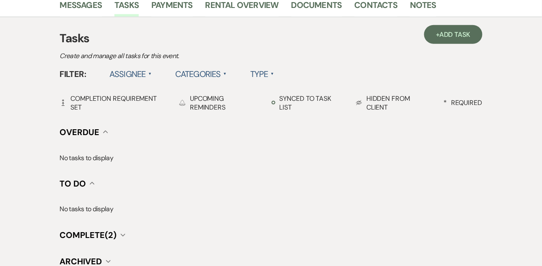
scroll to position [153, 0]
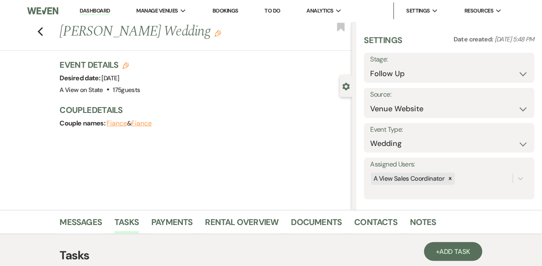
click at [97, 212] on div "Messages Tasks Payments Rental Overview Documents Contacts Notes" at bounding box center [271, 222] width 542 height 24
click at [93, 220] on link "Messages" at bounding box center [81, 225] width 42 height 18
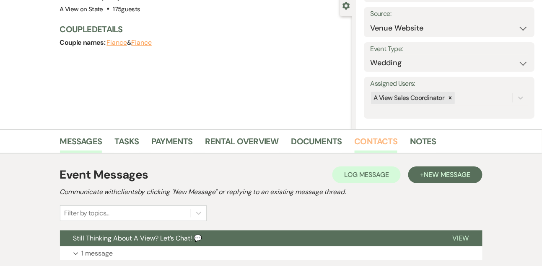
click at [356, 146] on link "Contacts" at bounding box center [375, 144] width 43 height 18
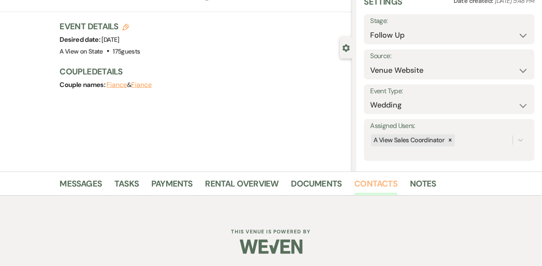
scroll to position [142, 0]
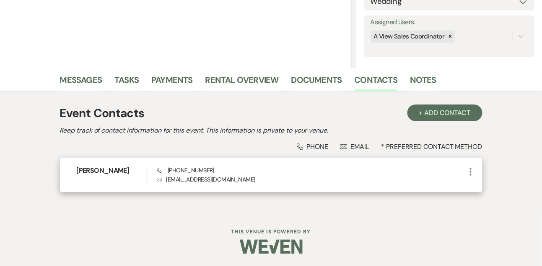
click at [179, 172] on span "Phone [PHONE_NUMBER]" at bounding box center [185, 171] width 57 height 8
copy span "[PHONE_NUMBER]"
click at [106, 170] on h6 "[PERSON_NAME]" at bounding box center [112, 170] width 70 height 9
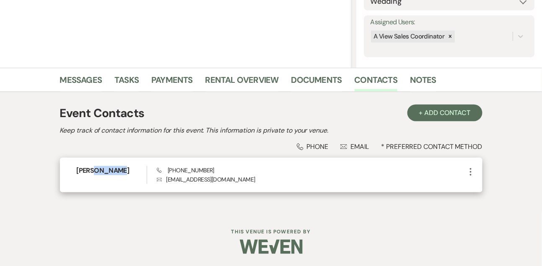
click at [106, 170] on h6 "[PERSON_NAME]" at bounding box center [112, 170] width 70 height 9
copy h6 "[PERSON_NAME]"
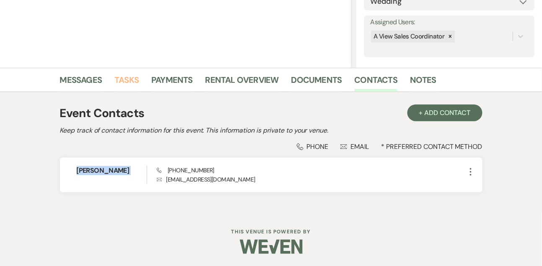
drag, startPoint x: 125, startPoint y: 85, endPoint x: 123, endPoint y: 79, distance: 6.2
click at [125, 85] on link "Tasks" at bounding box center [126, 82] width 24 height 18
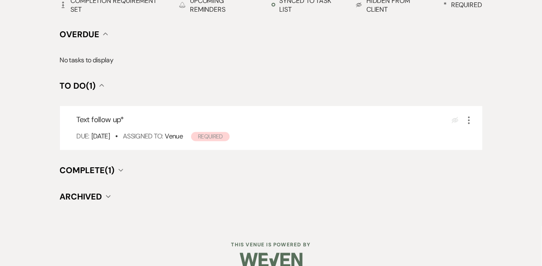
scroll to position [329, 0]
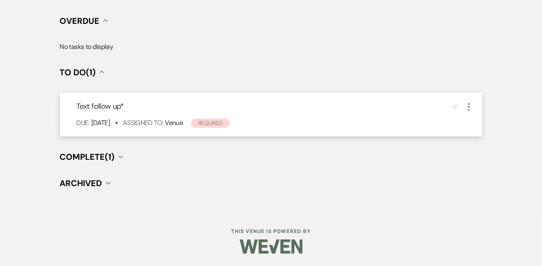
click at [468, 109] on icon "More" at bounding box center [469, 107] width 10 height 10
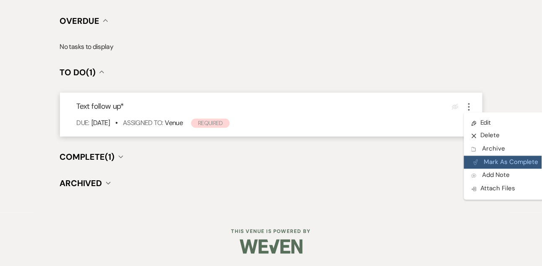
click at [483, 165] on button "Plan Portal Link Mark As Complete" at bounding box center [505, 162] width 82 height 13
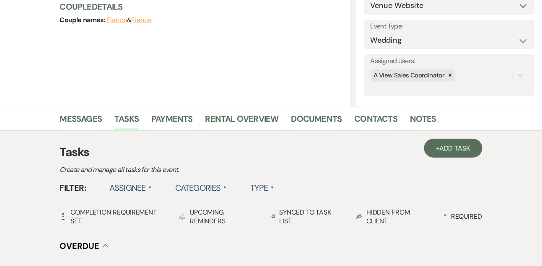
scroll to position [57, 0]
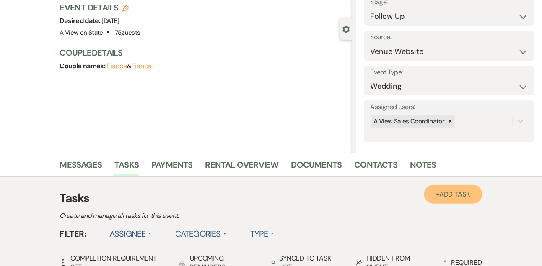
click at [440, 199] on link "+ Add Task" at bounding box center [453, 194] width 58 height 19
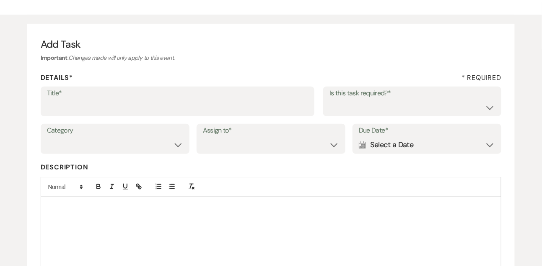
click at [194, 96] on label "Title*" at bounding box center [177, 94] width 261 height 12
click at [194, 99] on input "Title*" at bounding box center [177, 107] width 261 height 16
type input "Final email"
click at [339, 111] on select "Yes No" at bounding box center [412, 107] width 166 height 16
select select "true"
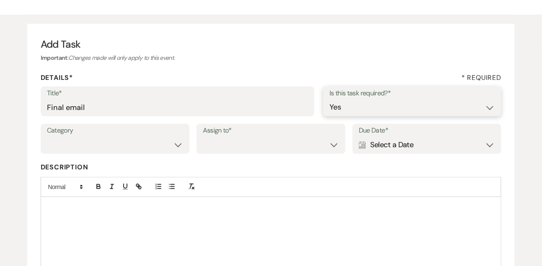
click at [329, 99] on select "Yes No" at bounding box center [412, 107] width 166 height 16
click at [147, 145] on select "Venue Vendors Guests Details Finalize & Share" at bounding box center [115, 145] width 136 height 16
click at [47, 137] on select "Venue Vendors Guests Details Finalize & Share" at bounding box center [115, 145] width 136 height 16
click at [144, 147] on select "Venue Vendors Guests Details Finalize & Share" at bounding box center [115, 145] width 136 height 16
select select "31"
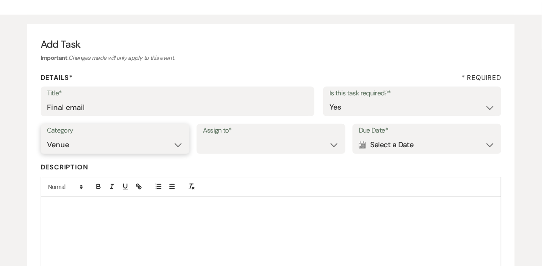
click at [47, 137] on select "Venue Vendors Guests Details Finalize & Share" at bounding box center [115, 145] width 136 height 16
click at [234, 144] on select "Venue Client" at bounding box center [271, 145] width 136 height 16
select select "venueHost"
click at [203, 137] on select "Venue Client" at bounding box center [271, 145] width 136 height 16
click at [381, 146] on div "Calendar Select a Date Expand" at bounding box center [427, 145] width 136 height 16
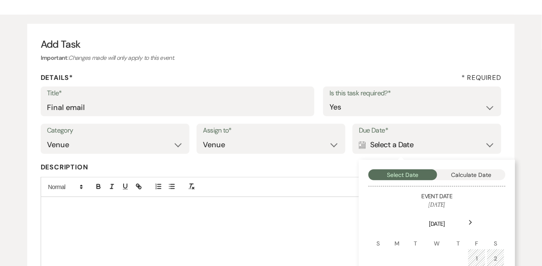
click at [471, 225] on icon "Next" at bounding box center [470, 222] width 4 height 5
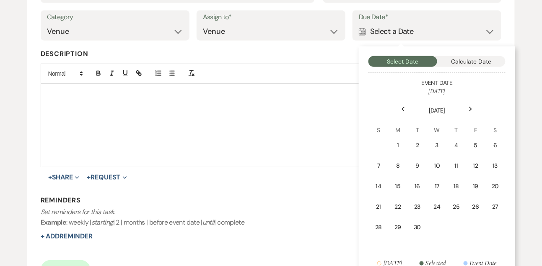
scroll to position [174, 0]
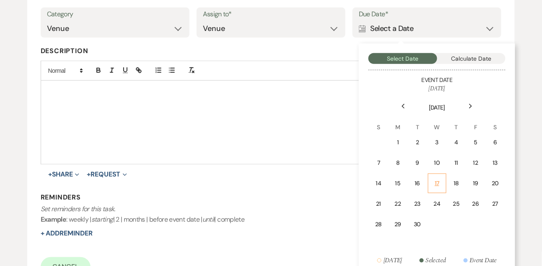
click at [438, 180] on div "17" at bounding box center [437, 183] width 8 height 9
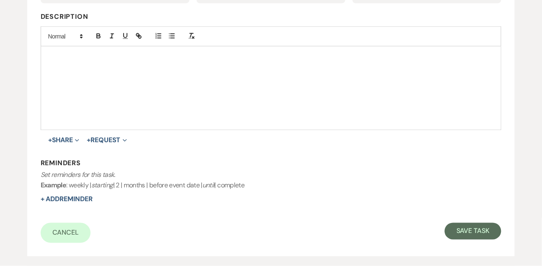
scroll to position [216, 0]
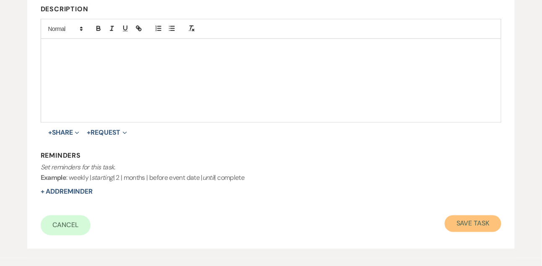
click at [471, 230] on button "Save Task" at bounding box center [473, 224] width 57 height 17
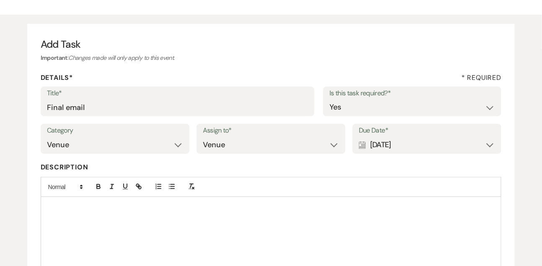
select select "9"
select select "5"
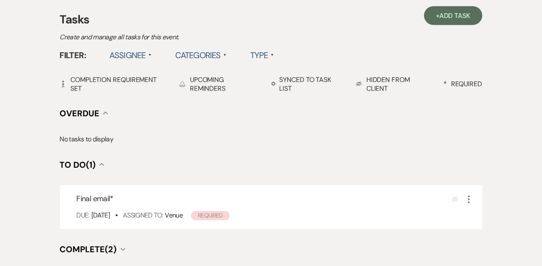
scroll to position [237, 0]
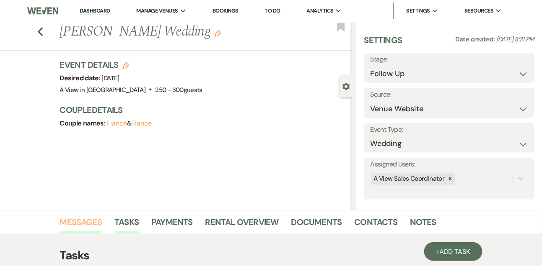
click at [88, 219] on link "Messages" at bounding box center [81, 225] width 42 height 18
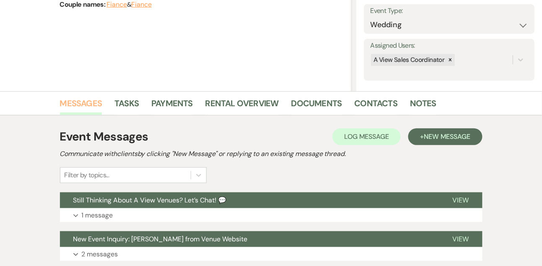
scroll to position [122, 0]
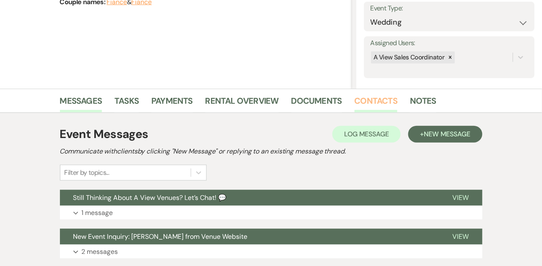
click at [362, 96] on link "Contacts" at bounding box center [375, 103] width 43 height 18
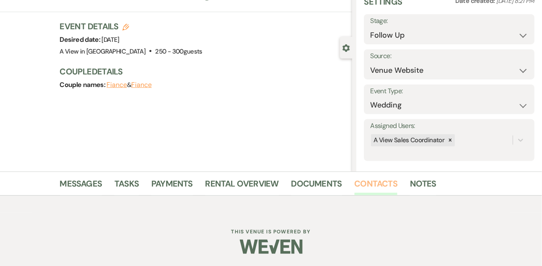
scroll to position [122, 0]
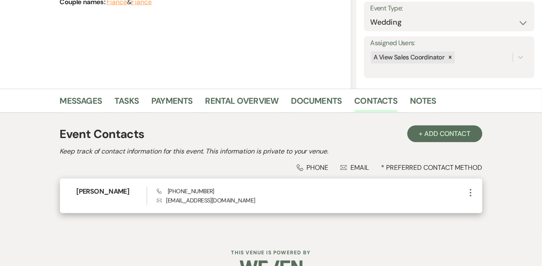
click at [178, 191] on span "Phone (402) 999-5560" at bounding box center [185, 192] width 57 height 8
copy span "(402) 999-5560"
click at [97, 191] on h6 "Samantha Riggs" at bounding box center [112, 191] width 70 height 9
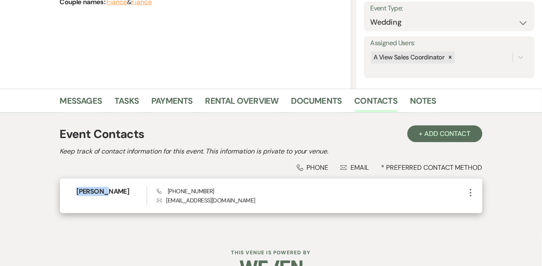
click at [97, 191] on h6 "Samantha Riggs" at bounding box center [112, 191] width 70 height 9
copy h6 "Samantha Riggs"
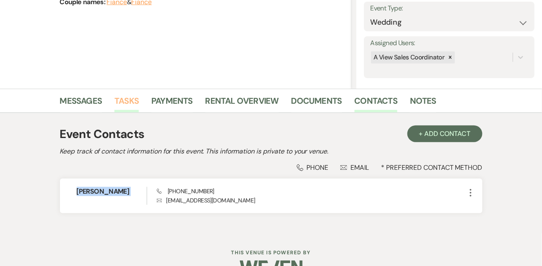
click at [119, 97] on link "Tasks" at bounding box center [126, 103] width 24 height 18
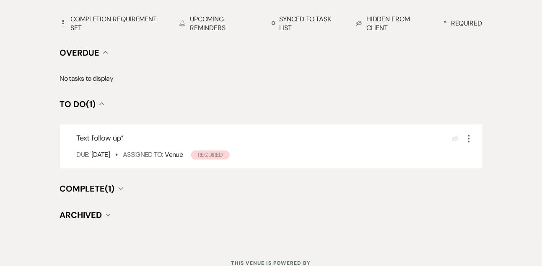
scroll to position [327, 0]
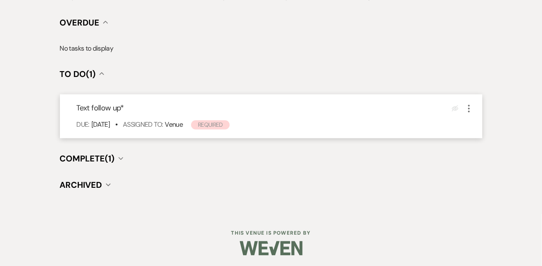
click at [468, 109] on icon "More" at bounding box center [469, 109] width 10 height 10
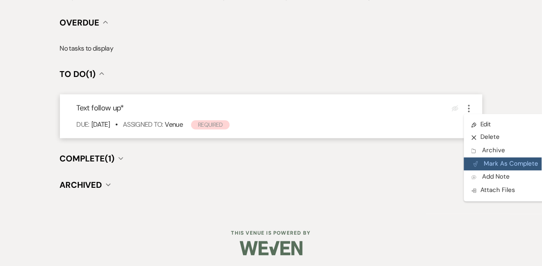
click at [481, 159] on button "Plan Portal Link Mark As Complete" at bounding box center [505, 164] width 82 height 13
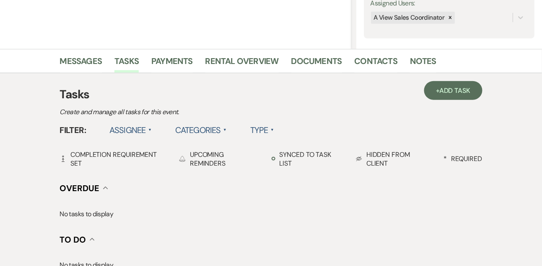
scroll to position [130, 0]
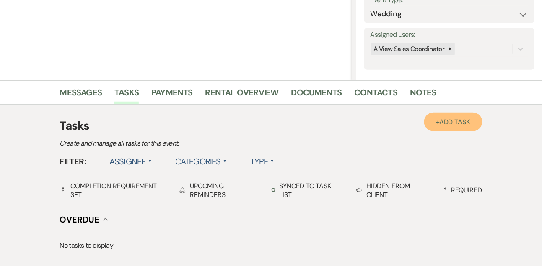
click at [437, 114] on link "+ Add Task" at bounding box center [453, 122] width 58 height 19
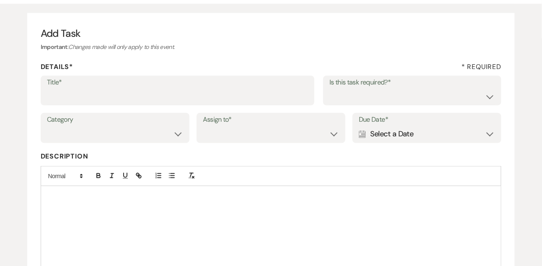
scroll to position [54, 0]
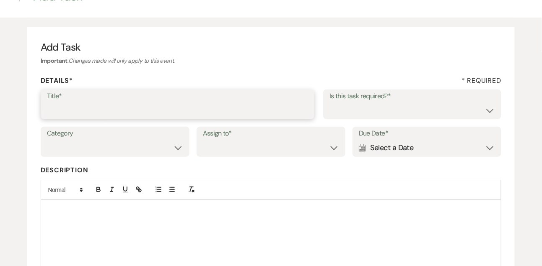
click at [123, 107] on input "Title*" at bounding box center [177, 110] width 261 height 16
type input "Final email"
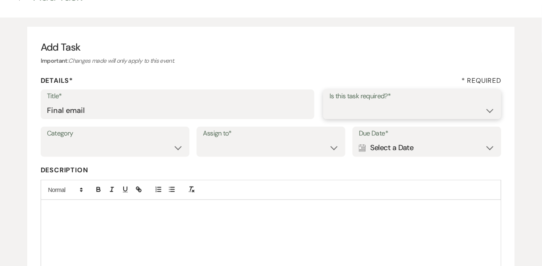
click at [339, 114] on select "Yes No" at bounding box center [412, 110] width 166 height 16
select select "true"
click at [329, 102] on select "Yes No" at bounding box center [412, 110] width 166 height 16
click at [98, 151] on select "Venue Vendors Guests Details Finalize & Share" at bounding box center [115, 148] width 136 height 16
select select "31"
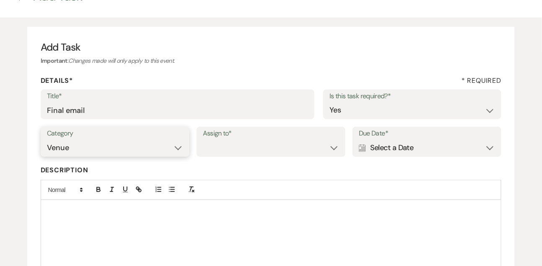
click at [47, 140] on select "Venue Vendors Guests Details Finalize & Share" at bounding box center [115, 148] width 136 height 16
click at [208, 157] on div "Category Venue Vendors Guests Details Finalize & Share Assign to* Venue Client …" at bounding box center [271, 146] width 461 height 38
click at [216, 150] on select "Venue Client" at bounding box center [271, 148] width 136 height 16
select select "venueHost"
click at [203, 140] on select "Venue Client" at bounding box center [271, 148] width 136 height 16
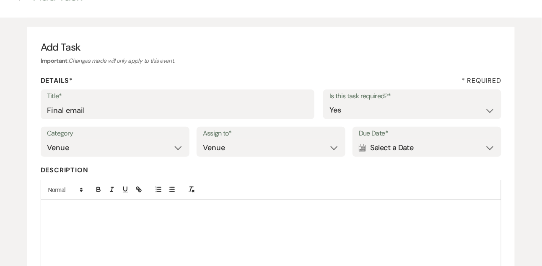
click at [434, 150] on div "Calendar Select a Date Expand" at bounding box center [427, 148] width 136 height 16
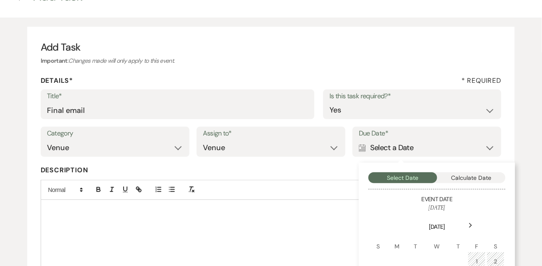
click at [470, 227] on use at bounding box center [470, 226] width 3 height 5
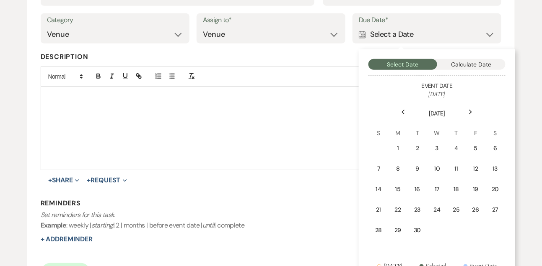
scroll to position [172, 0]
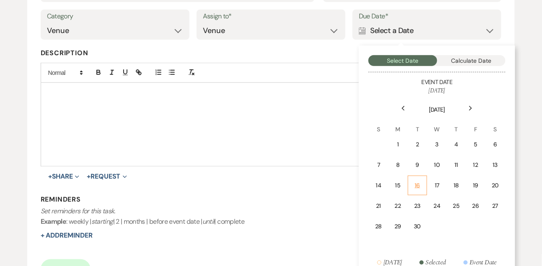
click at [419, 186] on div "16" at bounding box center [417, 185] width 8 height 9
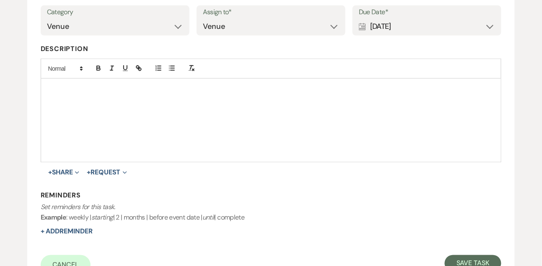
scroll to position [183, 0]
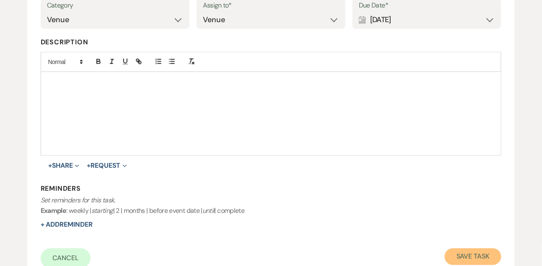
click at [470, 257] on button "Save Task" at bounding box center [473, 257] width 57 height 17
select select "9"
select select "5"
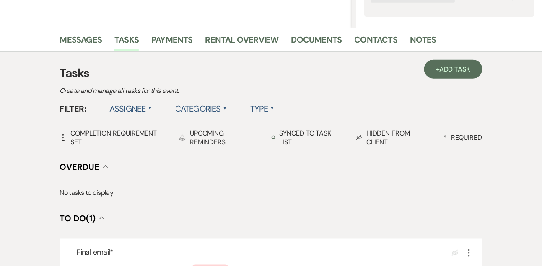
scroll to position [130, 0]
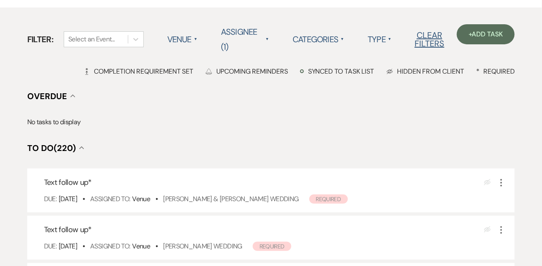
scroll to position [109, 0]
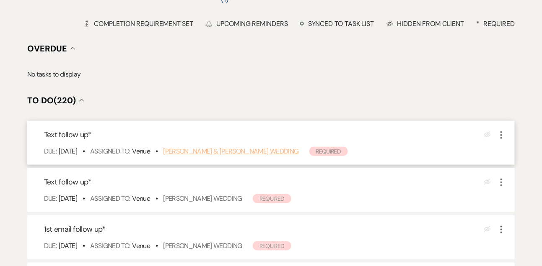
click at [226, 148] on link "[PERSON_NAME] & [PERSON_NAME] Wedding" at bounding box center [230, 151] width 135 height 9
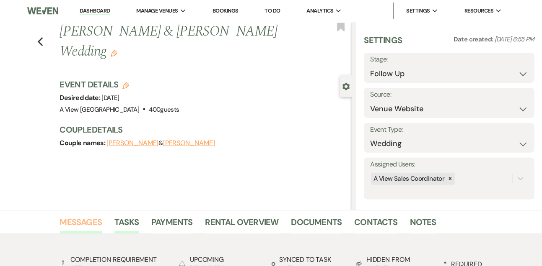
click at [89, 219] on link "Messages" at bounding box center [81, 225] width 42 height 18
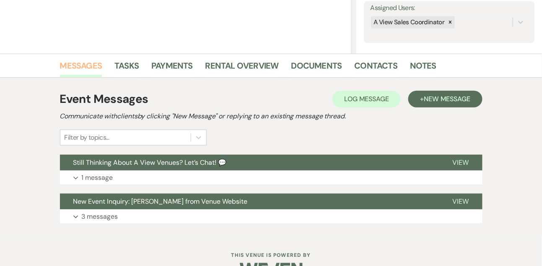
scroll to position [180, 0]
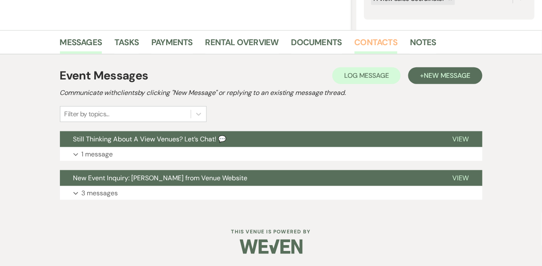
click at [372, 44] on link "Contacts" at bounding box center [375, 45] width 43 height 18
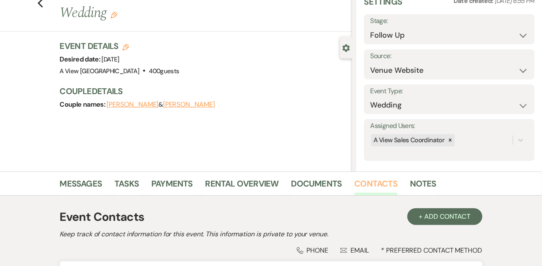
scroll to position [180, 0]
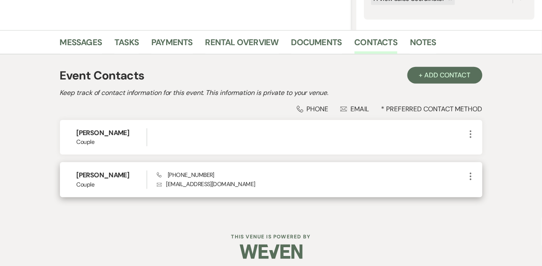
click at [181, 174] on span "Phone [PHONE_NUMBER]" at bounding box center [185, 175] width 57 height 8
copy span "[PHONE_NUMBER]"
click at [115, 176] on h6 "[PERSON_NAME]" at bounding box center [112, 175] width 70 height 9
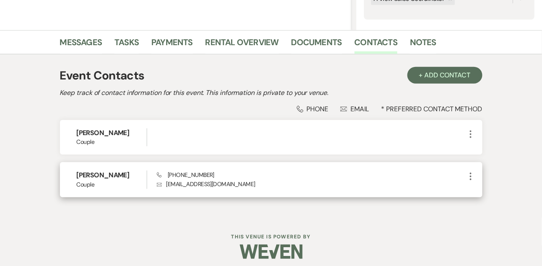
click at [115, 176] on h6 "[PERSON_NAME]" at bounding box center [112, 175] width 70 height 9
copy h6 "[PERSON_NAME]"
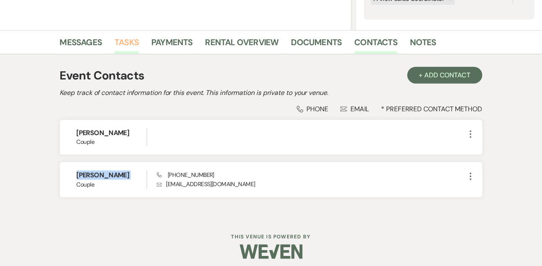
click at [122, 52] on link "Tasks" at bounding box center [126, 45] width 24 height 18
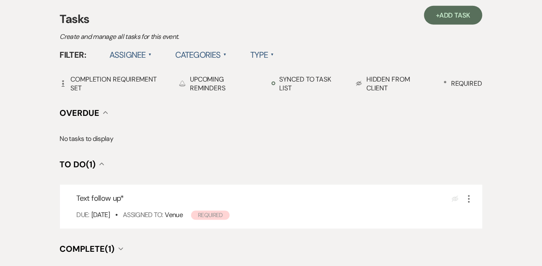
scroll to position [329, 0]
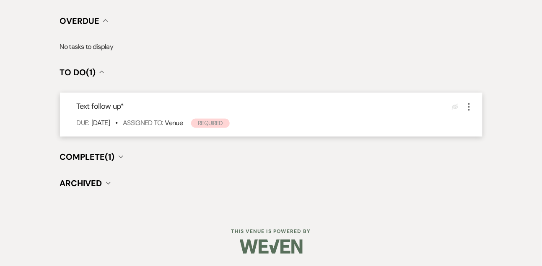
click at [474, 109] on div "Text follow up * Eye Blocked More Due: [DATE] • Assigned To: Venue Required" at bounding box center [271, 115] width 422 height 44
click at [468, 108] on icon "More" at bounding box center [469, 107] width 10 height 10
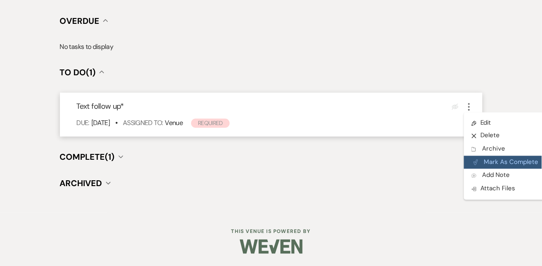
click at [489, 163] on button "Plan Portal Link Mark As Complete" at bounding box center [505, 162] width 82 height 13
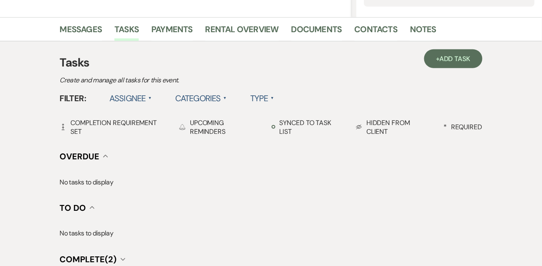
scroll to position [182, 0]
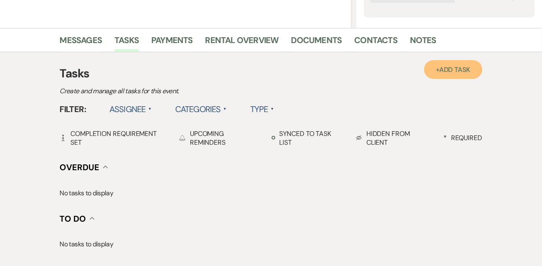
click at [460, 66] on span "Add Task" at bounding box center [454, 69] width 31 height 9
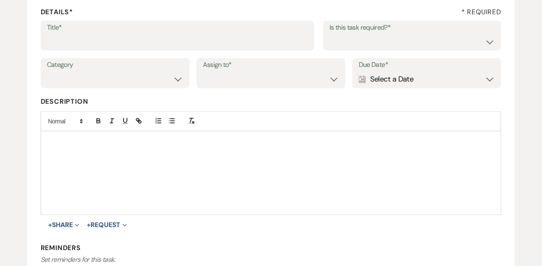
scroll to position [108, 0]
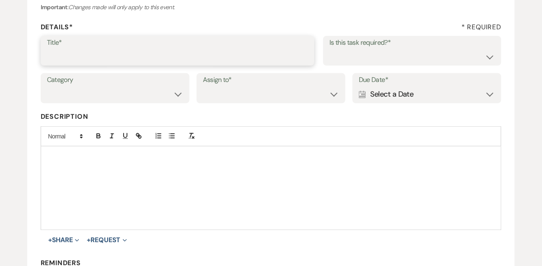
click at [240, 54] on input "Title*" at bounding box center [177, 57] width 261 height 16
type input "Final email"
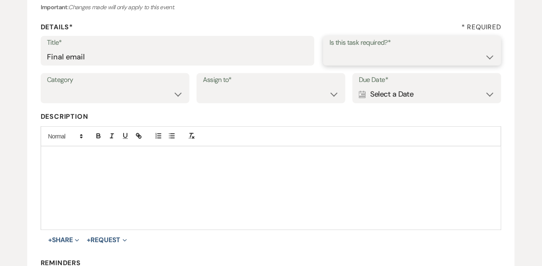
click at [356, 59] on select "Yes No" at bounding box center [412, 57] width 166 height 16
select select "true"
click at [329, 49] on select "Yes No" at bounding box center [412, 57] width 166 height 16
click at [144, 97] on select "Venue Vendors Guests Details Finalize & Share" at bounding box center [115, 94] width 136 height 16
select select "31"
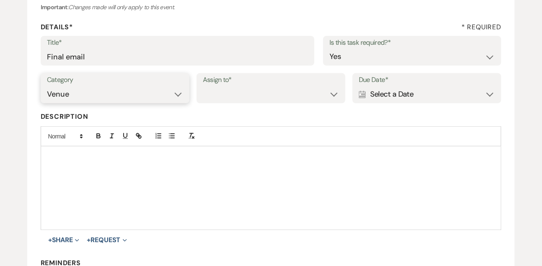
click at [47, 86] on select "Venue Vendors Guests Details Finalize & Share" at bounding box center [115, 94] width 136 height 16
click at [245, 101] on select "Venue Client" at bounding box center [271, 94] width 136 height 16
select select "venueHost"
click at [203, 86] on select "Venue Client" at bounding box center [271, 94] width 136 height 16
click at [380, 101] on div "Calendar Select a Date Expand" at bounding box center [427, 94] width 136 height 16
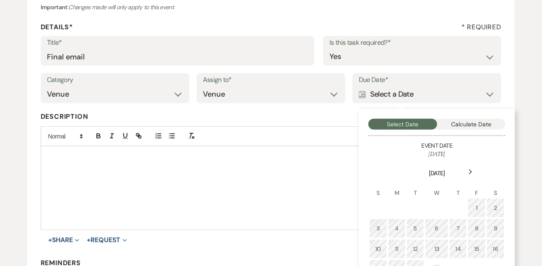
click at [472, 173] on icon "Next" at bounding box center [470, 172] width 4 height 5
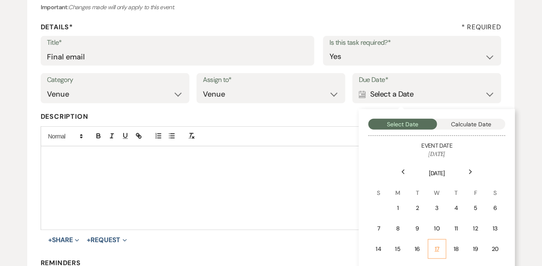
click at [437, 243] on td "17" at bounding box center [437, 250] width 18 height 20
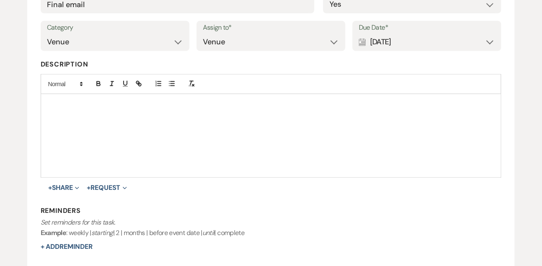
scroll to position [199, 0]
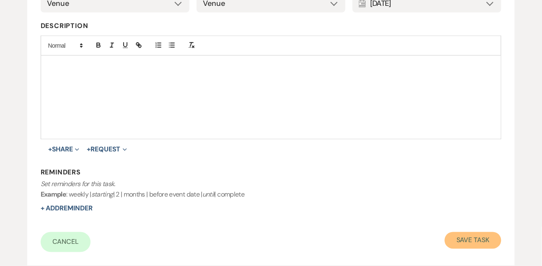
click at [479, 236] on button "Save Task" at bounding box center [473, 241] width 57 height 17
select select "9"
select select "5"
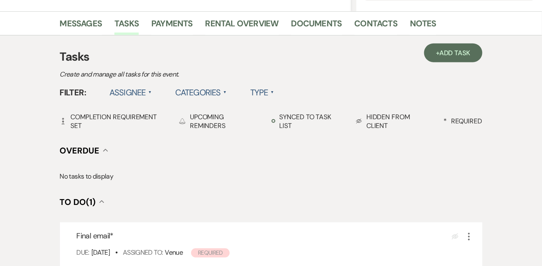
scroll to position [182, 0]
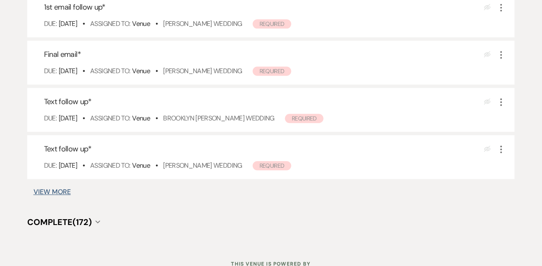
scroll to position [553, 0]
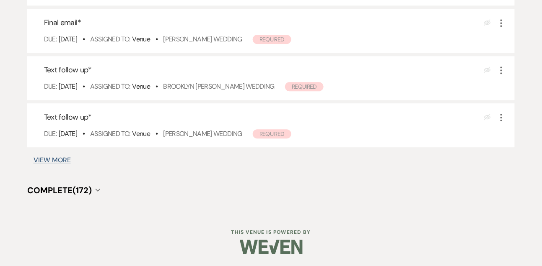
click at [65, 157] on button "View More" at bounding box center [52, 160] width 37 height 7
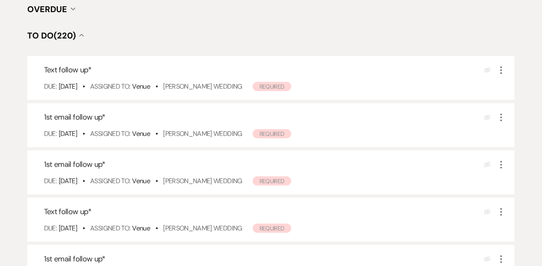
scroll to position [114, 0]
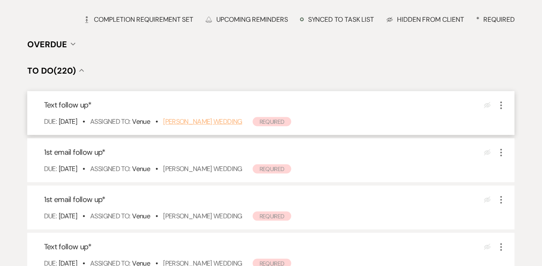
click at [242, 120] on link "[PERSON_NAME] Wedding" at bounding box center [202, 121] width 79 height 9
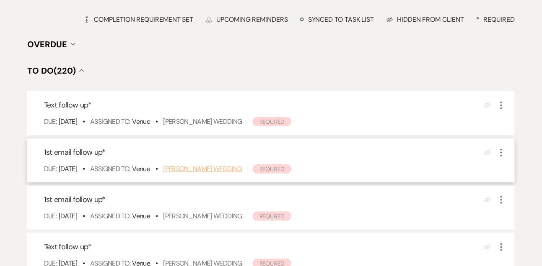
click at [207, 168] on link "[PERSON_NAME] Wedding" at bounding box center [202, 169] width 79 height 9
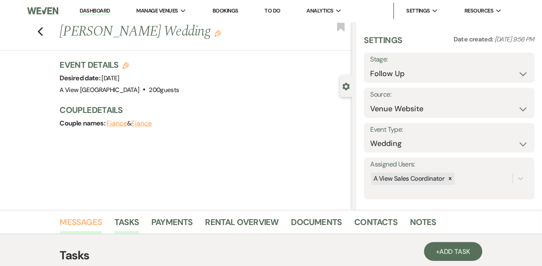
click at [83, 224] on link "Messages" at bounding box center [81, 225] width 42 height 18
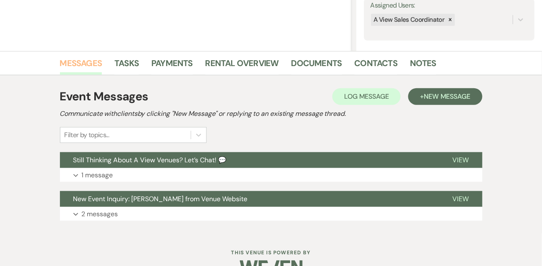
scroll to position [180, 0]
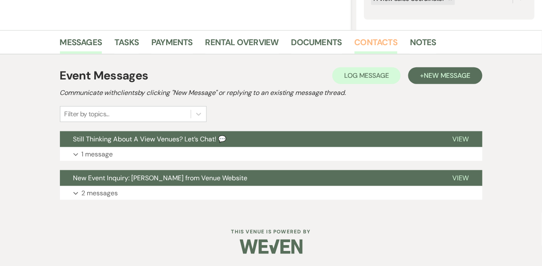
click at [372, 43] on link "Contacts" at bounding box center [375, 45] width 43 height 18
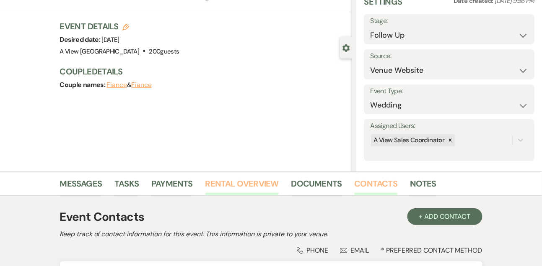
scroll to position [142, 0]
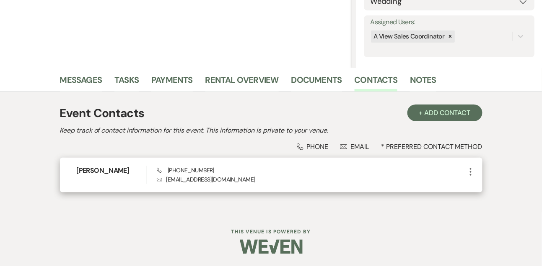
click at [199, 172] on span "Phone (482) 670-3978" at bounding box center [185, 171] width 57 height 8
copy span "(482) 670-3978"
click at [105, 170] on h6 "Nichole Dahl" at bounding box center [112, 170] width 70 height 9
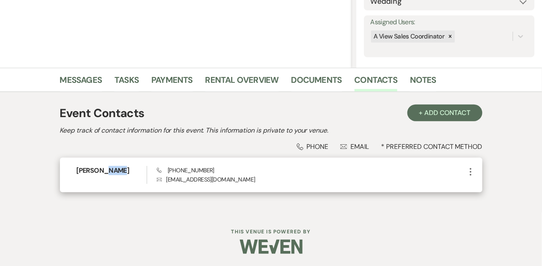
click at [105, 170] on h6 "Nichole Dahl" at bounding box center [112, 170] width 70 height 9
copy h6 "Nichole Dahl"
click at [182, 170] on span "Phone (482) 670-3978" at bounding box center [185, 171] width 57 height 8
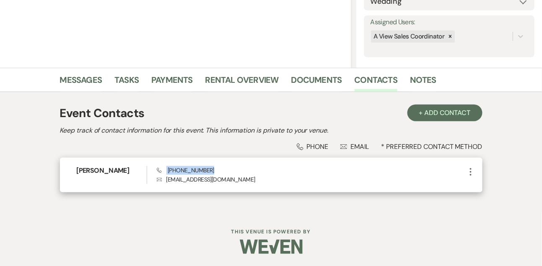
click at [182, 170] on span "Phone (482) 670-3978" at bounding box center [185, 171] width 57 height 8
copy span "(482) 670-3978"
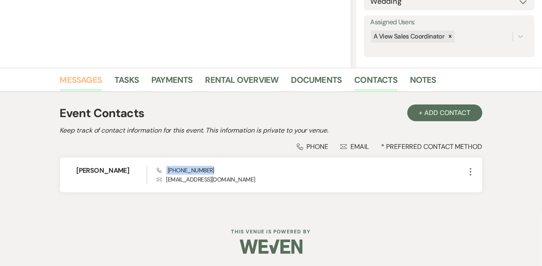
click at [82, 80] on link "Messages" at bounding box center [81, 82] width 42 height 18
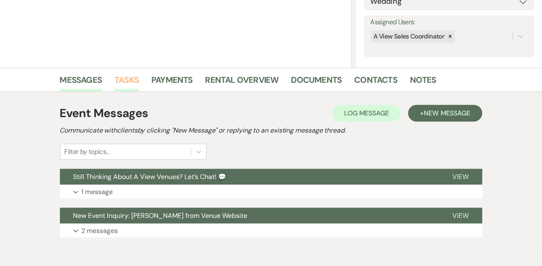
click at [121, 82] on link "Tasks" at bounding box center [126, 82] width 24 height 18
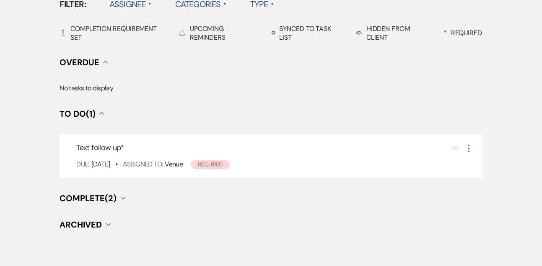
scroll to position [288, 0]
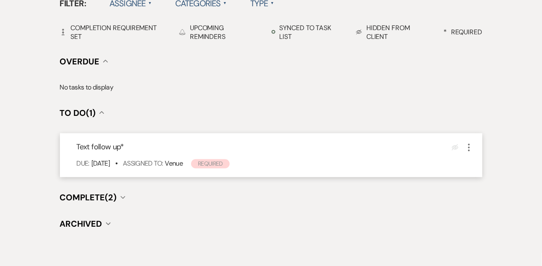
click at [468, 148] on icon "More" at bounding box center [469, 148] width 10 height 10
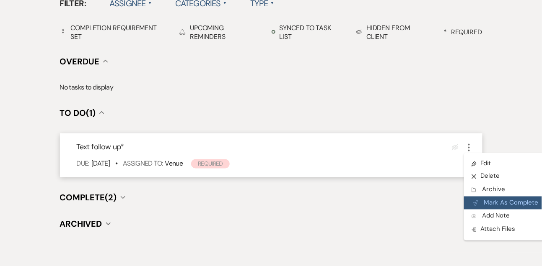
click at [482, 208] on button "Plan Portal Link Mark As Complete" at bounding box center [505, 203] width 82 height 13
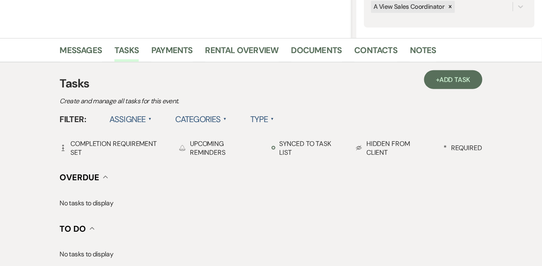
scroll to position [158, 0]
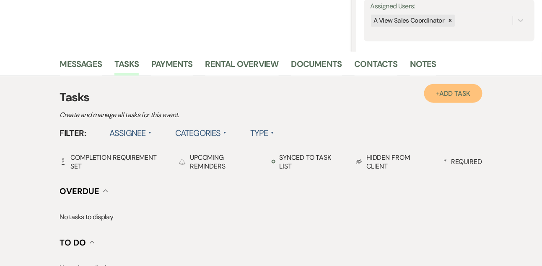
click at [460, 92] on span "Add Task" at bounding box center [454, 93] width 31 height 9
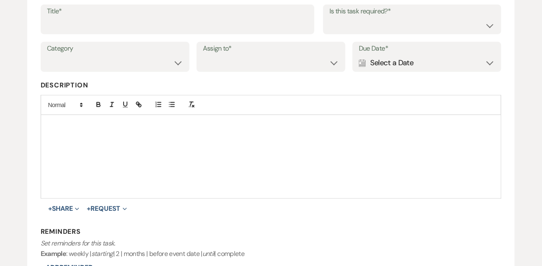
scroll to position [124, 0]
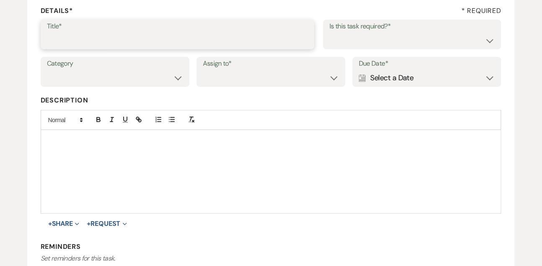
click at [296, 35] on input "Title*" at bounding box center [177, 40] width 261 height 16
type input "Final email"
click at [334, 44] on select "Yes No" at bounding box center [412, 40] width 166 height 16
select select "true"
click at [329, 32] on select "Yes No" at bounding box center [412, 40] width 166 height 16
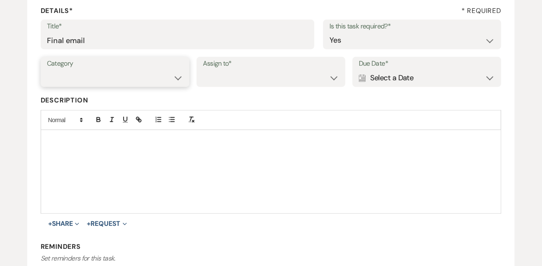
click at [149, 77] on select "Venue Vendors Guests Details Finalize & Share" at bounding box center [115, 78] width 136 height 16
select select "31"
click at [47, 70] on select "Venue Vendors Guests Details Finalize & Share" at bounding box center [115, 78] width 136 height 16
click at [230, 82] on select "Venue Client" at bounding box center [271, 78] width 136 height 16
select select "venueHost"
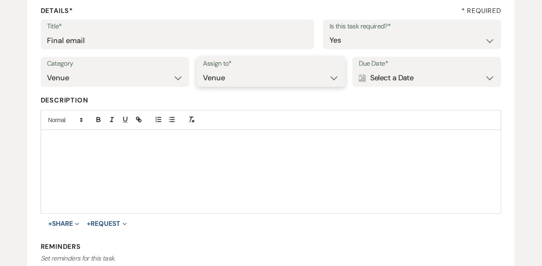
click at [203, 70] on select "Venue Client" at bounding box center [271, 78] width 136 height 16
click at [387, 77] on div "Calendar Select a Date Expand" at bounding box center [427, 78] width 136 height 16
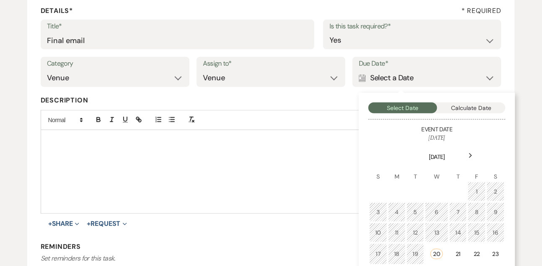
click at [470, 153] on icon "Next" at bounding box center [470, 155] width 4 height 5
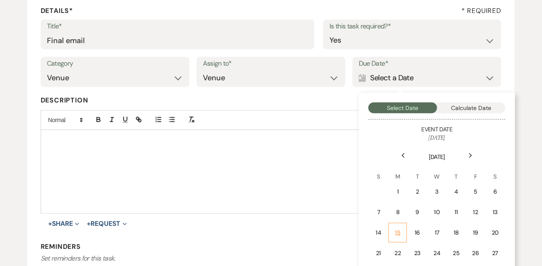
click at [404, 227] on td "15" at bounding box center [397, 233] width 18 height 20
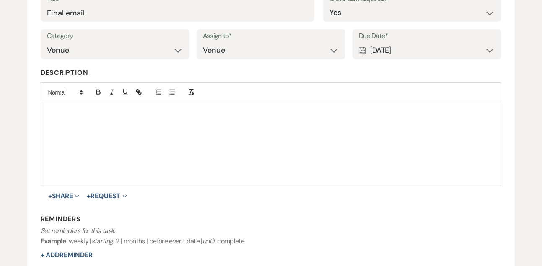
scroll to position [201, 0]
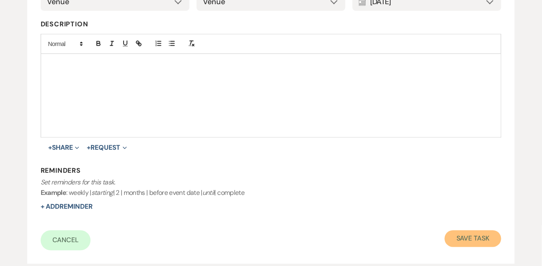
click at [456, 235] on button "Save Task" at bounding box center [473, 239] width 57 height 17
select select "9"
select select "5"
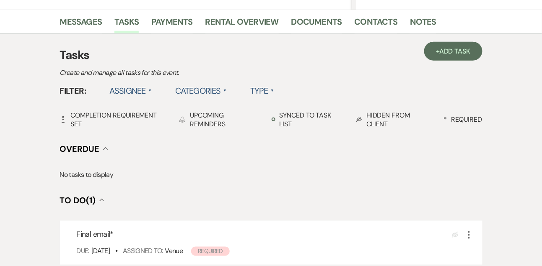
scroll to position [158, 0]
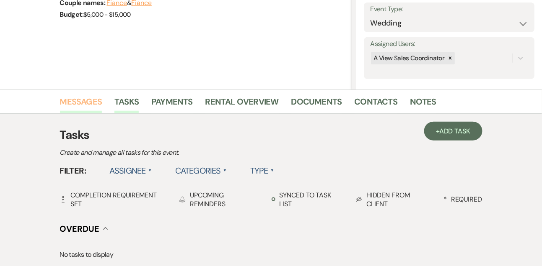
click at [96, 102] on link "Messages" at bounding box center [81, 104] width 42 height 18
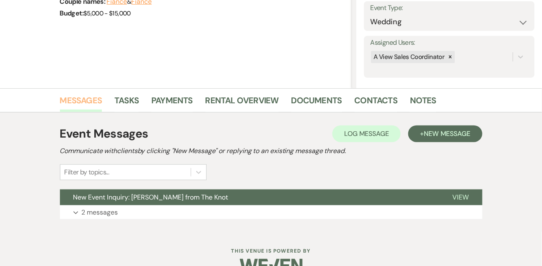
scroll to position [141, 0]
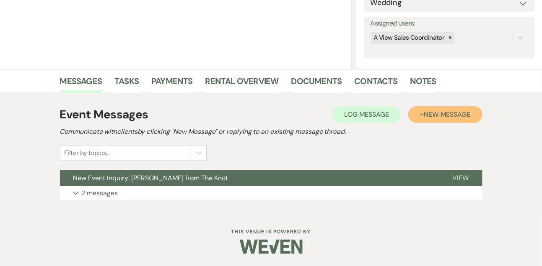
click at [461, 114] on span "New Message" at bounding box center [447, 114] width 47 height 9
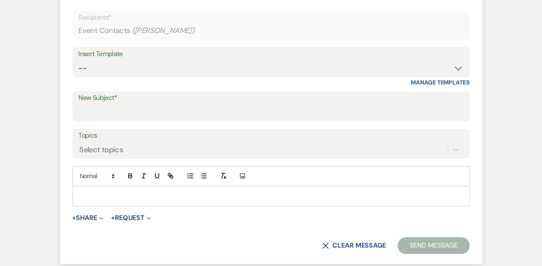
scroll to position [388, 0]
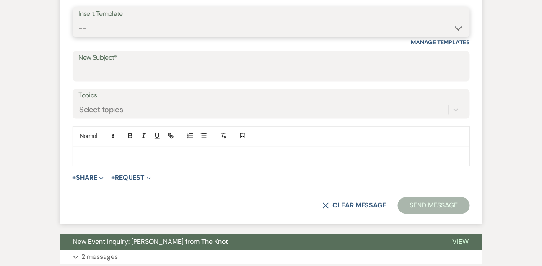
click at [111, 32] on select "-- Tour Confirmation Contract (Pre-Booked Leads) Out of office Inquiry Email Al…" at bounding box center [271, 28] width 385 height 16
select select "5550"
click at [79, 20] on select "-- Tour Confirmation Contract (Pre-Booked Leads) Out of office Inquiry Email Al…" at bounding box center [271, 28] width 385 height 16
type input "Still Thinking About A View Venues? Let’s Chat! 💬"
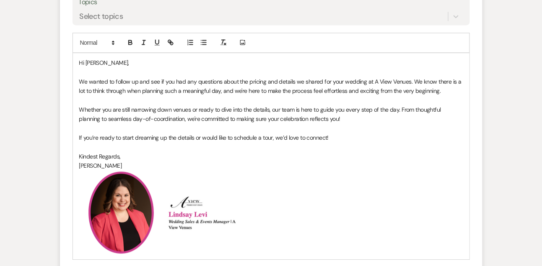
scroll to position [564, 0]
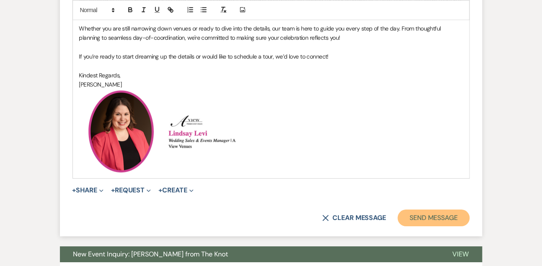
click at [414, 220] on button "Send Message" at bounding box center [434, 218] width 72 height 17
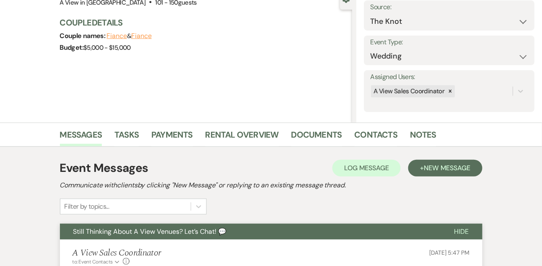
scroll to position [65, 0]
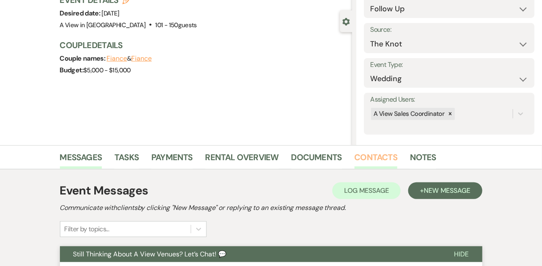
click at [371, 161] on link "Contacts" at bounding box center [375, 160] width 43 height 18
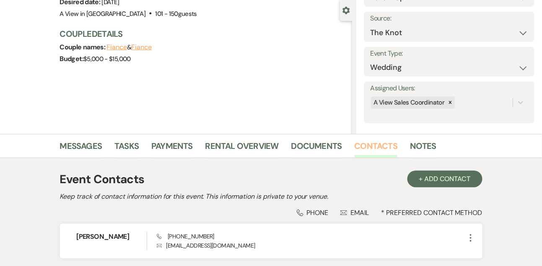
scroll to position [78, 0]
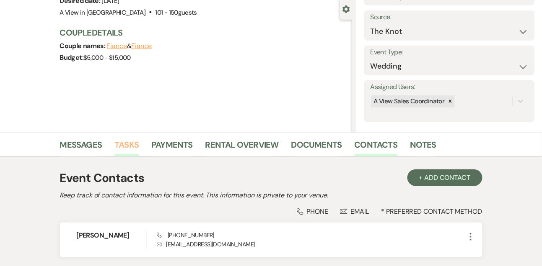
click at [126, 146] on link "Tasks" at bounding box center [126, 147] width 24 height 18
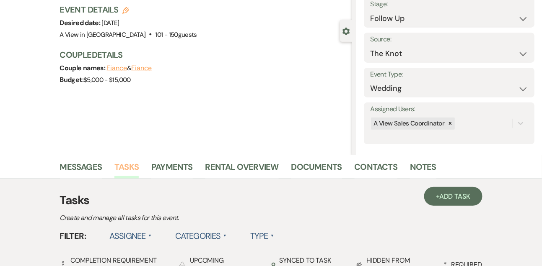
scroll to position [78, 0]
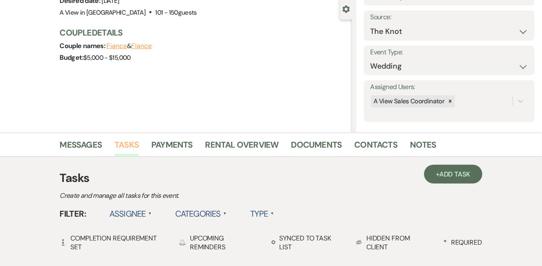
click at [126, 146] on link "Tasks" at bounding box center [126, 147] width 24 height 18
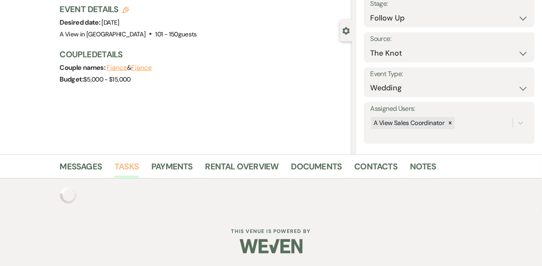
scroll to position [55, 0]
click at [88, 167] on link "Messages" at bounding box center [81, 169] width 42 height 18
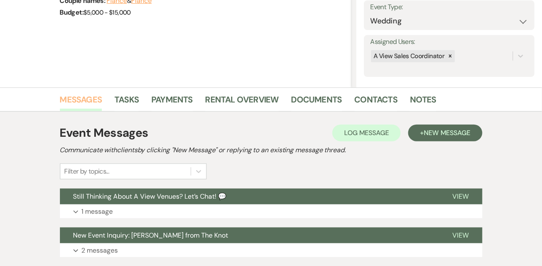
scroll to position [180, 0]
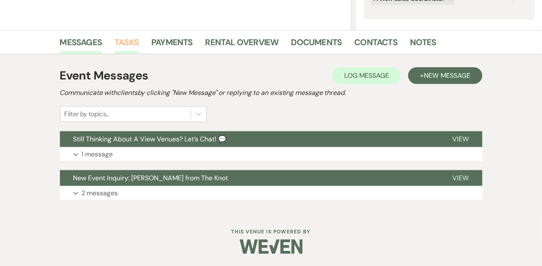
click at [124, 45] on link "Tasks" at bounding box center [126, 45] width 24 height 18
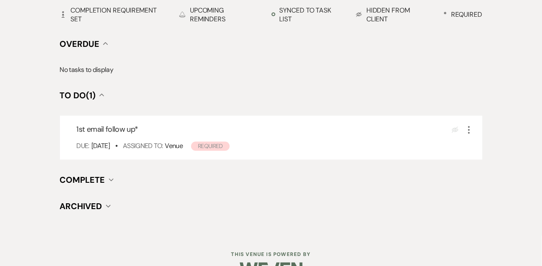
scroll to position [329, 0]
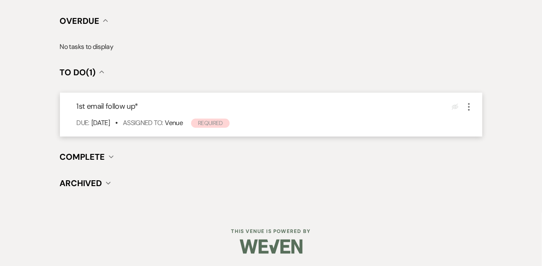
click at [472, 106] on icon "More" at bounding box center [469, 107] width 10 height 10
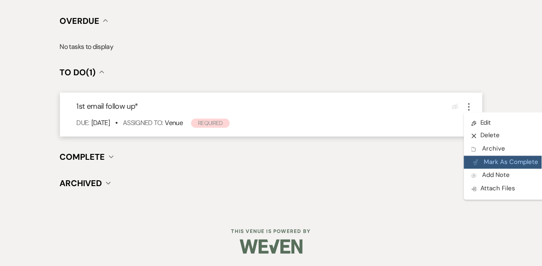
click at [479, 161] on button "Plan Portal Link Mark As Complete" at bounding box center [505, 162] width 82 height 13
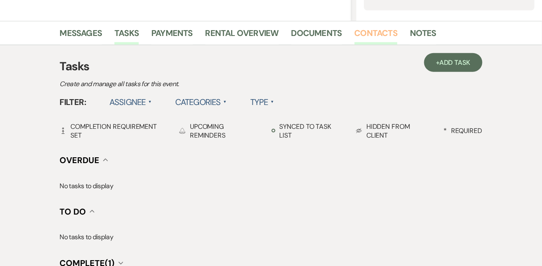
click at [371, 43] on link "Contacts" at bounding box center [375, 35] width 43 height 18
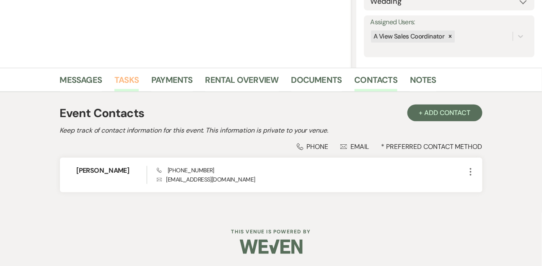
click at [129, 79] on link "Tasks" at bounding box center [126, 82] width 24 height 18
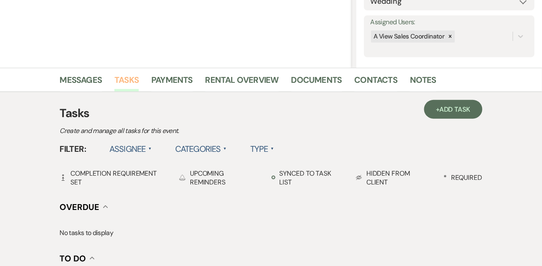
scroll to position [160, 0]
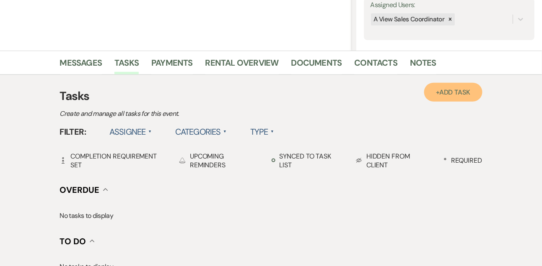
click at [447, 96] on span "Add Task" at bounding box center [454, 92] width 31 height 9
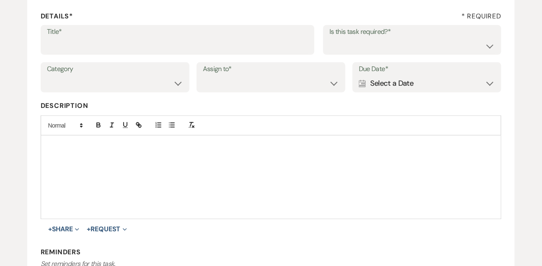
scroll to position [109, 0]
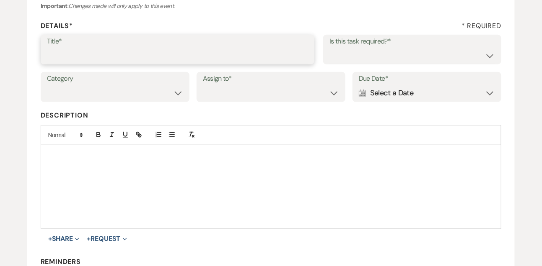
click at [117, 61] on input "Title*" at bounding box center [177, 55] width 261 height 16
type input "Text follow up"
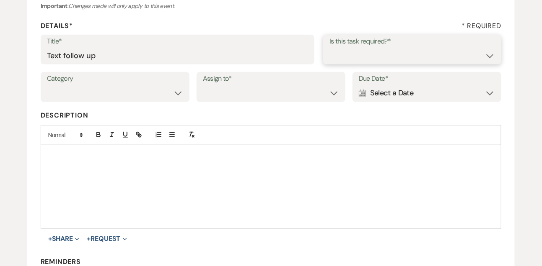
click at [348, 53] on select "Yes No" at bounding box center [412, 55] width 166 height 16
select select "true"
click at [329, 47] on select "Yes No" at bounding box center [412, 55] width 166 height 16
click at [161, 95] on select "Venue Vendors Guests Details Finalize & Share" at bounding box center [115, 93] width 136 height 16
select select "31"
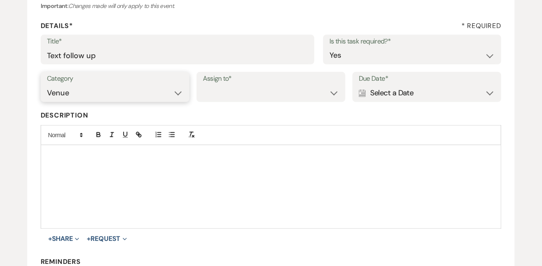
click at [47, 85] on select "Venue Vendors Guests Details Finalize & Share" at bounding box center [115, 93] width 136 height 16
click at [234, 97] on select "Venue Client" at bounding box center [271, 93] width 136 height 16
select select "venueHost"
click at [203, 85] on select "Venue Client" at bounding box center [271, 93] width 136 height 16
click at [388, 93] on div "Calendar Select a Date Expand" at bounding box center [427, 93] width 136 height 16
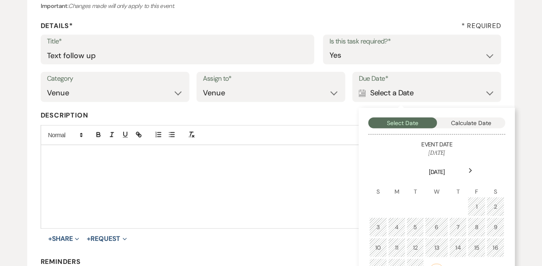
click at [469, 168] on icon "Next" at bounding box center [470, 170] width 4 height 5
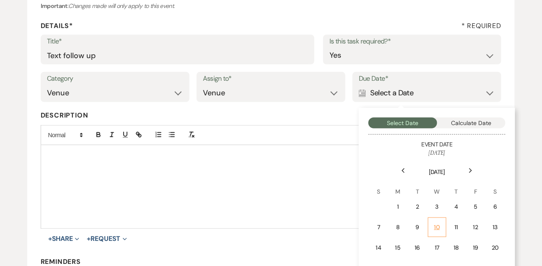
click at [437, 228] on div "10" at bounding box center [437, 227] width 8 height 9
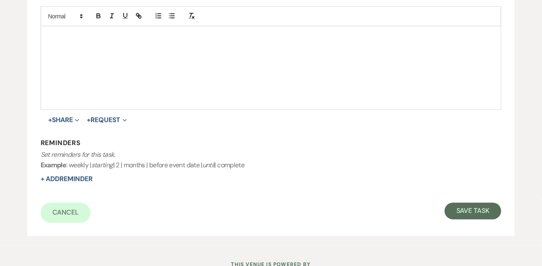
scroll to position [261, 0]
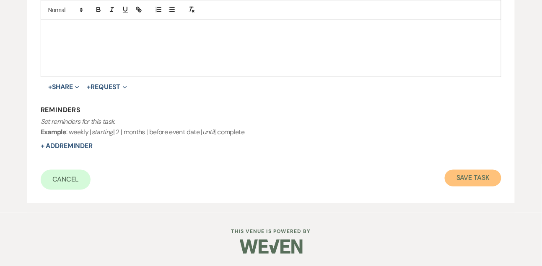
click at [481, 174] on button "Save Task" at bounding box center [473, 178] width 57 height 17
select select "9"
select select "2"
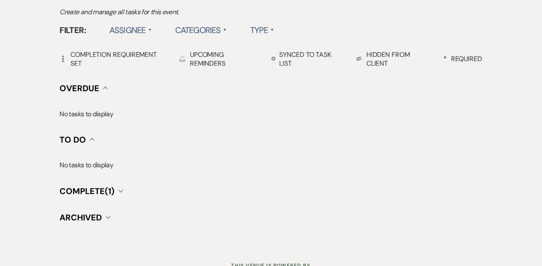
scroll to position [160, 0]
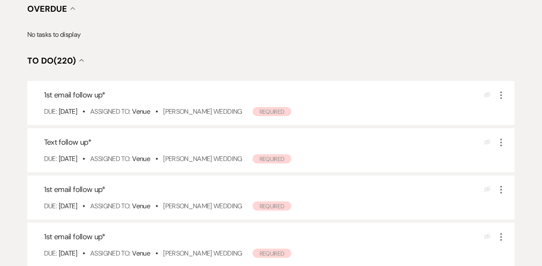
scroll to position [150, 0]
click at [212, 106] on link "[PERSON_NAME] Wedding" at bounding box center [202, 110] width 79 height 9
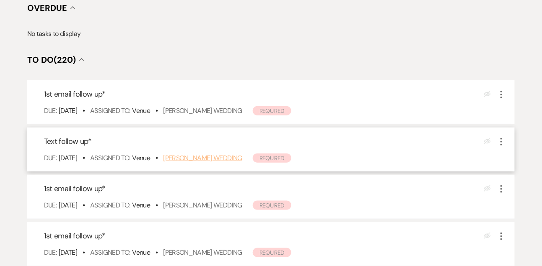
click at [197, 156] on link "[PERSON_NAME] Wedding" at bounding box center [202, 158] width 79 height 9
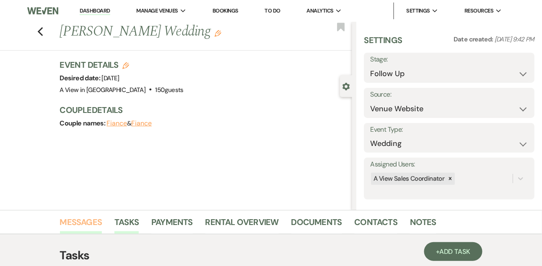
click at [76, 221] on link "Messages" at bounding box center [81, 225] width 42 height 18
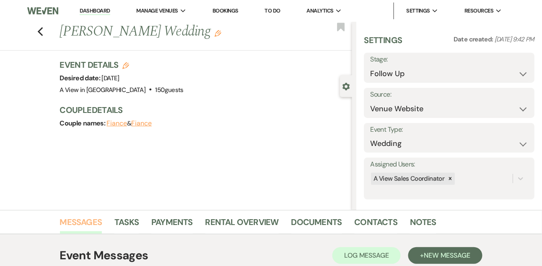
scroll to position [141, 0]
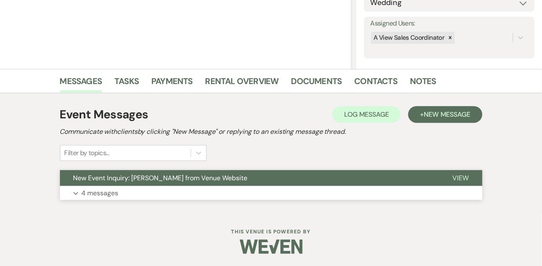
click at [238, 195] on button "Expand 4 messages" at bounding box center [271, 193] width 422 height 14
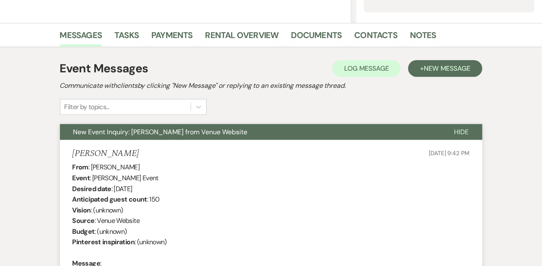
scroll to position [146, 0]
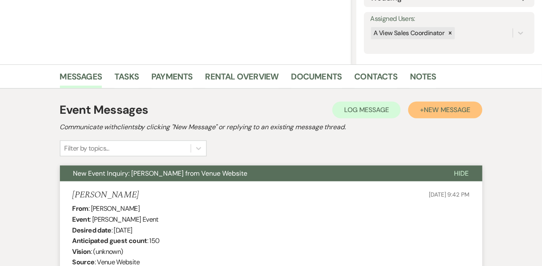
click at [448, 110] on span "New Message" at bounding box center [447, 110] width 47 height 9
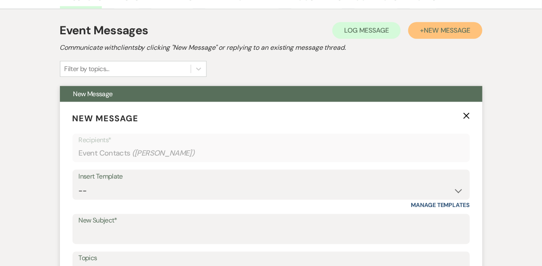
scroll to position [258, 0]
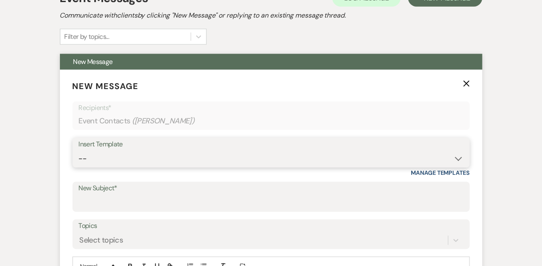
click at [88, 162] on select "-- Tour Confirmation Contract (Pre-Booked Leads) Out of office Inquiry Email Al…" at bounding box center [271, 159] width 385 height 16
select select "5550"
click at [79, 151] on select "-- Tour Confirmation Contract (Pre-Booked Leads) Out of office Inquiry Email Al…" at bounding box center [271, 159] width 385 height 16
type input "Still Thinking About A View Venues? Let’s Chat! 💬"
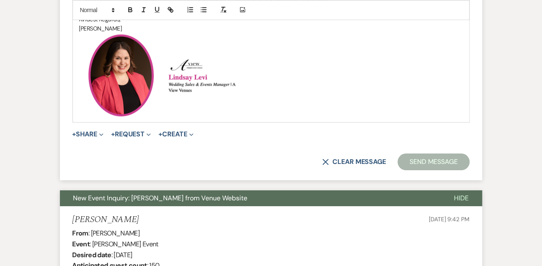
scroll to position [633, 0]
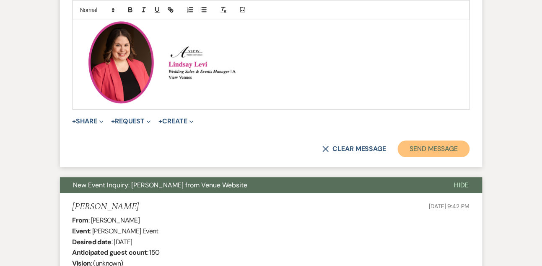
click at [447, 148] on button "Send Message" at bounding box center [434, 149] width 72 height 17
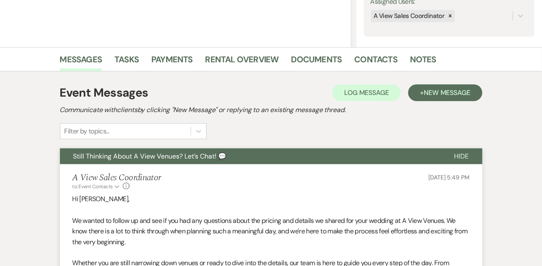
scroll to position [122, 0]
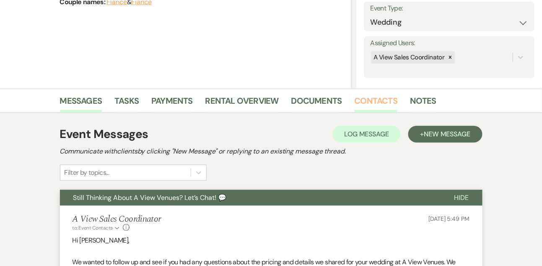
click at [364, 99] on link "Contacts" at bounding box center [375, 103] width 43 height 18
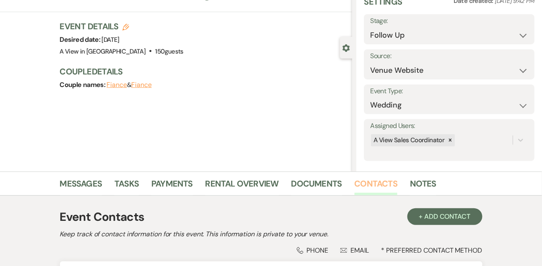
scroll to position [122, 0]
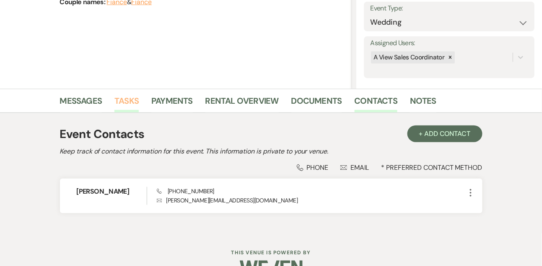
click at [127, 108] on link "Tasks" at bounding box center [126, 103] width 24 height 18
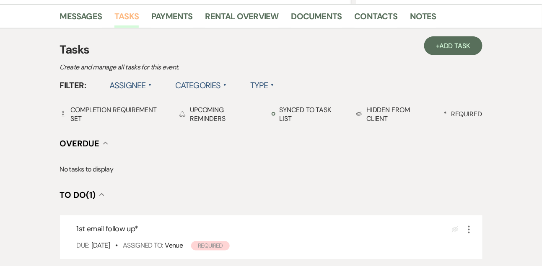
scroll to position [218, 0]
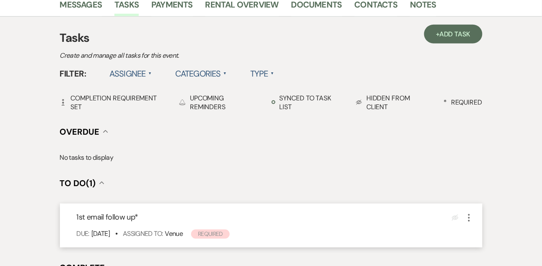
click at [471, 222] on icon "More" at bounding box center [469, 218] width 10 height 10
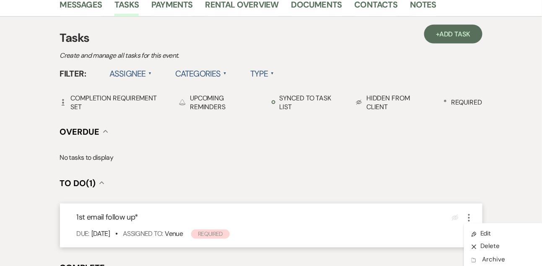
scroll to position [296, 0]
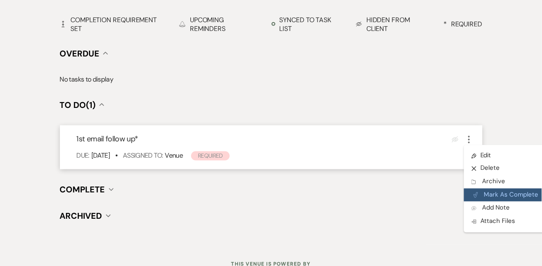
click at [500, 194] on button "Plan Portal Link Mark As Complete" at bounding box center [505, 195] width 82 height 13
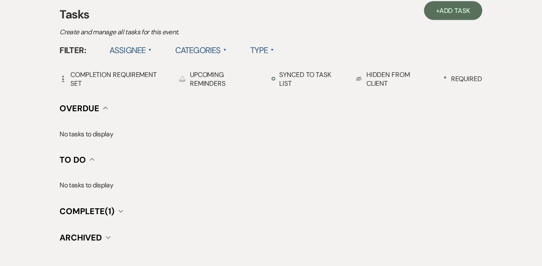
scroll to position [223, 0]
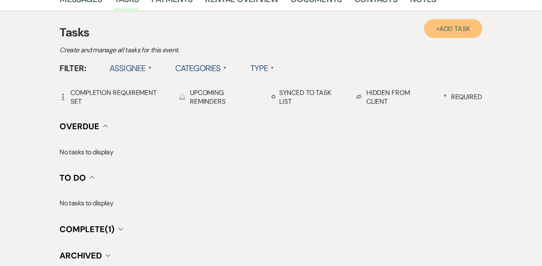
click at [463, 31] on span "Add Task" at bounding box center [454, 28] width 31 height 9
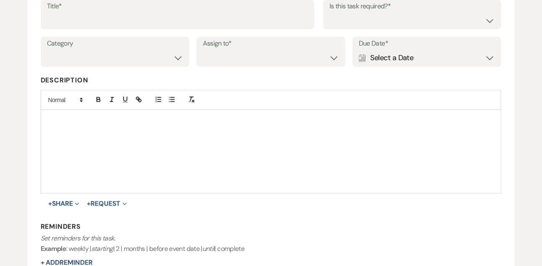
scroll to position [138, 0]
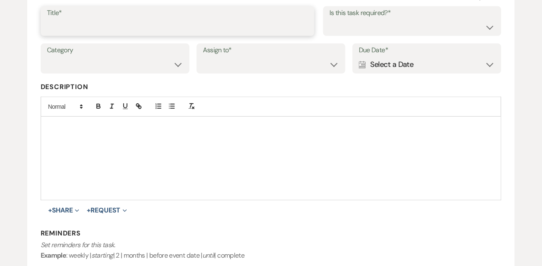
click at [186, 22] on input "Title*" at bounding box center [177, 27] width 261 height 16
type input "Text follow up"
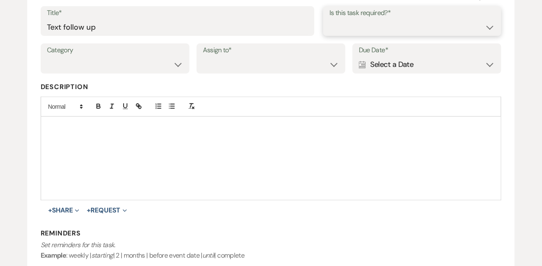
click at [354, 27] on select "Yes No" at bounding box center [412, 27] width 166 height 16
select select "true"
click at [329, 19] on select "Yes No" at bounding box center [412, 27] width 166 height 16
click at [156, 64] on select "Venue Vendors Guests Details Finalize & Share" at bounding box center [115, 65] width 136 height 16
select select "31"
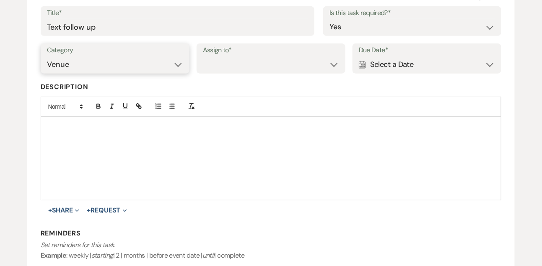
click at [47, 57] on select "Venue Vendors Guests Details Finalize & Share" at bounding box center [115, 65] width 136 height 16
click at [215, 71] on select "Venue Client" at bounding box center [271, 65] width 136 height 16
select select "venueHost"
click at [203, 57] on select "Venue Client" at bounding box center [271, 65] width 136 height 16
click at [401, 72] on div "Calendar Select a Date Expand" at bounding box center [427, 65] width 136 height 16
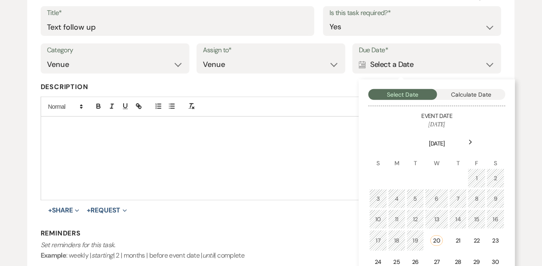
click at [472, 142] on icon "Next" at bounding box center [470, 142] width 4 height 5
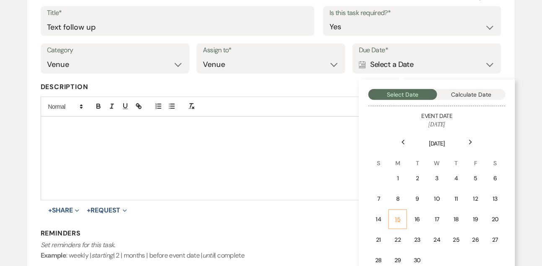
click at [400, 212] on td "15" at bounding box center [397, 220] width 18 height 20
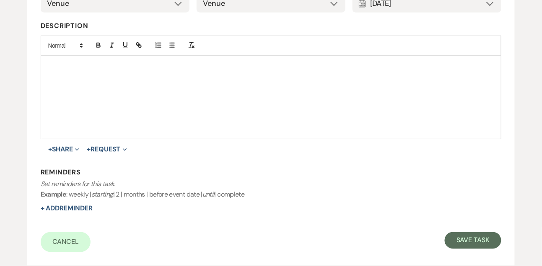
scroll to position [204, 0]
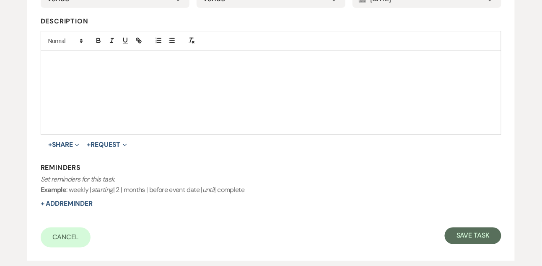
click at [458, 227] on form "Title* Text follow up Is this task required?* Yes No Category Venue Vendors Gue…" at bounding box center [271, 95] width 461 height 308
click at [458, 235] on button "Save Task" at bounding box center [473, 236] width 57 height 17
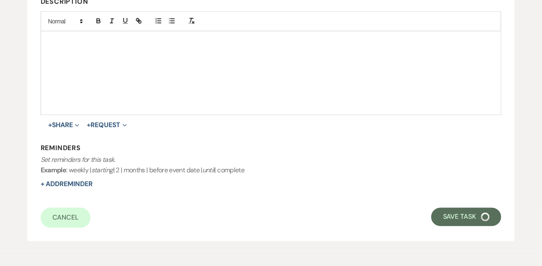
select select "9"
select select "5"
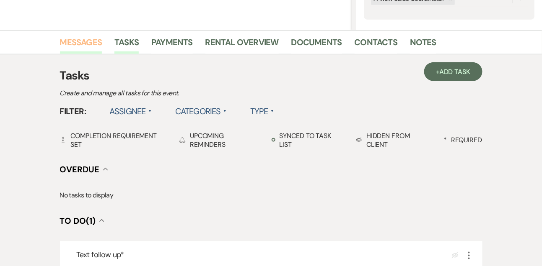
click at [83, 50] on link "Messages" at bounding box center [81, 45] width 42 height 18
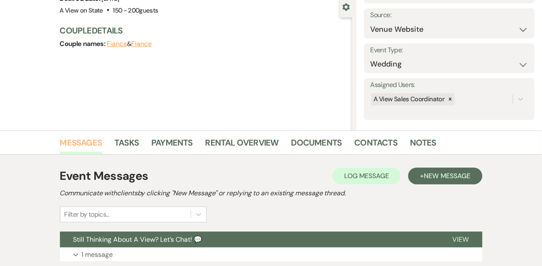
scroll to position [180, 0]
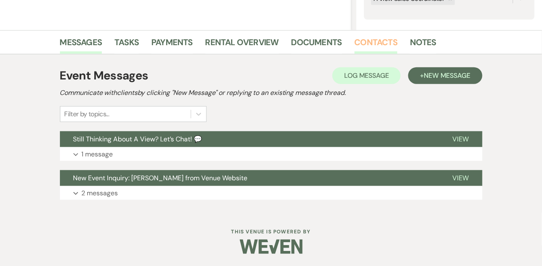
click at [368, 46] on link "Contacts" at bounding box center [375, 45] width 43 height 18
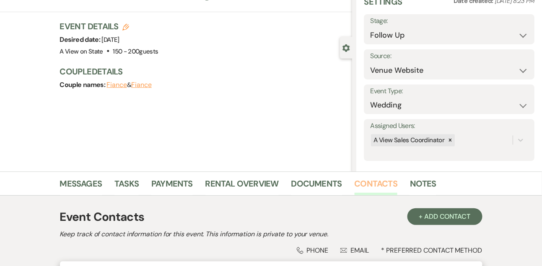
scroll to position [142, 0]
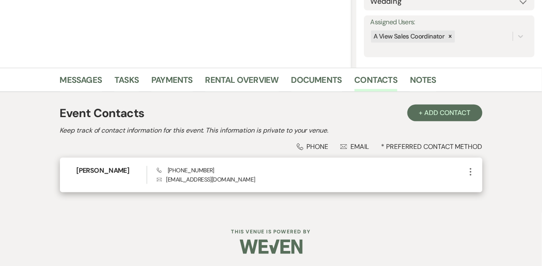
click at [179, 168] on span "Phone [PHONE_NUMBER]" at bounding box center [185, 171] width 57 height 8
copy span "[PHONE_NUMBER]"
click at [105, 171] on h6 "[PERSON_NAME]" at bounding box center [112, 170] width 70 height 9
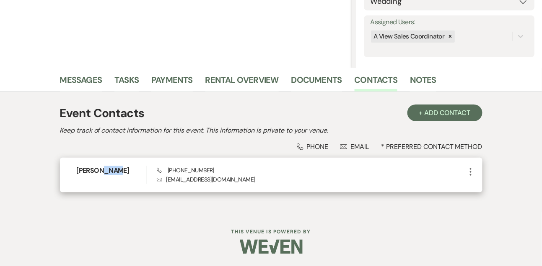
click at [105, 171] on h6 "[PERSON_NAME]" at bounding box center [112, 170] width 70 height 9
copy h6 "[PERSON_NAME]"
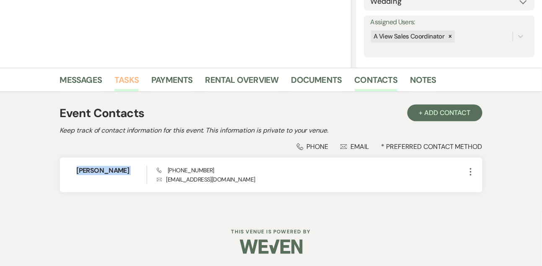
click at [133, 76] on link "Tasks" at bounding box center [126, 82] width 24 height 18
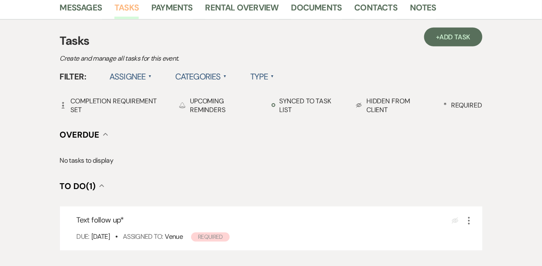
scroll to position [235, 0]
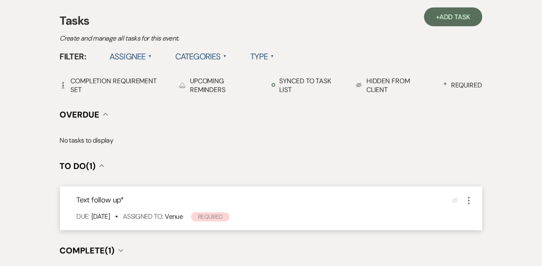
click at [466, 198] on icon "More" at bounding box center [469, 201] width 10 height 10
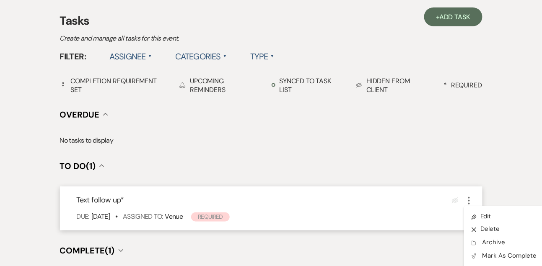
scroll to position [286, 0]
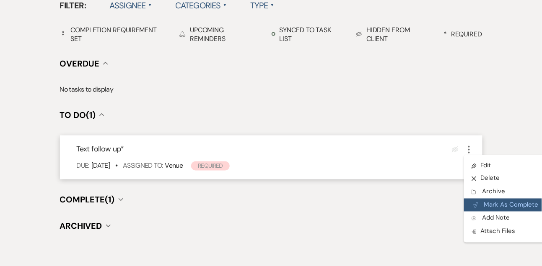
click at [486, 201] on button "Plan Portal Link Mark As Complete" at bounding box center [505, 205] width 82 height 13
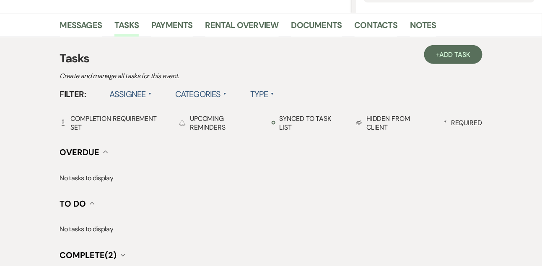
scroll to position [173, 0]
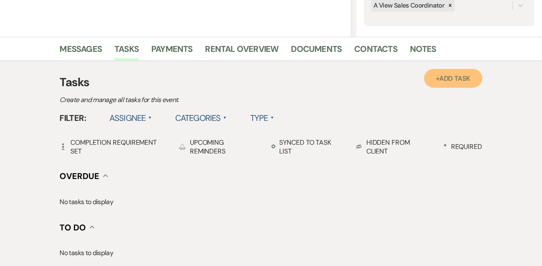
click at [451, 75] on span "Add Task" at bounding box center [454, 78] width 31 height 9
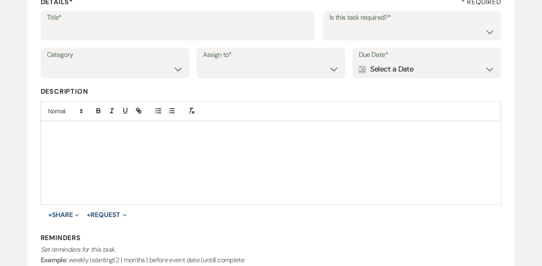
scroll to position [132, 0]
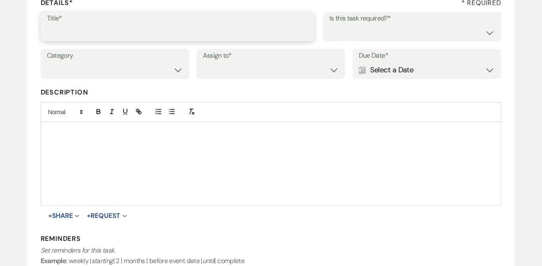
click at [109, 38] on input "Title*" at bounding box center [177, 32] width 261 height 16
type input "Final email"
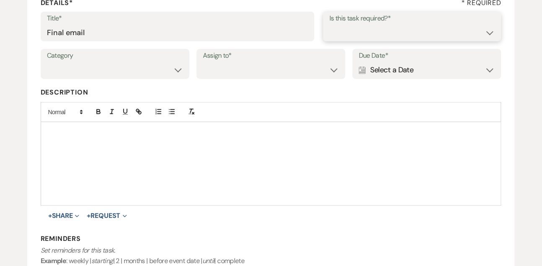
click at [372, 35] on select "Yes No" at bounding box center [412, 32] width 166 height 16
select select "true"
click at [329, 24] on select "Yes No" at bounding box center [412, 32] width 166 height 16
click at [149, 75] on select "Venue Vendors Guests Details Finalize & Share" at bounding box center [115, 70] width 136 height 16
select select "31"
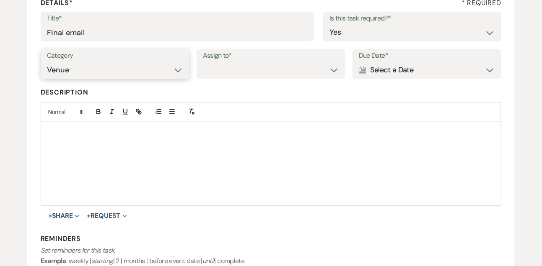
click at [47, 62] on select "Venue Vendors Guests Details Finalize & Share" at bounding box center [115, 70] width 136 height 16
click at [215, 80] on div "Category Venue Vendors Guests Details Finalize & Share Assign to* Venue Client …" at bounding box center [271, 68] width 461 height 38
click at [218, 73] on select "Venue Client" at bounding box center [271, 70] width 136 height 16
select select "venueHost"
click at [203, 62] on select "Venue Client" at bounding box center [271, 70] width 136 height 16
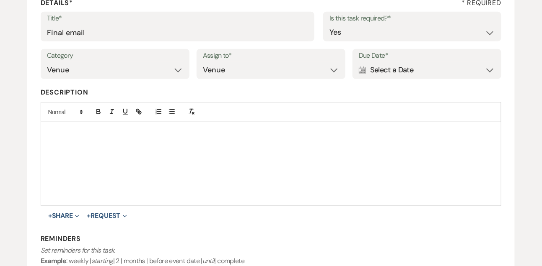
click at [371, 72] on div "Calendar Select a Date Expand" at bounding box center [427, 70] width 136 height 16
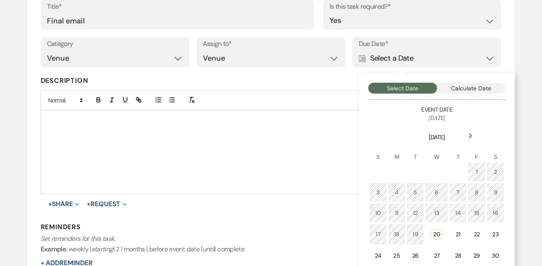
scroll to position [171, 0]
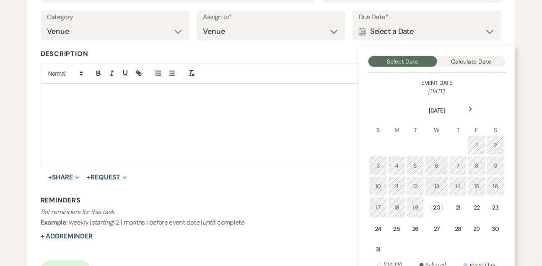
click at [468, 110] on icon "Next" at bounding box center [470, 109] width 4 height 5
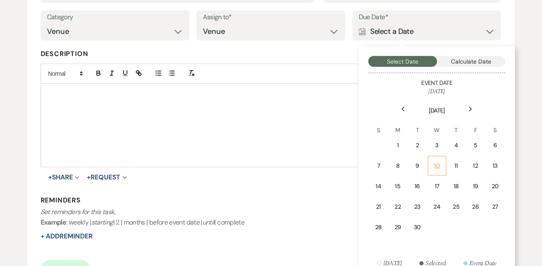
click at [432, 166] on td "10" at bounding box center [437, 166] width 18 height 20
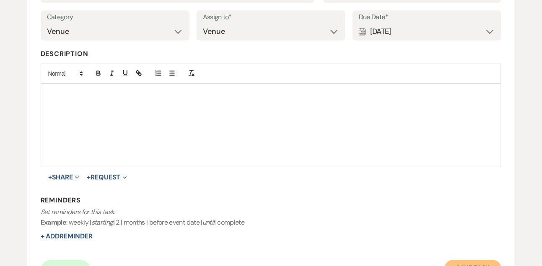
click at [463, 265] on button "Save Task" at bounding box center [473, 269] width 57 height 17
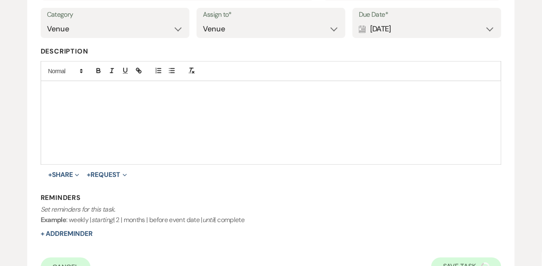
select select "9"
select select "5"
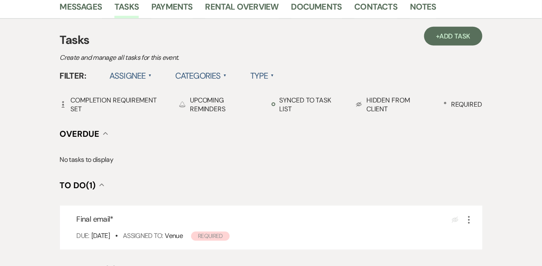
scroll to position [291, 0]
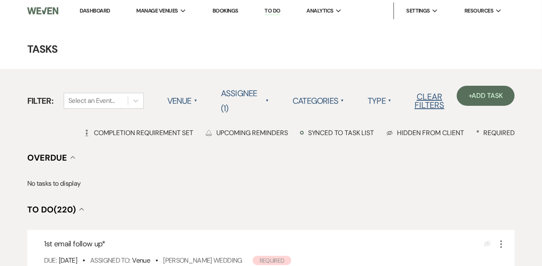
click at [96, 13] on link "Dashboard" at bounding box center [95, 10] width 30 height 7
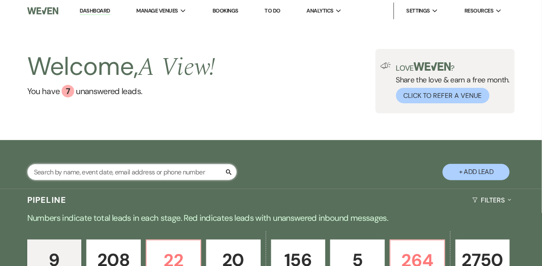
click at [96, 173] on input "text" at bounding box center [132, 172] width 210 height 16
type input "[PERSON_NAME]"
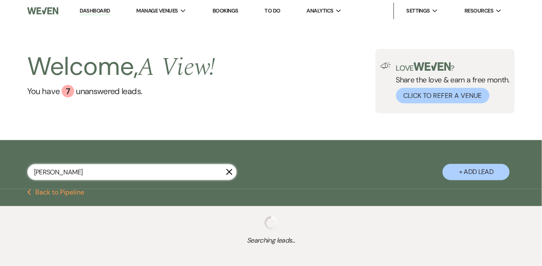
select select "8"
select select "4"
select select "5"
select select "8"
select select "4"
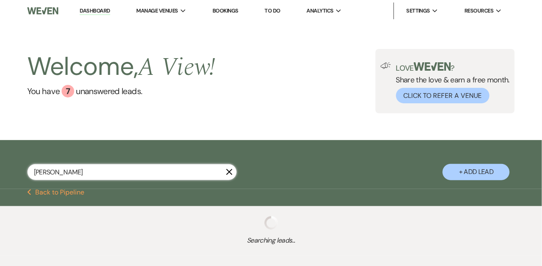
select select "8"
select select "4"
select select "8"
select select "4"
select select "8"
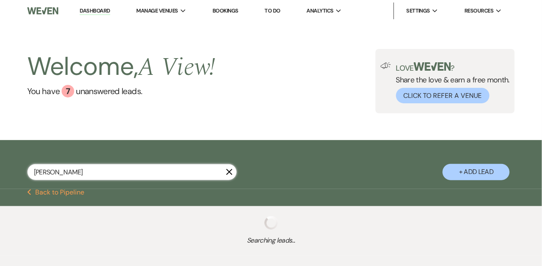
select select "4"
select select "9"
select select "4"
select select "8"
select select "3"
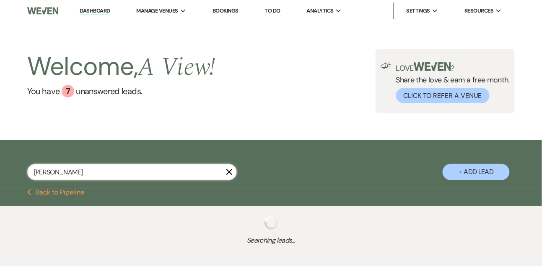
select select "8"
select select "3"
select select "8"
select select "4"
select select "8"
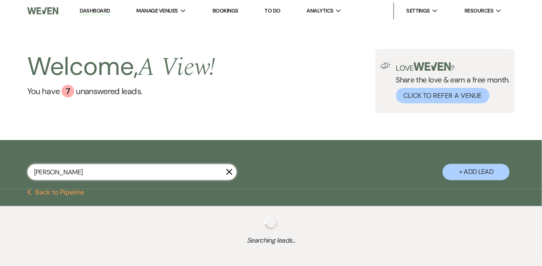
select select "4"
select select "8"
select select "10"
select select "8"
select select "4"
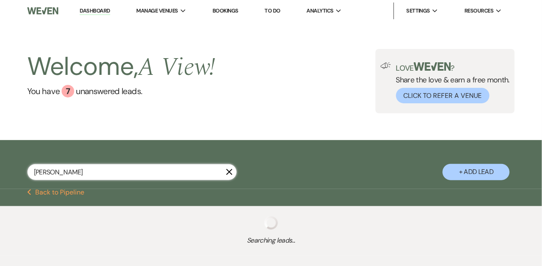
select select "8"
select select "5"
select select "8"
select select "4"
select select "8"
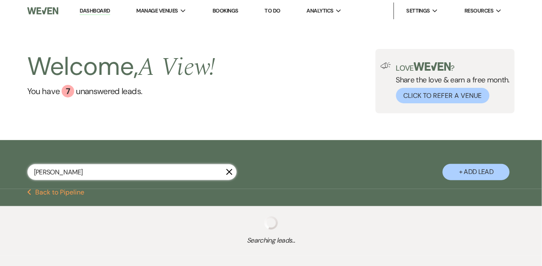
select select "7"
select select "8"
select select "5"
select select "8"
select select "5"
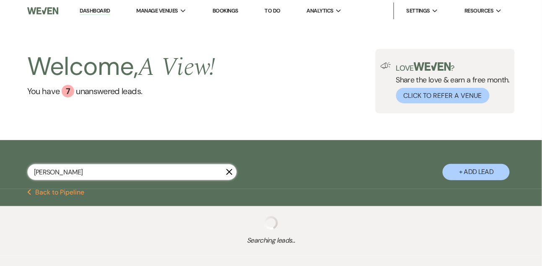
select select "8"
select select "5"
select select "8"
select select "7"
select select "8"
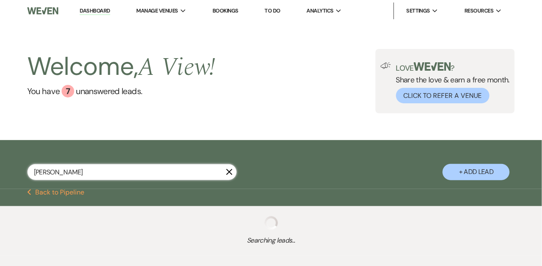
select select "4"
select select "8"
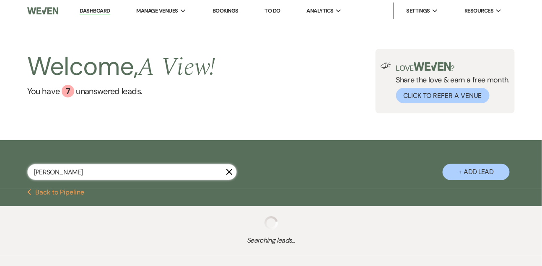
select select "8"
select select "4"
select select "8"
select select "4"
select select "8"
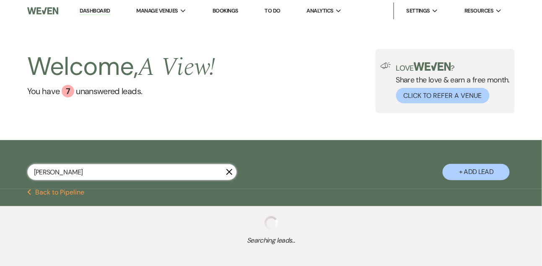
select select "8"
select select "4"
select select "8"
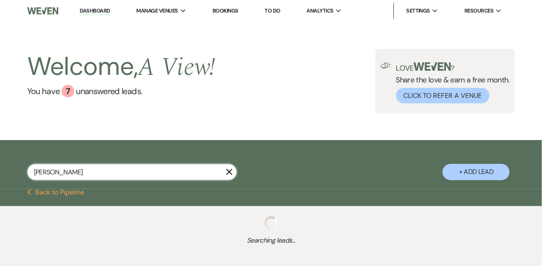
select select "8"
select select "4"
select select "8"
select select "4"
select select "8"
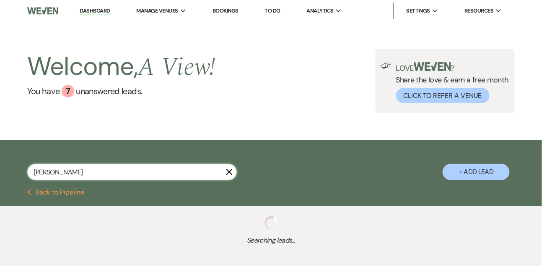
select select "4"
select select "8"
select select "4"
select select "8"
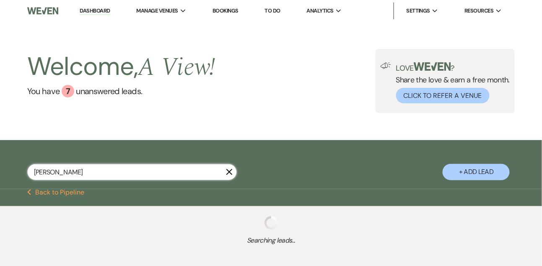
select select "8"
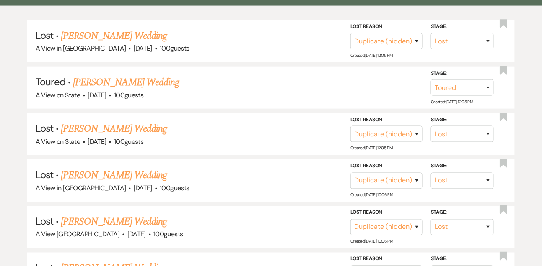
scroll to position [204, 0]
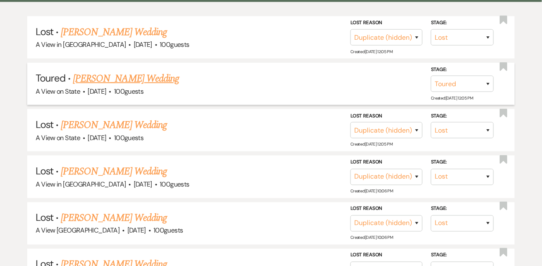
type input "[PERSON_NAME]"
click at [103, 86] on link "[PERSON_NAME] Wedding" at bounding box center [126, 78] width 106 height 15
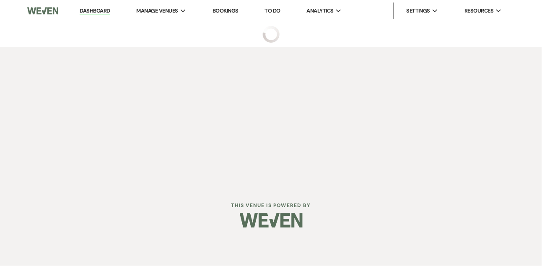
select select "5"
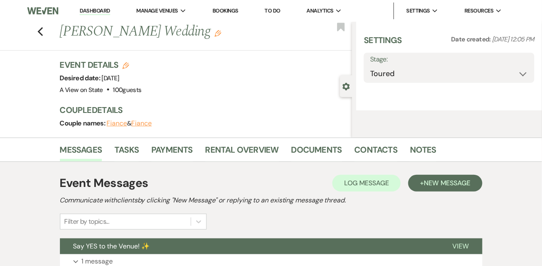
select select "5"
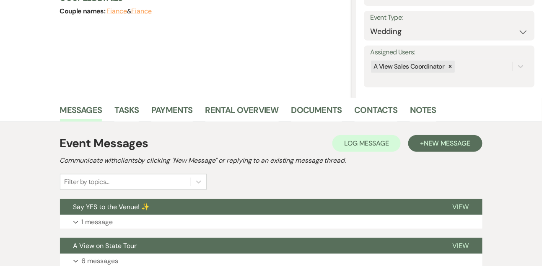
scroll to position [219, 0]
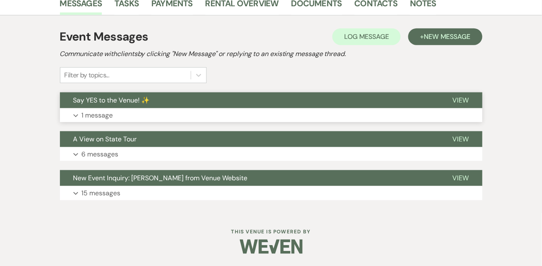
click at [108, 116] on p "1 message" at bounding box center [97, 115] width 31 height 11
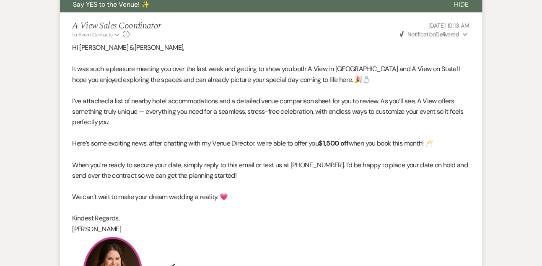
scroll to position [328, 0]
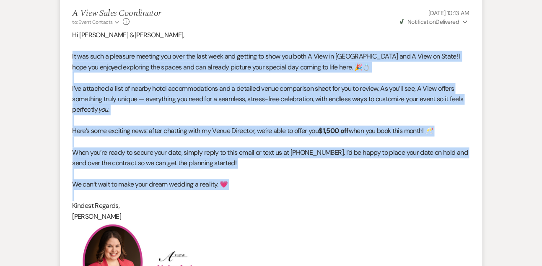
drag, startPoint x: 71, startPoint y: 55, endPoint x: 78, endPoint y: 193, distance: 138.0
click at [79, 194] on li "A View Sales Coordinator to: Event Contacts Expand Info [DATE] 10:13 AM Weven C…" at bounding box center [271, 174] width 422 height 348
copy div "It was such a pleasure meeting you over the last week and getting to show you b…"
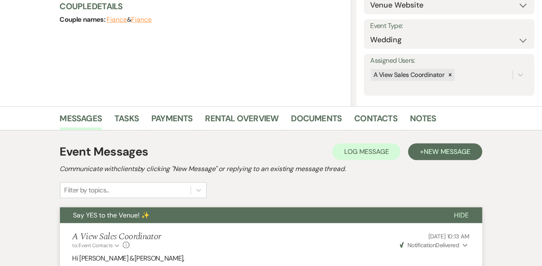
scroll to position [101, 0]
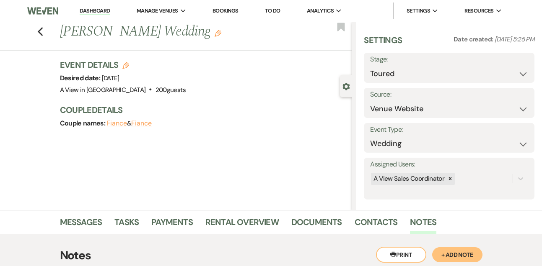
select select "5"
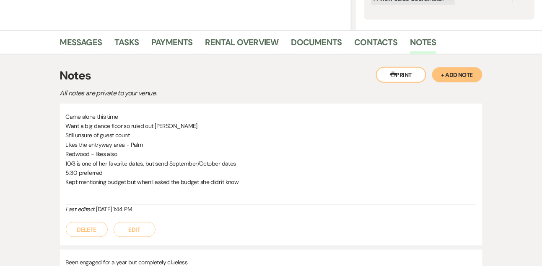
scroll to position [7, 0]
click at [82, 40] on link "Messages" at bounding box center [81, 45] width 42 height 18
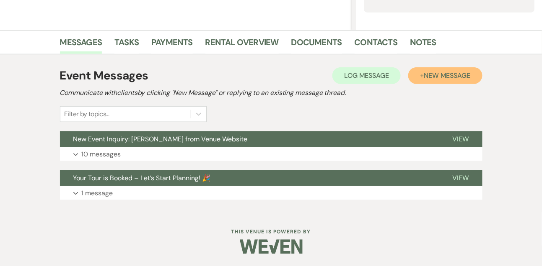
click at [471, 72] on button "+ New Message" at bounding box center [445, 75] width 74 height 17
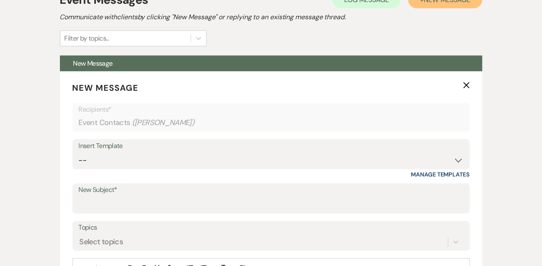
scroll to position [277, 0]
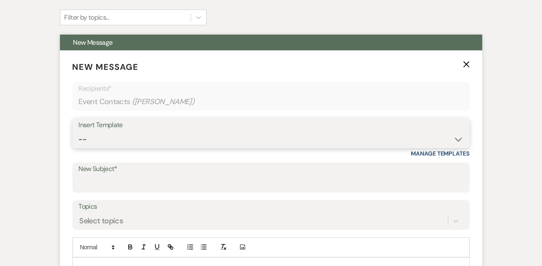
click at [96, 142] on select "-- Tour Confirmation Contract (Pre-Booked Leads) Out of office Inquiry Email Al…" at bounding box center [271, 140] width 385 height 16
select select "3414"
click at [79, 132] on select "-- Tour Confirmation Contract (Pre-Booked Leads) Out of office Inquiry Email Al…" at bounding box center [271, 140] width 385 height 16
type input "Say YES to the Venue! ✨"
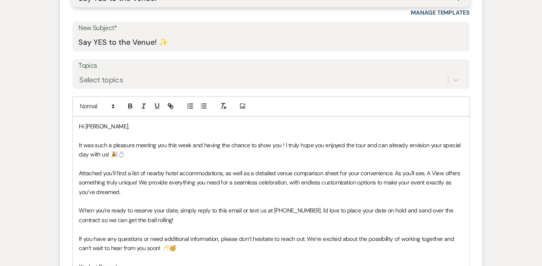
scroll to position [435, 0]
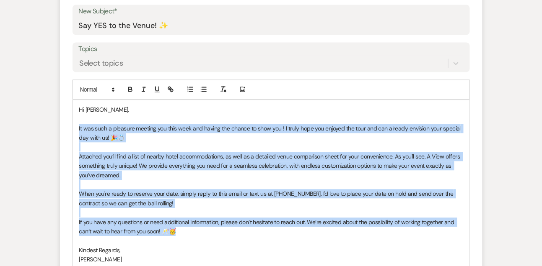
drag, startPoint x: 78, startPoint y: 124, endPoint x: 179, endPoint y: 231, distance: 146.7
click at [179, 231] on div "Hi [PERSON_NAME], It was such a pleasure meeting you this week and having the c…" at bounding box center [271, 194] width 396 height 188
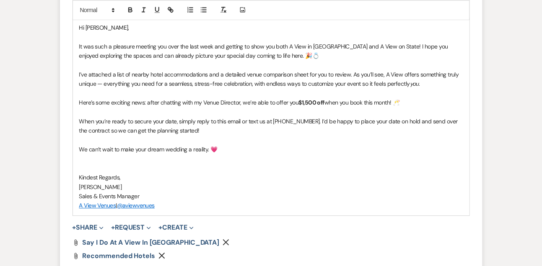
scroll to position [525, 0]
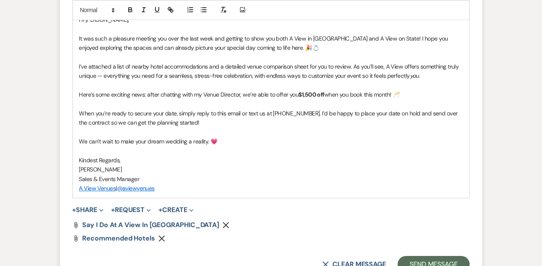
click at [223, 223] on use "button" at bounding box center [226, 225] width 6 height 6
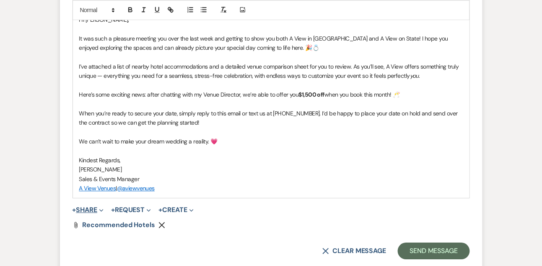
click at [85, 207] on button "+ Share Expand" at bounding box center [87, 210] width 31 height 7
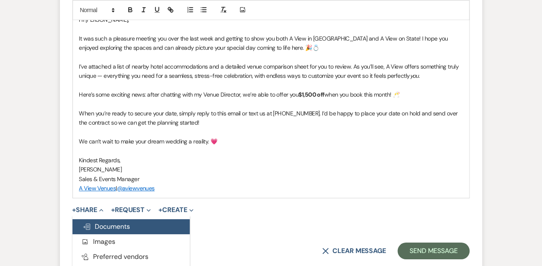
click at [101, 224] on span "Doc Upload Documents" at bounding box center [107, 226] width 48 height 9
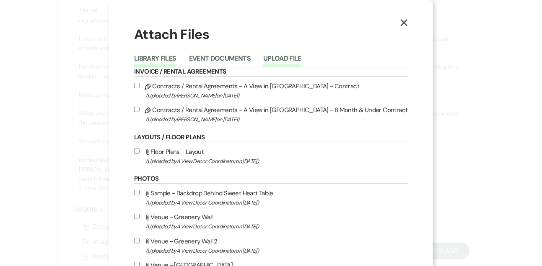
click at [289, 62] on button "Upload File" at bounding box center [282, 61] width 38 height 12
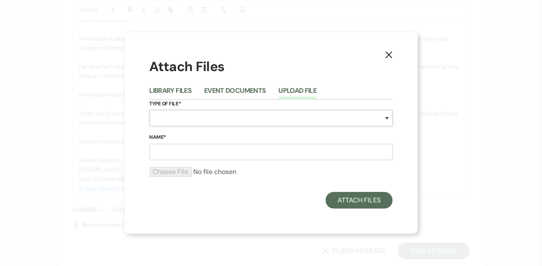
click at [228, 119] on select "Special Event Insurance Vendor Certificate of Insurance Contracts / Rental Agre…" at bounding box center [271, 118] width 243 height 16
select select "43"
click at [150, 110] on select "Special Event Insurance Vendor Certificate of Insurance Contracts / Rental Agre…" at bounding box center [271, 118] width 243 height 16
click at [193, 149] on input "Name*" at bounding box center [271, 152] width 243 height 16
type input "Say I Do at A View on State"
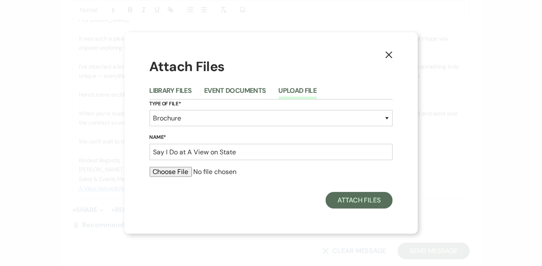
click at [186, 176] on input "file" at bounding box center [271, 172] width 243 height 10
type input "C:\fakepath\Say I Do at A View on State.pdf"
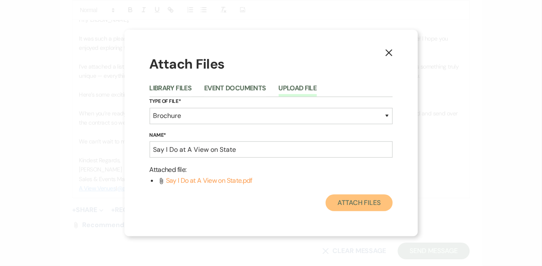
click at [345, 204] on button "Attach Files" at bounding box center [359, 203] width 67 height 17
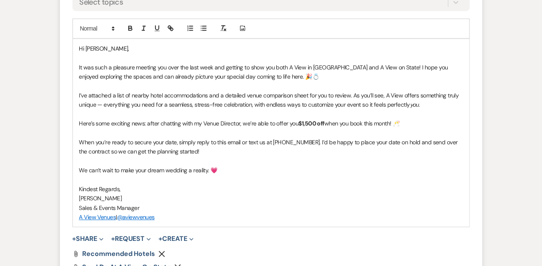
scroll to position [491, 0]
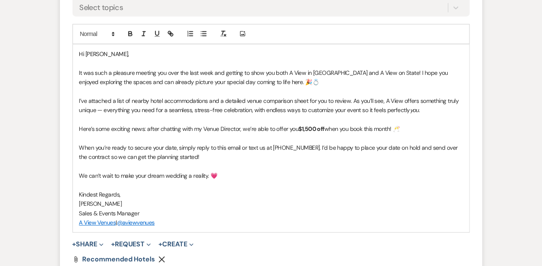
click at [240, 126] on p "Here’s some exciting news: after chatting with my Venue Director, we’re able to…" at bounding box center [271, 128] width 384 height 9
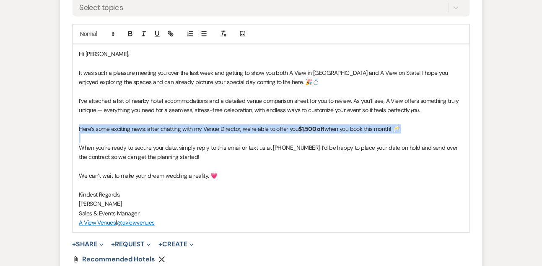
click at [240, 126] on p "Here’s some exciting news: after chatting with my Venue Director, we’re able to…" at bounding box center [271, 128] width 384 height 9
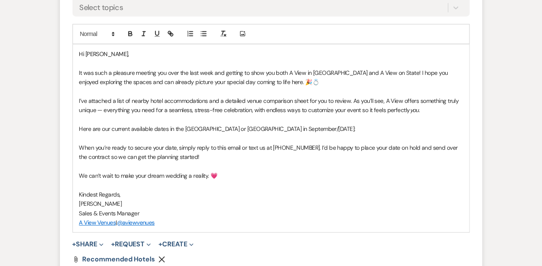
click at [198, 72] on p "It was such a pleasure meeting you over the last week and getting to show you b…" at bounding box center [271, 77] width 384 height 19
click at [221, 69] on p "It was such a pleasure meeting you over the last few week and getting to show y…" at bounding box center [271, 77] width 384 height 19
click at [324, 129] on p "Here are our current available dates in the [GEOGRAPHIC_DATA] or [GEOGRAPHIC_DA…" at bounding box center [271, 128] width 384 height 9
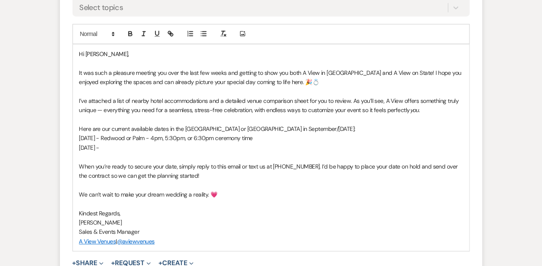
drag, startPoint x: 124, startPoint y: 138, endPoint x: 288, endPoint y: 140, distance: 164.3
click at [288, 140] on p "[DATE] - Redwood or Palm - 4pm, 5:30pm, or 6:30pm ceremony time" at bounding box center [271, 138] width 384 height 9
copy p "Redwood or Palm - 4pm, 5:30pm, or 6:30pm ceremony time"
click at [251, 150] on p "[DATE] -" at bounding box center [271, 147] width 384 height 9
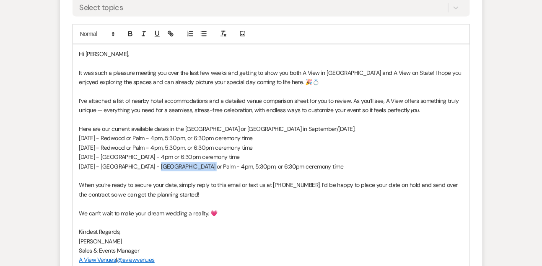
drag, startPoint x: 159, startPoint y: 166, endPoint x: 210, endPoint y: 163, distance: 50.8
click at [210, 163] on p "[DATE] - [GEOGRAPHIC_DATA] - [GEOGRAPHIC_DATA] or Palm - 4pm, 5:30pm, or 6:30pm…" at bounding box center [271, 166] width 384 height 9
click at [168, 137] on p "[DATE] - Redwood or Palm - 4pm, 5:30pm, or 6:30pm ceremony time" at bounding box center [271, 138] width 384 height 9
click at [272, 167] on p "[DATE] - [GEOGRAPHIC_DATA] - 4pm, 5:30pm, or 6:30pm ceremony time" at bounding box center [271, 166] width 384 height 9
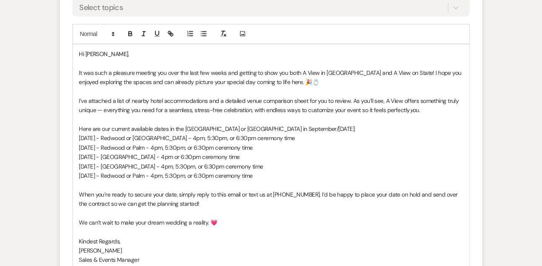
click at [160, 174] on p "[DATE] - Redwood or Palm - 4pm, 5:30pm, or 6:30pm ceremony time" at bounding box center [271, 175] width 384 height 9
click at [294, 178] on p "[DATE] - Redwood or [GEOGRAPHIC_DATA] - 4pm, 5:30pm, or 6:30pm ceremony time" at bounding box center [271, 175] width 384 height 9
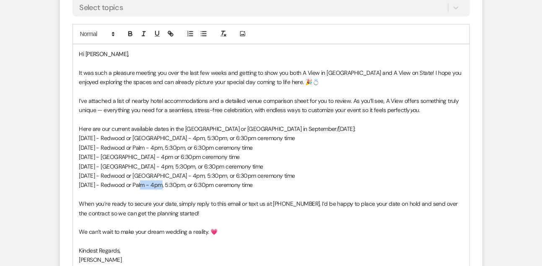
drag, startPoint x: 142, startPoint y: 186, endPoint x: 161, endPoint y: 186, distance: 18.9
click at [161, 186] on p "[DATE] - Redwood or Palm - 4pm, 5:30pm, or 6:30pm ceremony time" at bounding box center [271, 185] width 384 height 9
drag, startPoint x: 174, startPoint y: 185, endPoint x: 199, endPoint y: 185, distance: 25.1
click at [199, 185] on p "[DATE] - [GEOGRAPHIC_DATA] - 4pm, 5:30pm, or 6:30pm ceremony time" at bounding box center [271, 185] width 384 height 9
click at [269, 185] on p "[DATE] - [GEOGRAPHIC_DATA] - 4pm or 6:30pm ceremony time" at bounding box center [271, 185] width 384 height 9
